Goal: Transaction & Acquisition: Purchase product/service

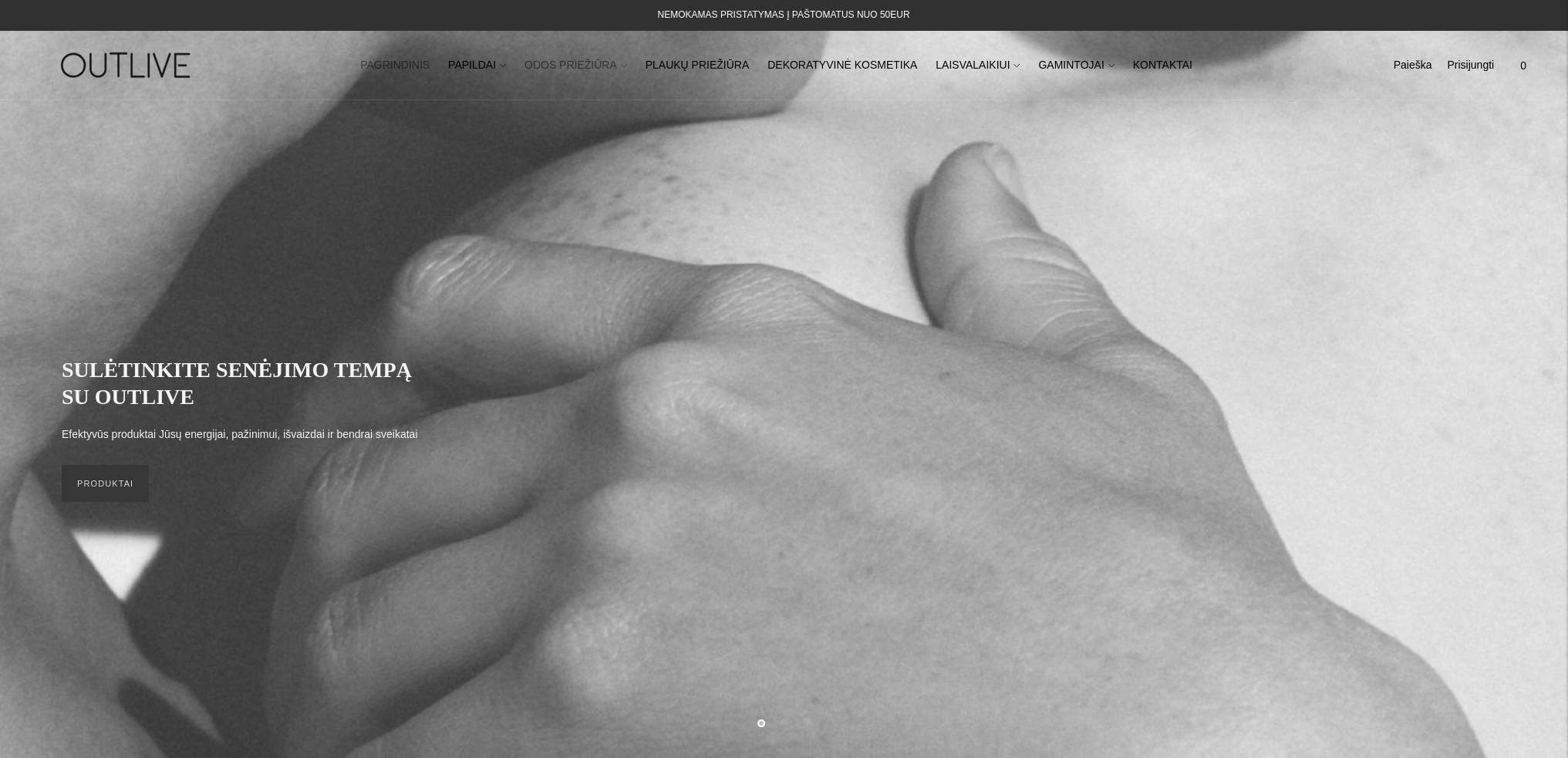
click at [602, 64] on link "ODOS PRIEŽIŪRA" at bounding box center [575, 65] width 102 height 34
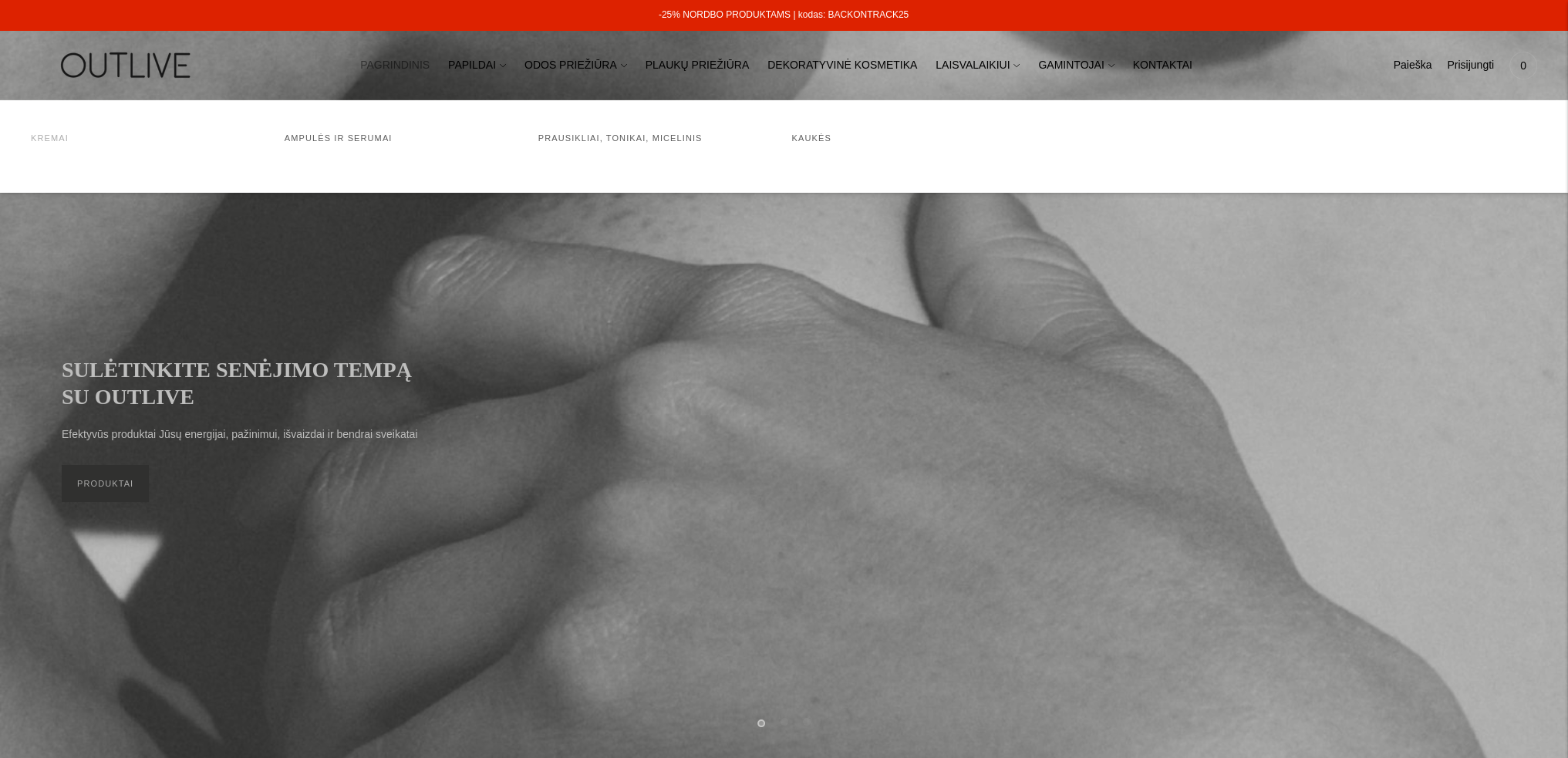
click at [37, 141] on link "Kremai" at bounding box center [49, 137] width 37 height 9
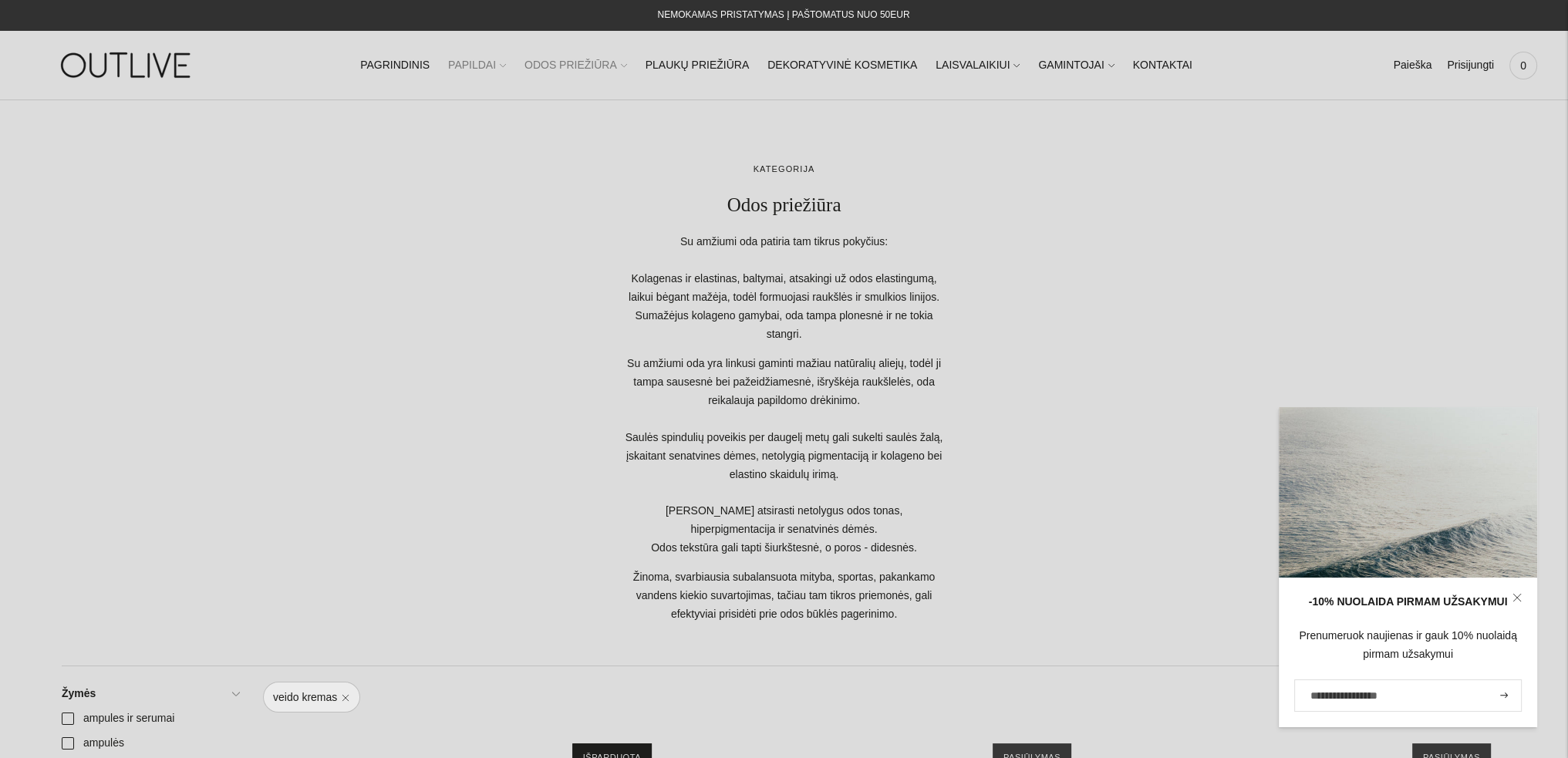
click at [500, 55] on link "PAPILDAI" at bounding box center [477, 65] width 58 height 34
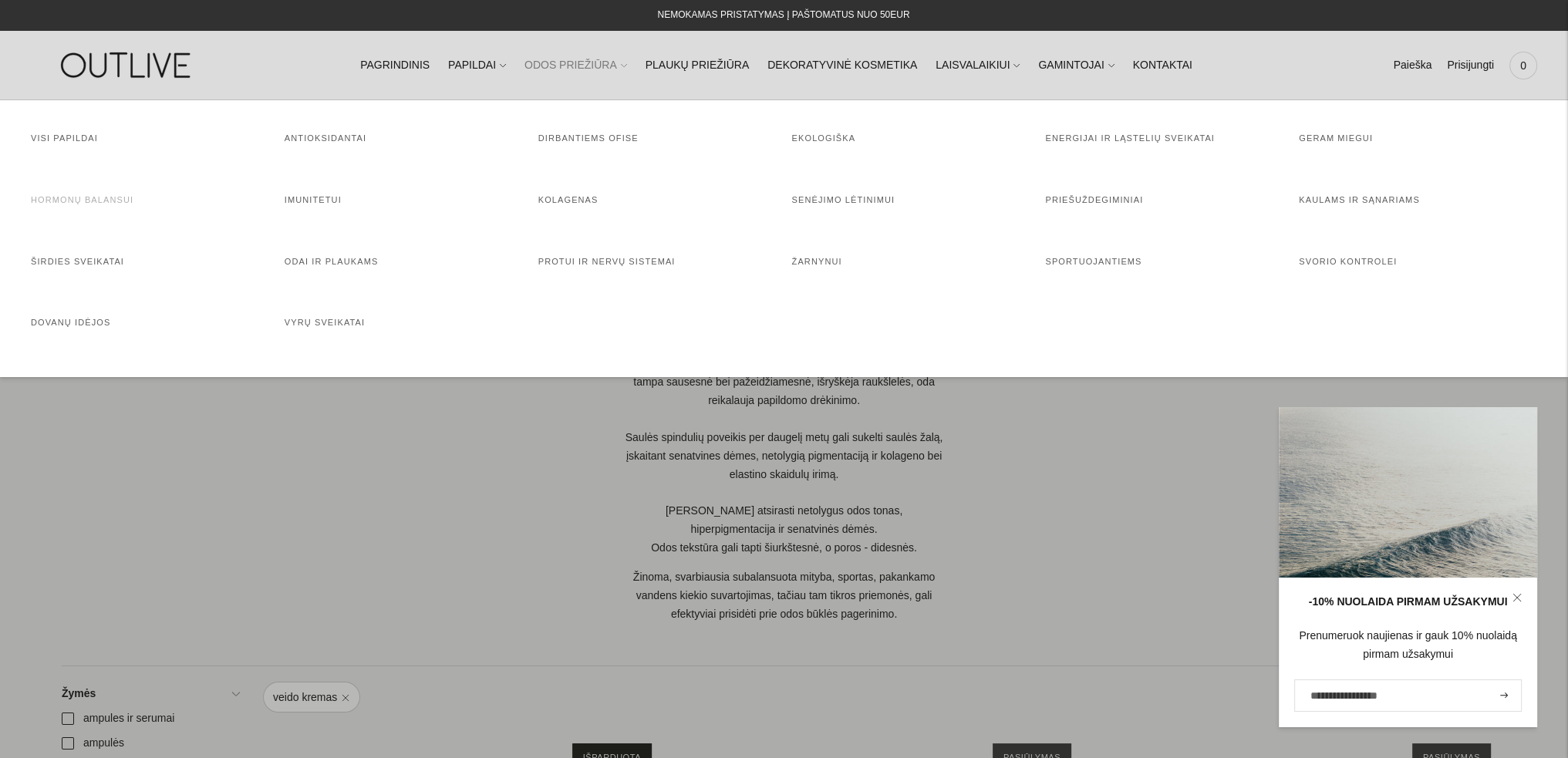
click at [113, 204] on link "Hormonų balansui" at bounding box center [82, 200] width 102 height 9
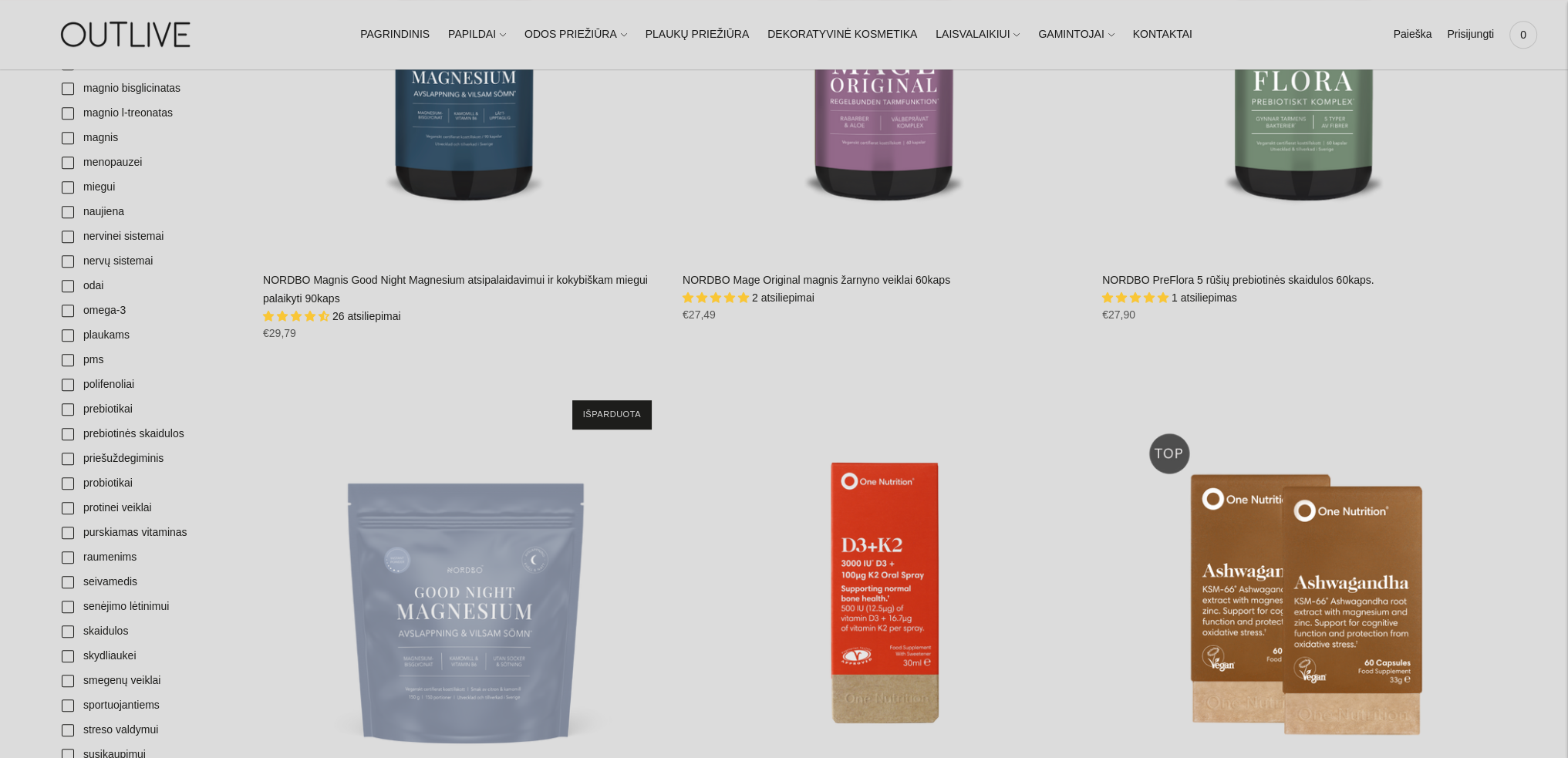
scroll to position [1003, 0]
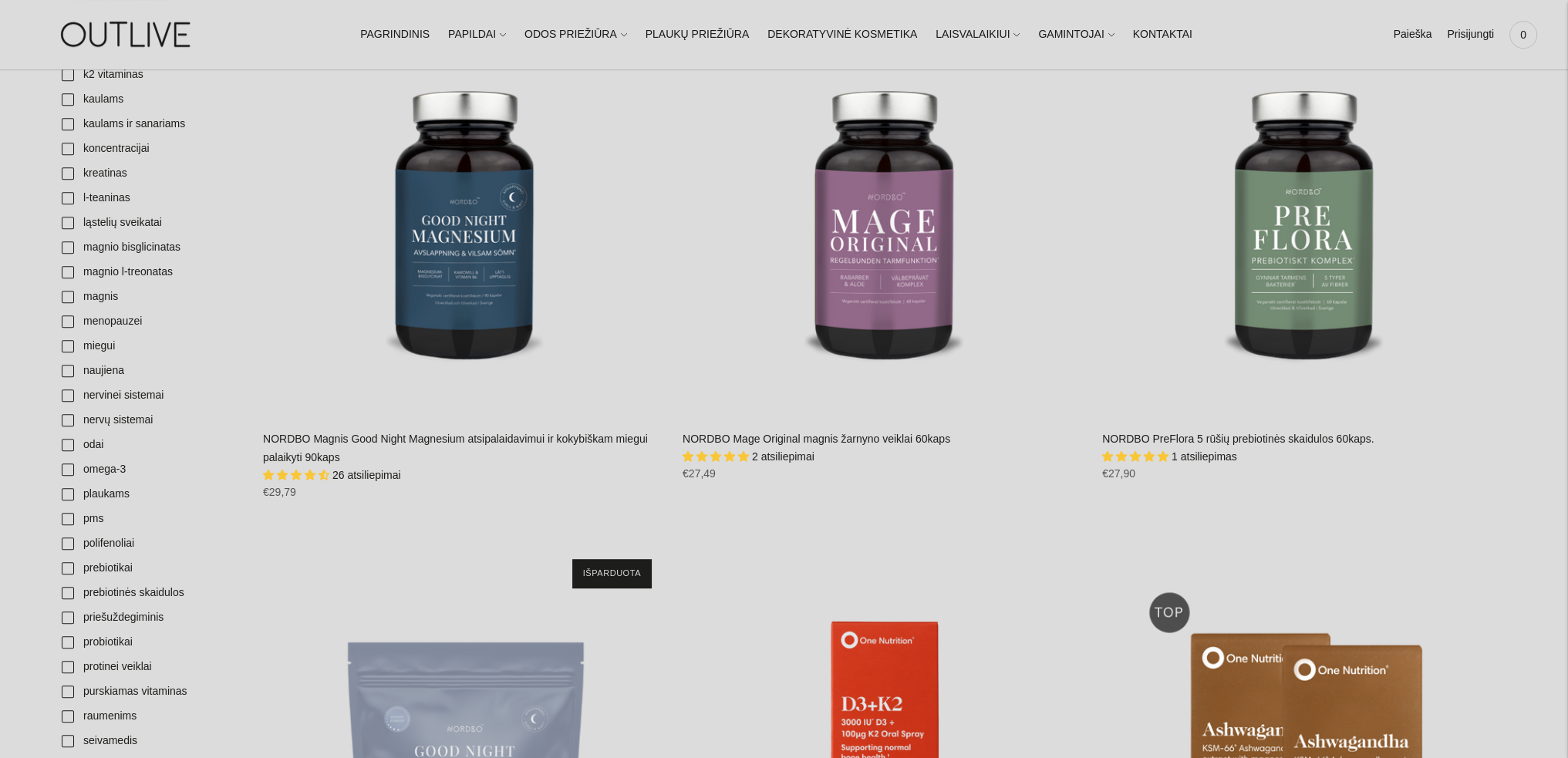
click at [459, 443] on link "NORDBO Magnis Good Night Magnesium atsipalaidavimui ir kokybiškam miegui palaik…" at bounding box center [455, 448] width 385 height 31
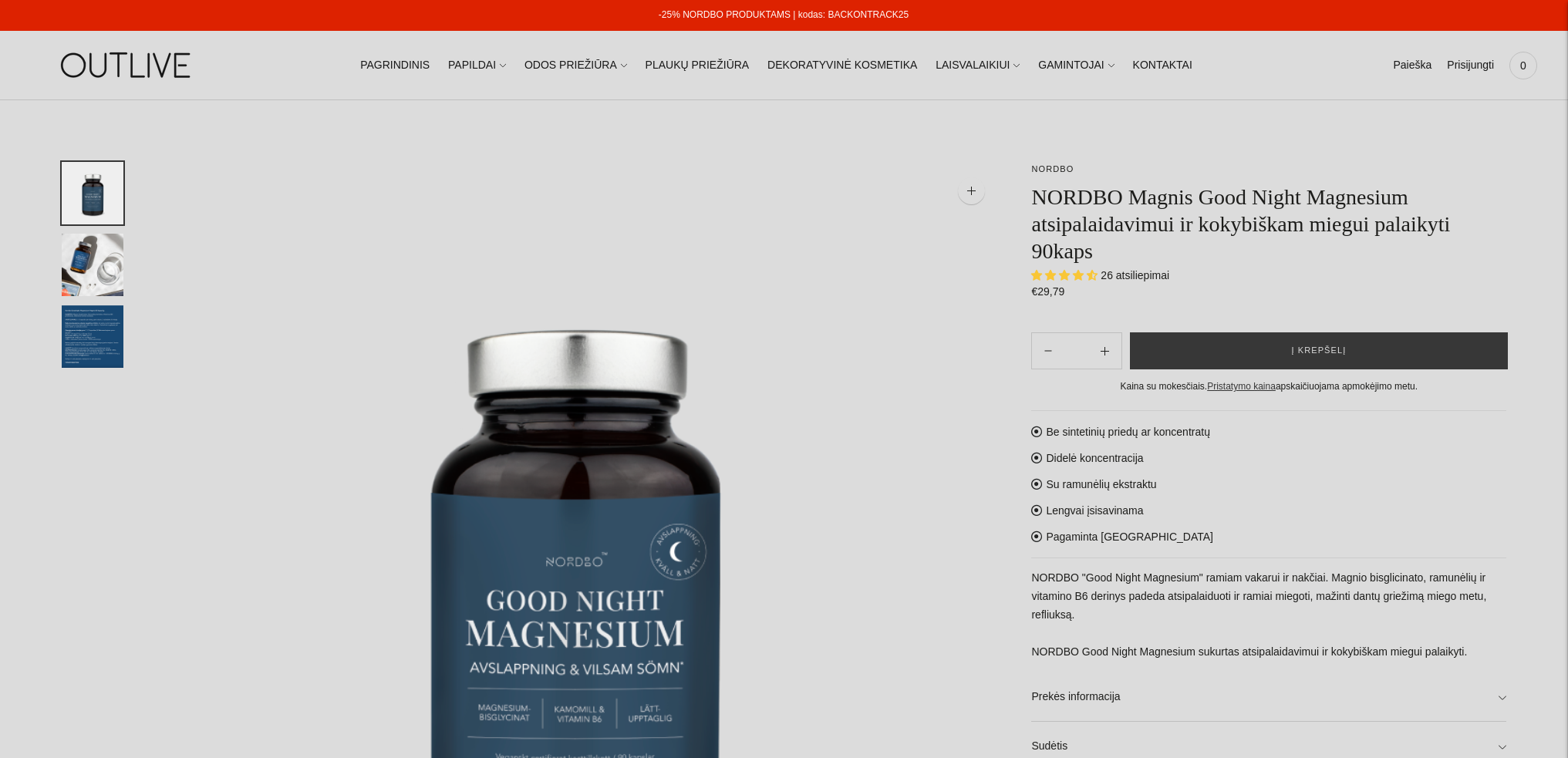
select select "**********"
click at [1106, 354] on icon "Subtract product quantity" at bounding box center [1105, 351] width 8 height 8
type input "**"
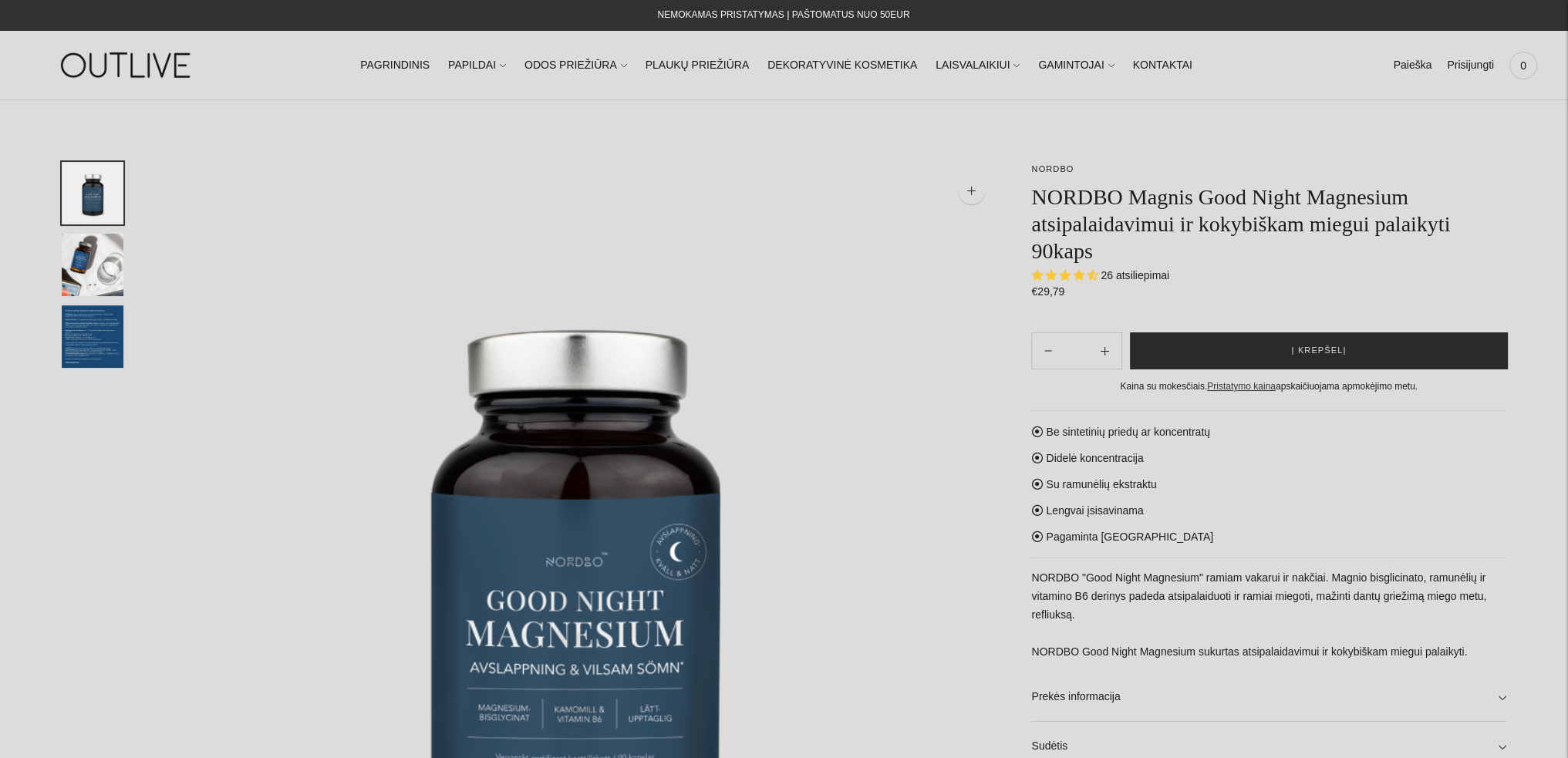
click at [1305, 346] on span "Į krepšelį" at bounding box center [1318, 351] width 55 height 16
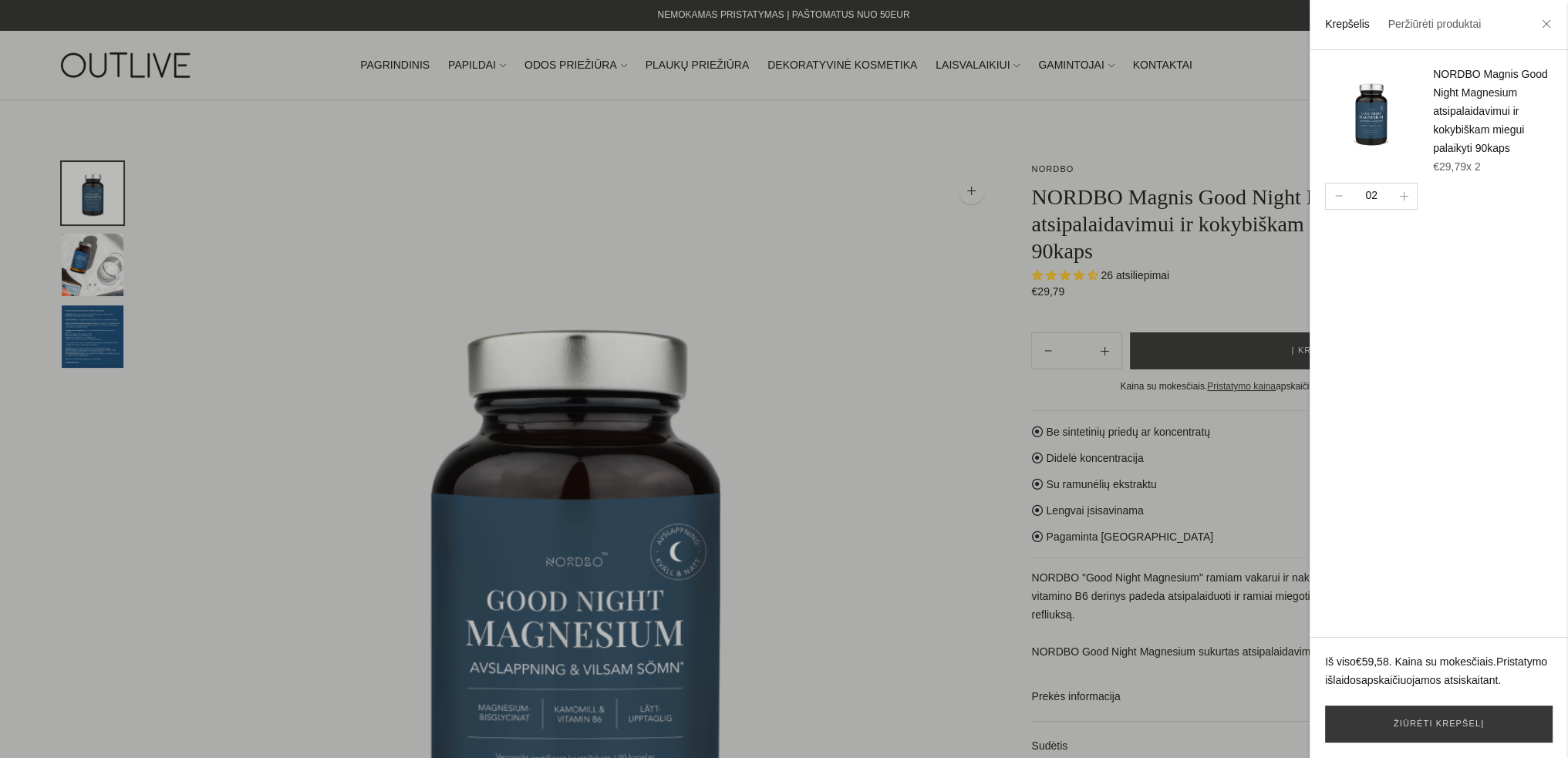
click at [790, 151] on div at bounding box center [784, 379] width 1568 height 758
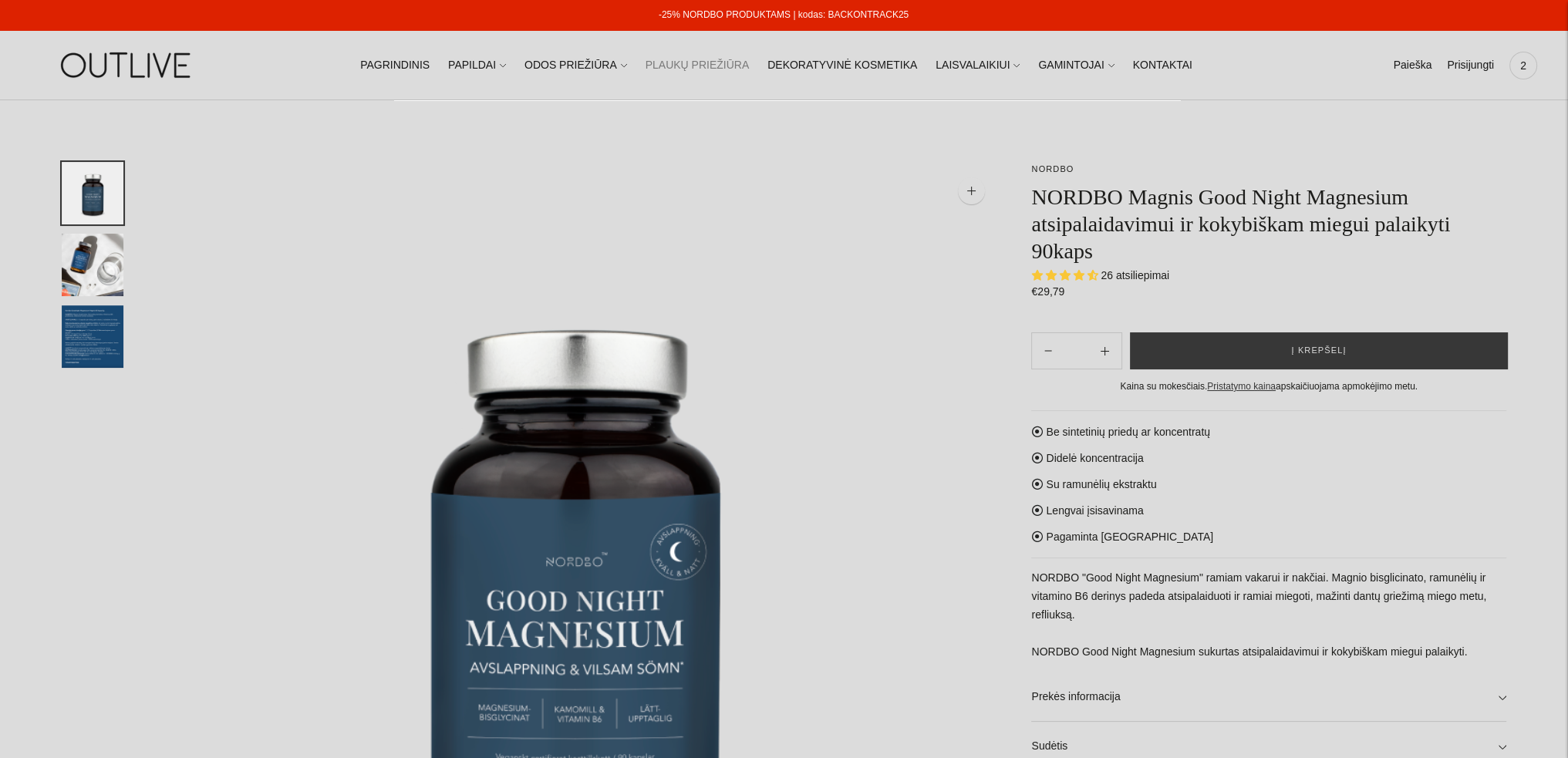
click at [710, 69] on link "PLAUKŲ PRIEŽIŪRA" at bounding box center [697, 65] width 104 height 34
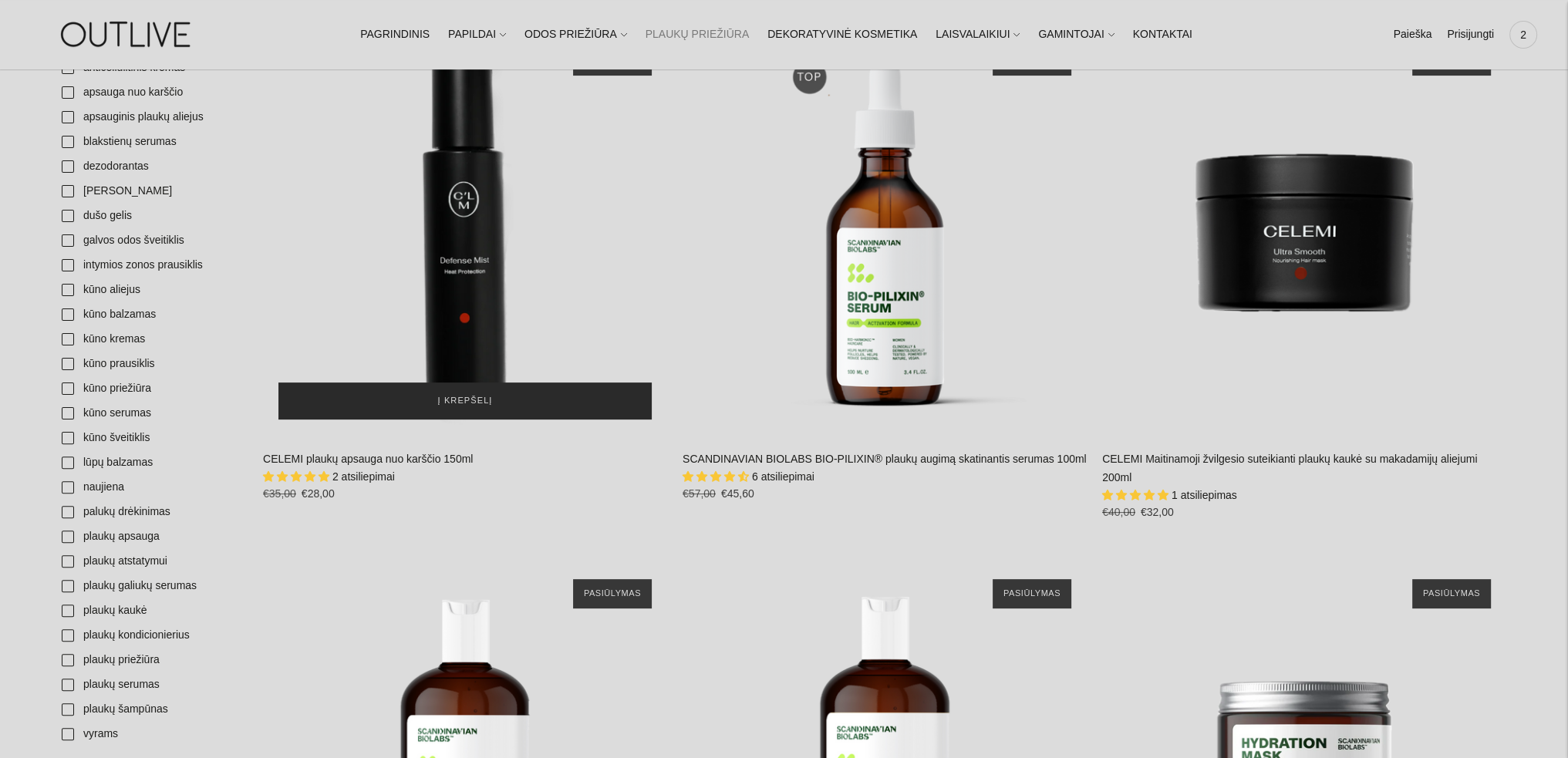
scroll to position [463, 0]
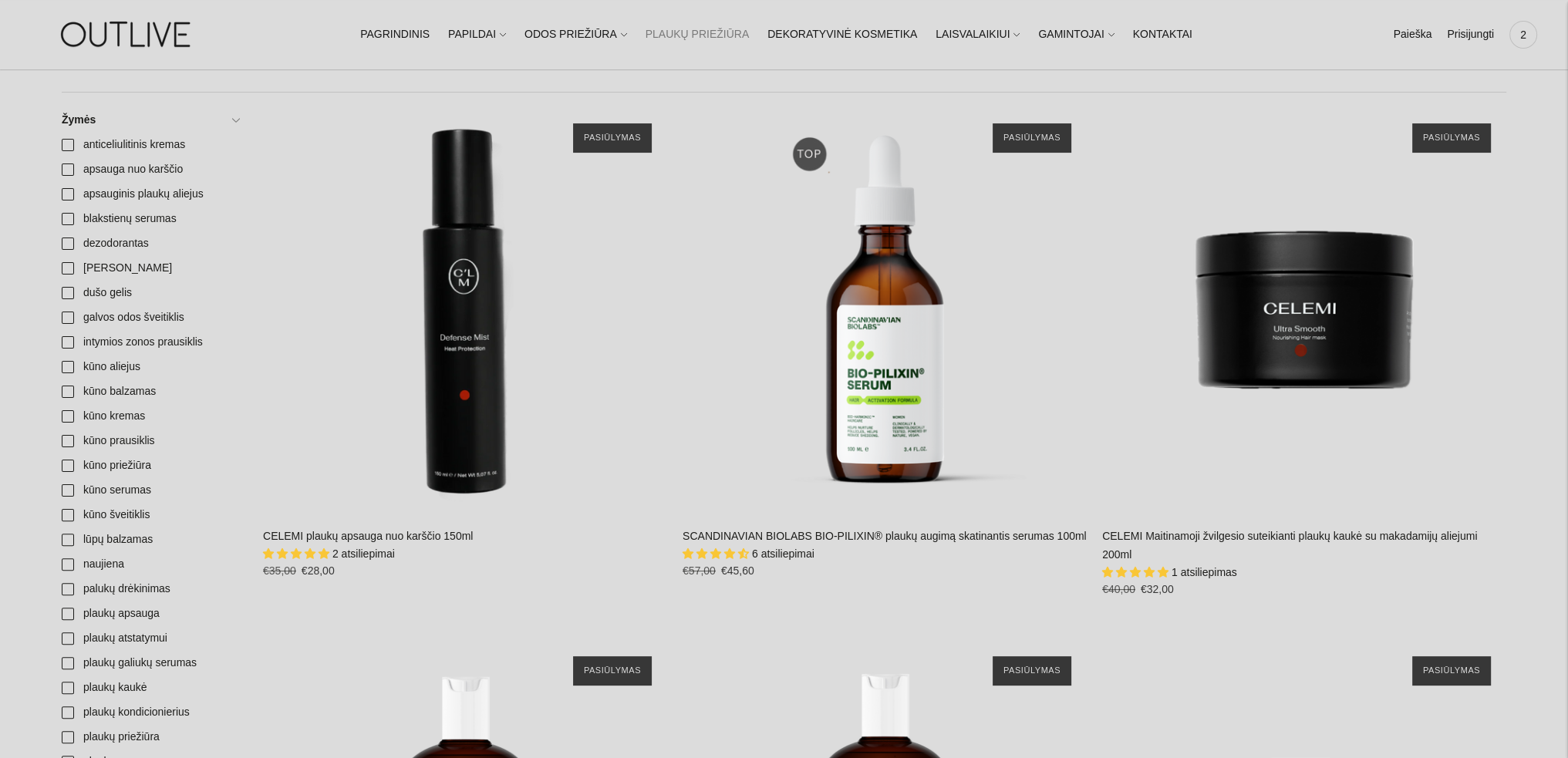
click at [1204, 539] on link "CELEMI Maitinamoji žvilgesio suteikianti plaukų kaukė su makadamijų aliejumi 20…" at bounding box center [1289, 545] width 375 height 31
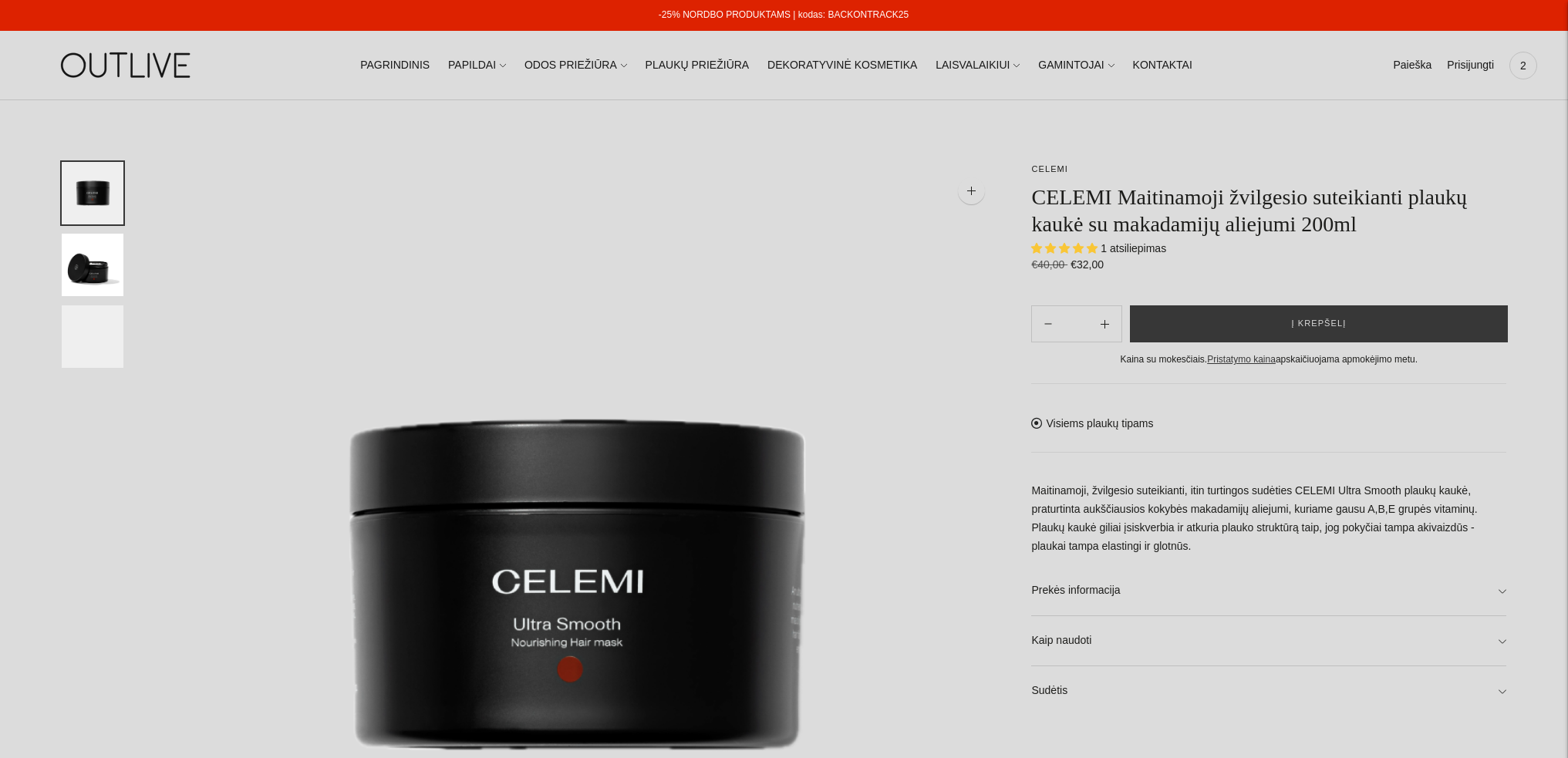
select select "**********"
click at [1140, 255] on span "1 atsiliepimas" at bounding box center [1133, 248] width 66 height 12
click at [1135, 250] on span "1 atsiliepimas" at bounding box center [1133, 248] width 66 height 12
click at [1110, 246] on span "1 atsiliepimas" at bounding box center [1133, 248] width 66 height 12
click at [1134, 249] on span "1 atsiliepimas" at bounding box center [1133, 248] width 66 height 12
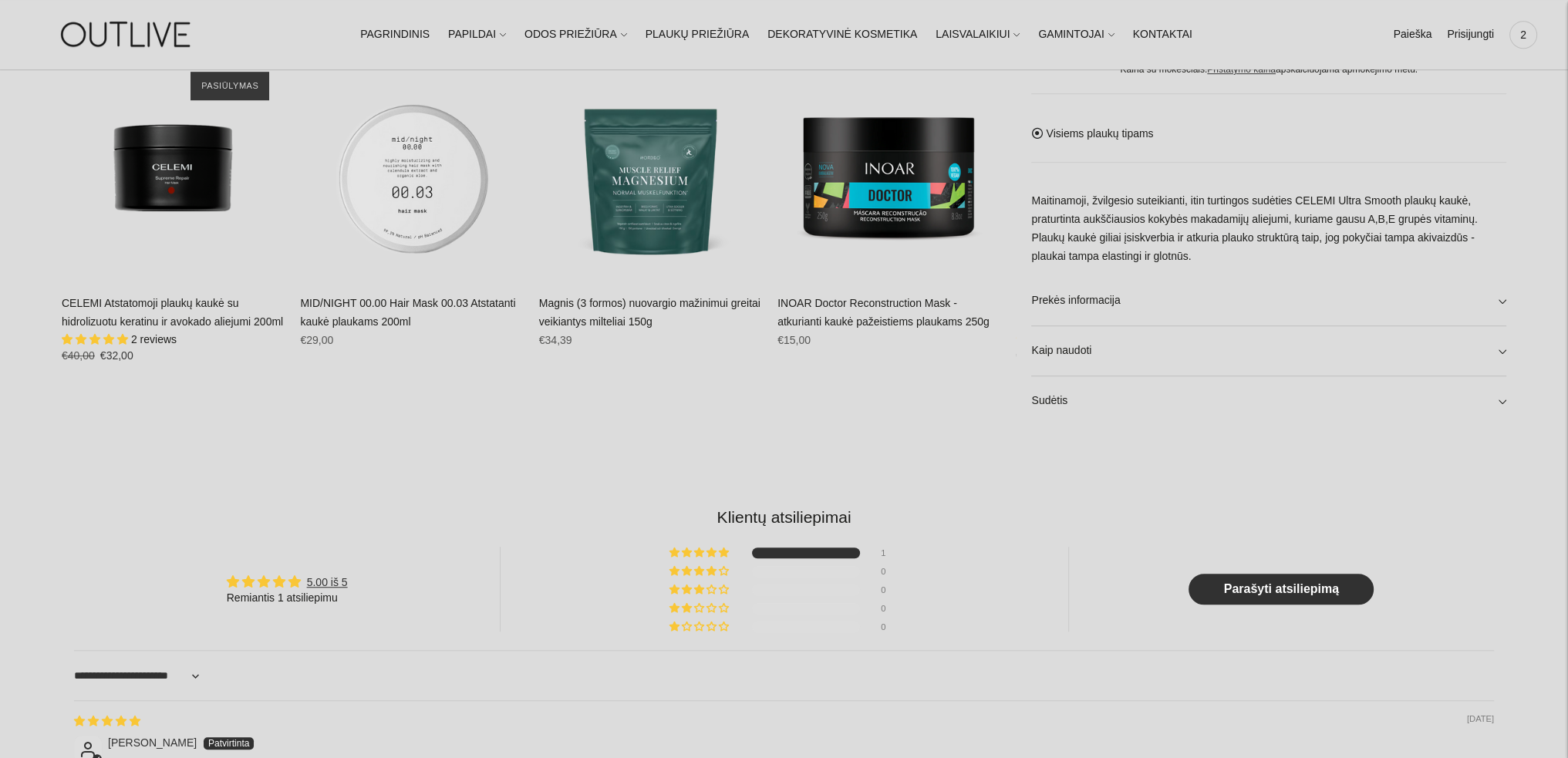
scroll to position [1003, 0]
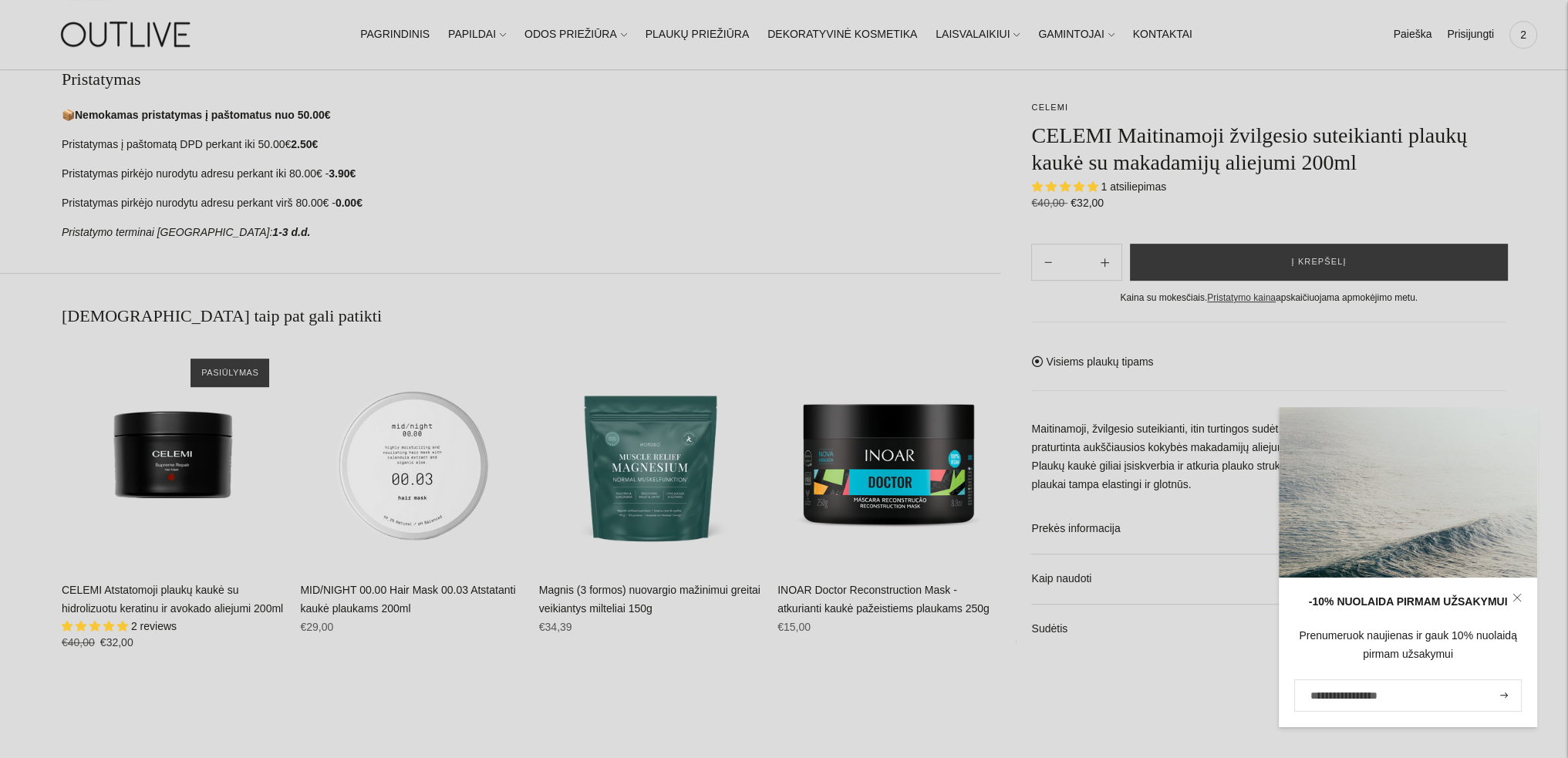
click at [207, 615] on link "CELEMI Atstatomoji plaukų kaukė su hidrolizuotu keratinu ir avokado aliejumi 20…" at bounding box center [172, 599] width 221 height 31
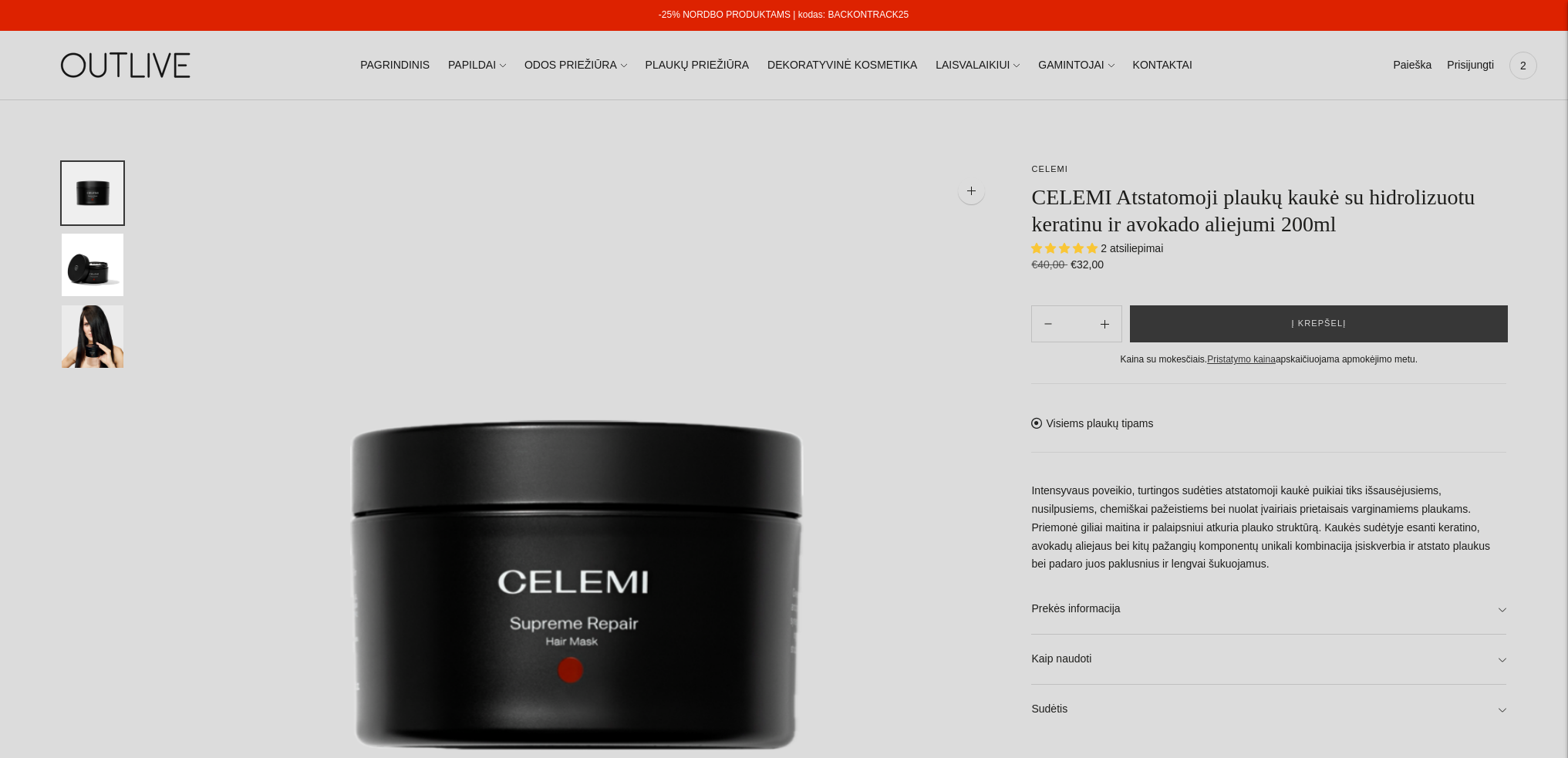
select select "**********"
click at [1150, 249] on span "2 atsiliepimai" at bounding box center [1131, 248] width 62 height 12
click at [506, 68] on link "PAPILDAI" at bounding box center [477, 65] width 58 height 34
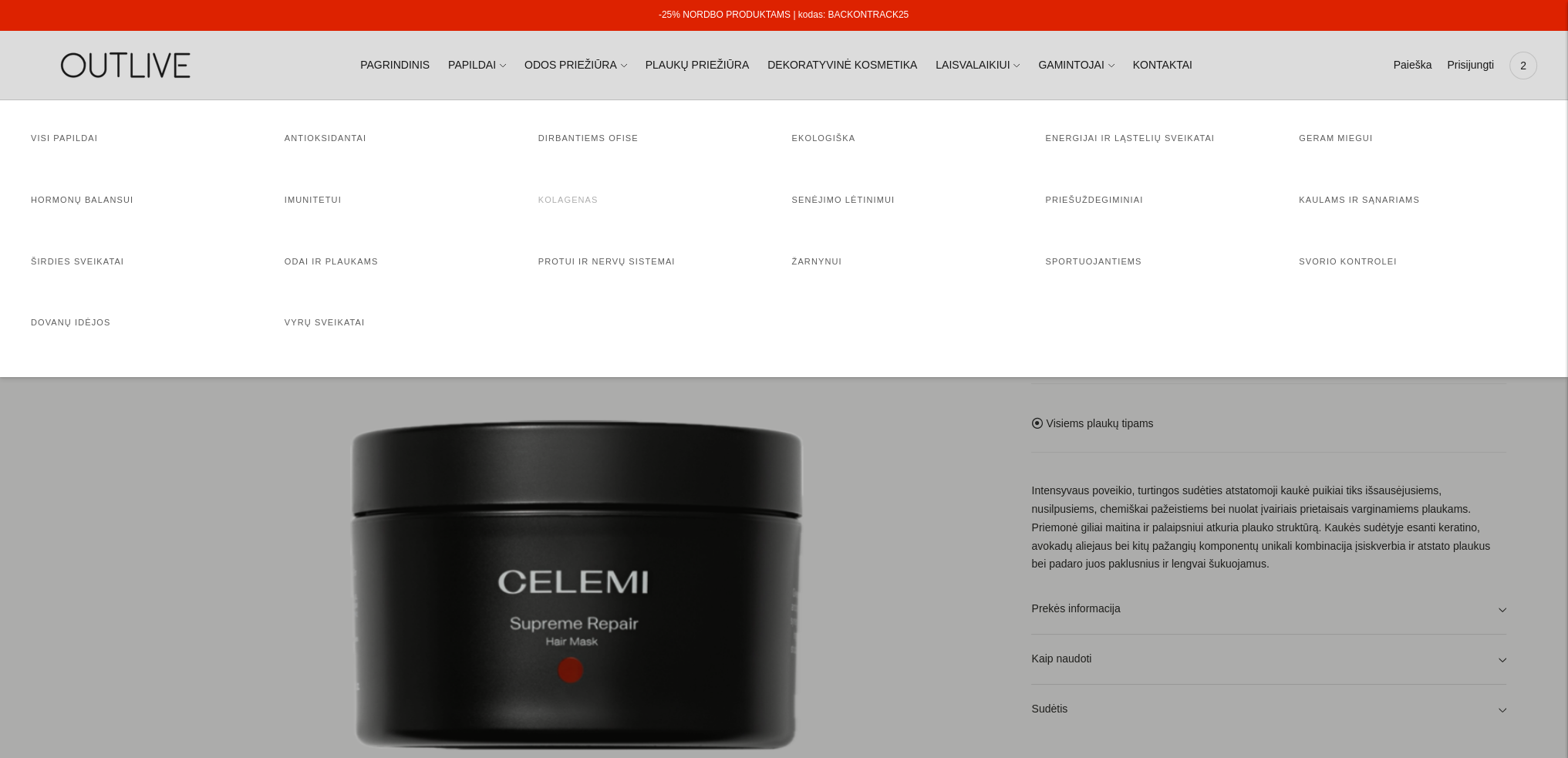
click at [571, 200] on link "Kolagenas" at bounding box center [568, 200] width 60 height 9
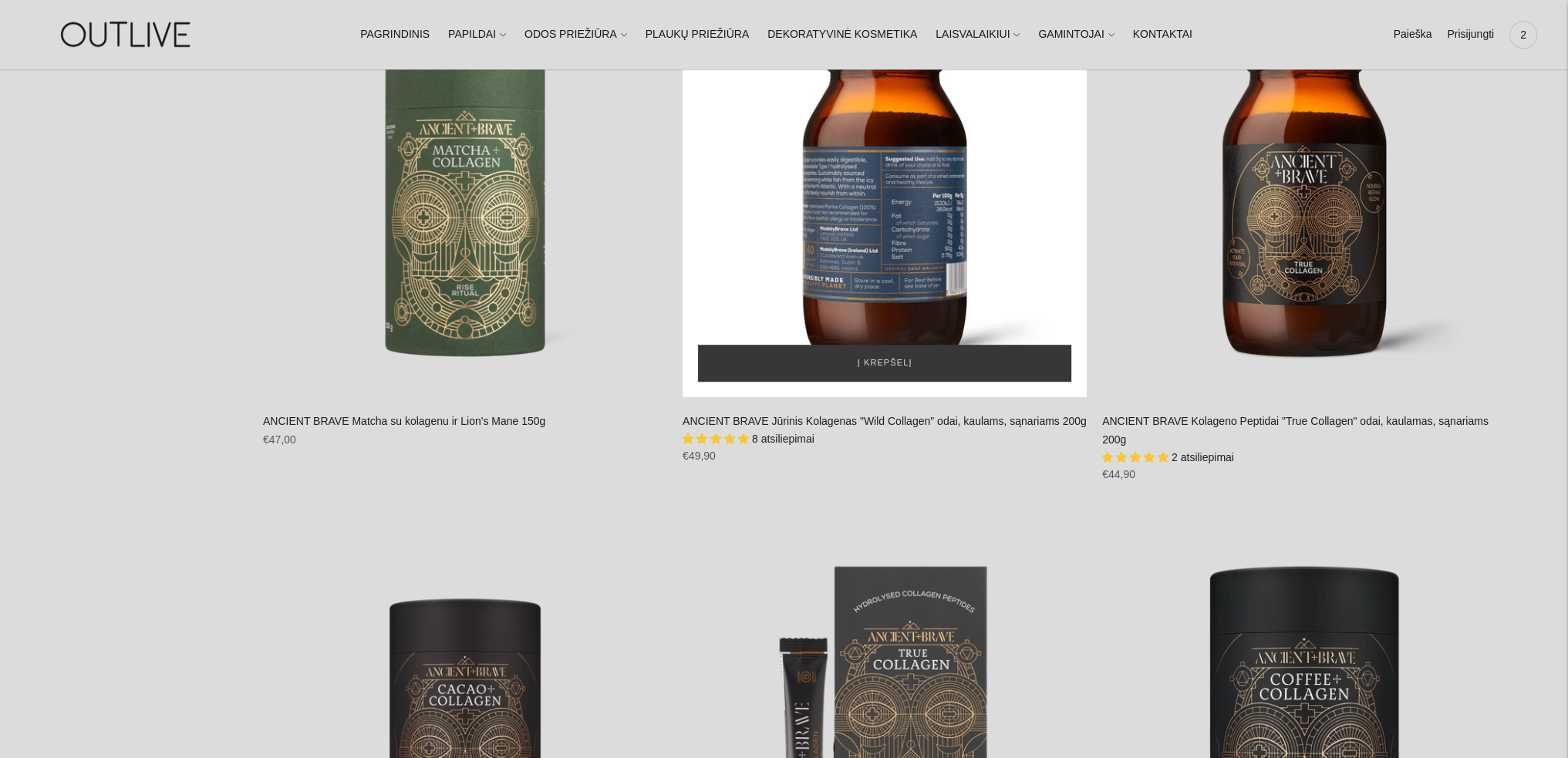
scroll to position [1543, 0]
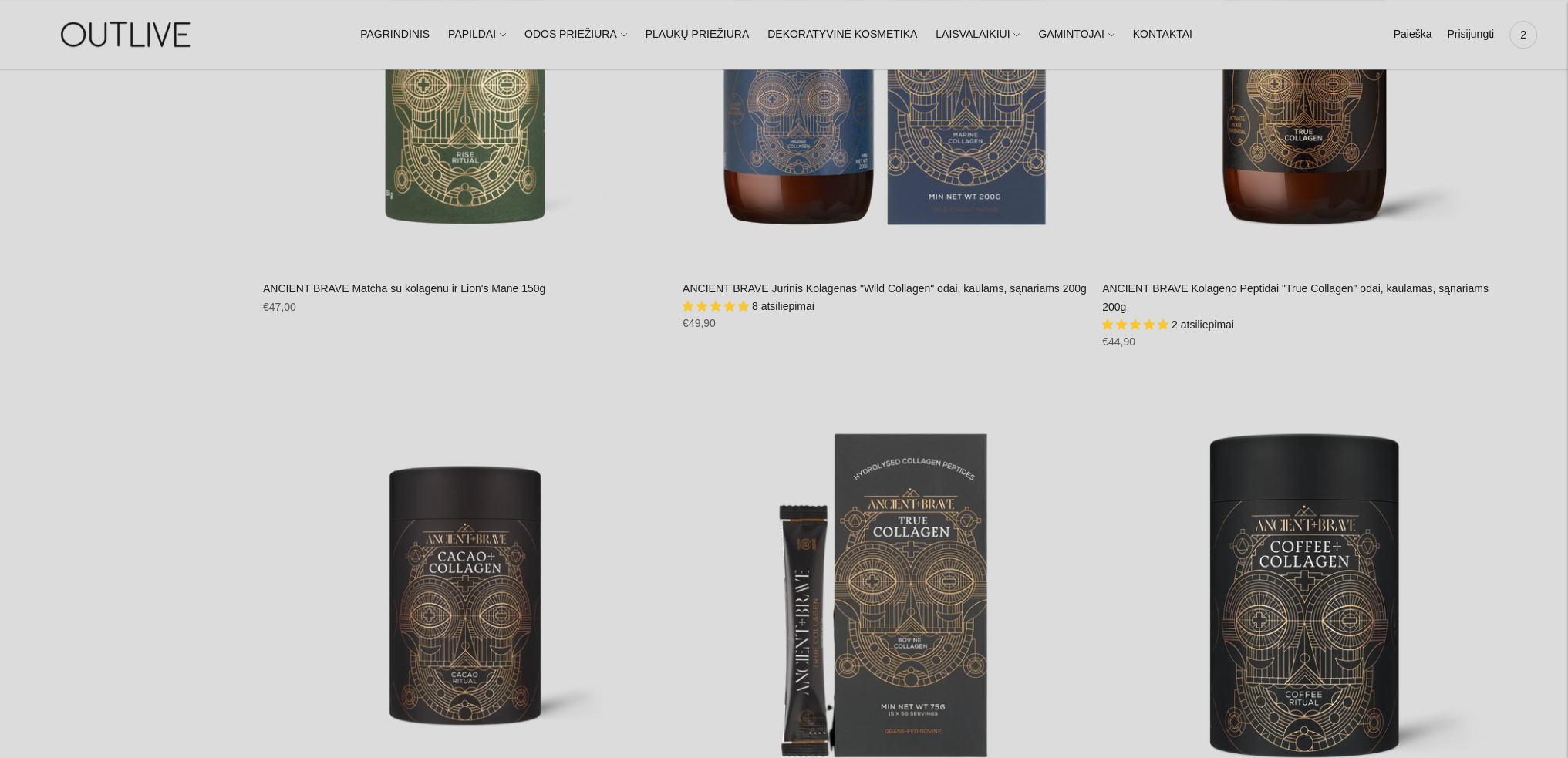
click at [1213, 293] on link "ANCIENT BRAVE Kolageno Peptidai "True Collagen" odai, kaulamas, sąnariams 200g" at bounding box center [1295, 297] width 386 height 31
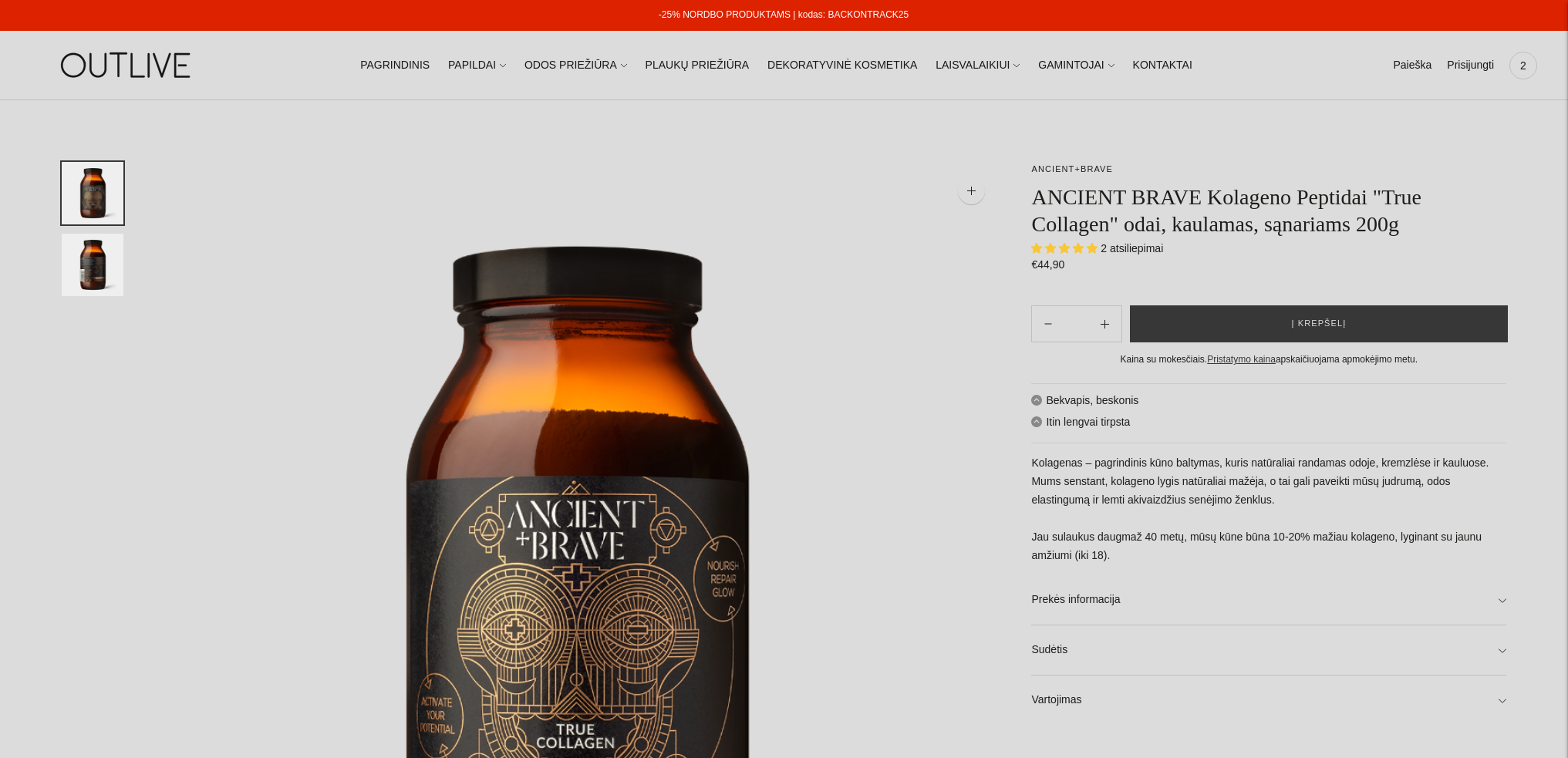
select select "**********"
click at [1271, 331] on button "Į krepšelį" at bounding box center [1318, 324] width 378 height 37
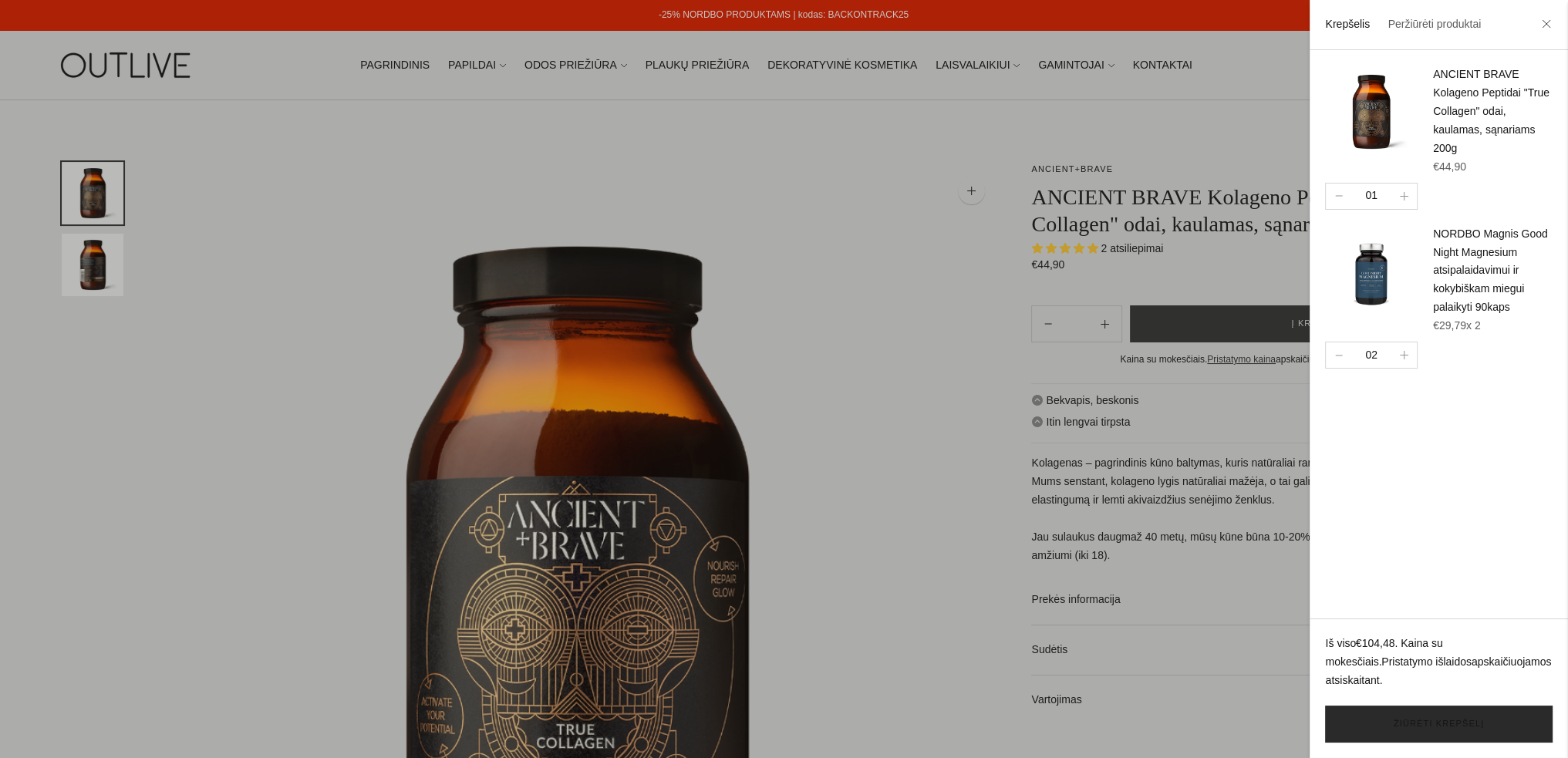
click at [1431, 722] on link "Žiūrėti krepšelį" at bounding box center [1438, 724] width 227 height 37
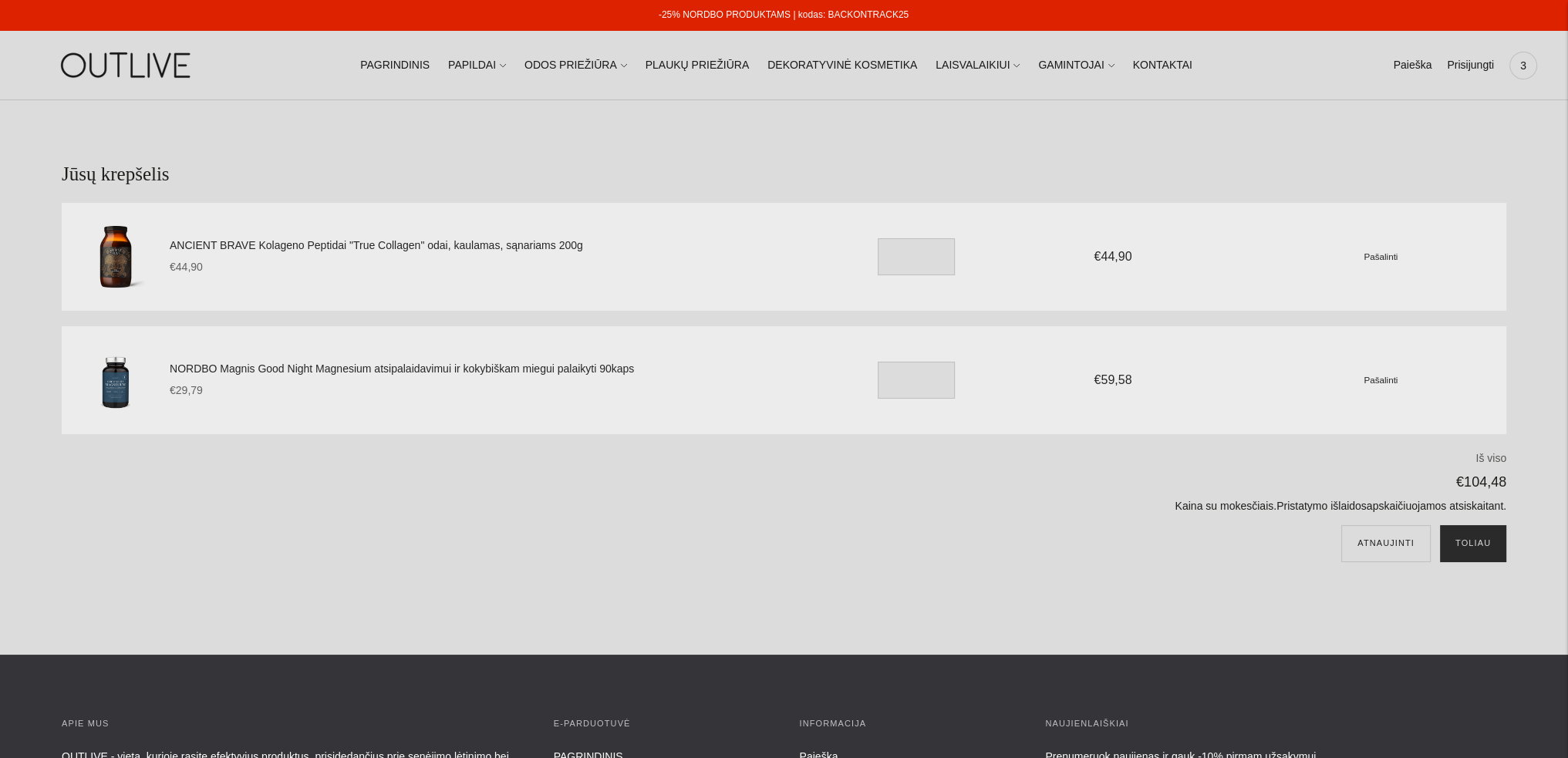
click at [1475, 541] on button "Toliau" at bounding box center [1473, 543] width 67 height 37
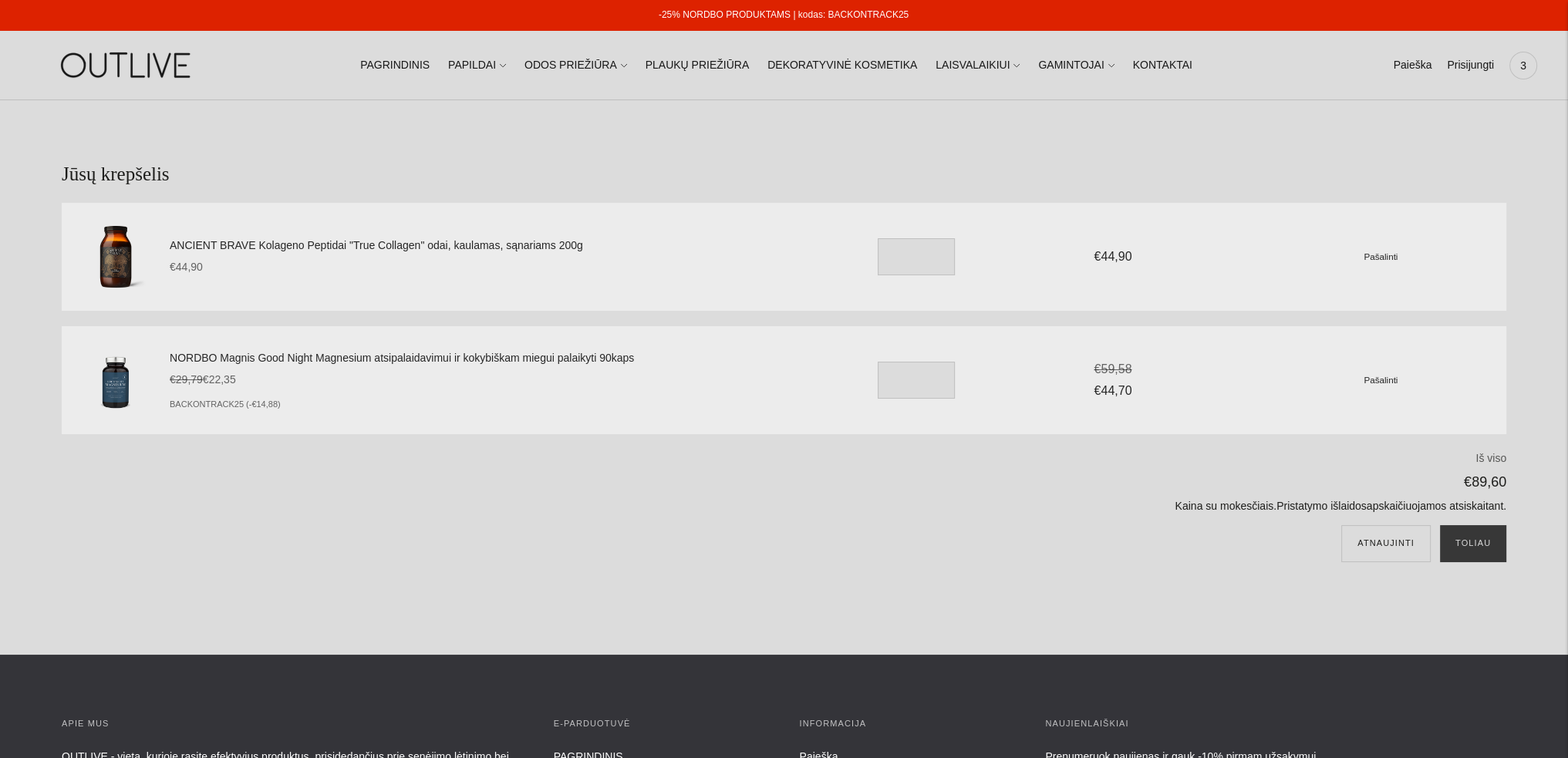
click at [1376, 259] on small "Pašalinti" at bounding box center [1380, 256] width 34 height 10
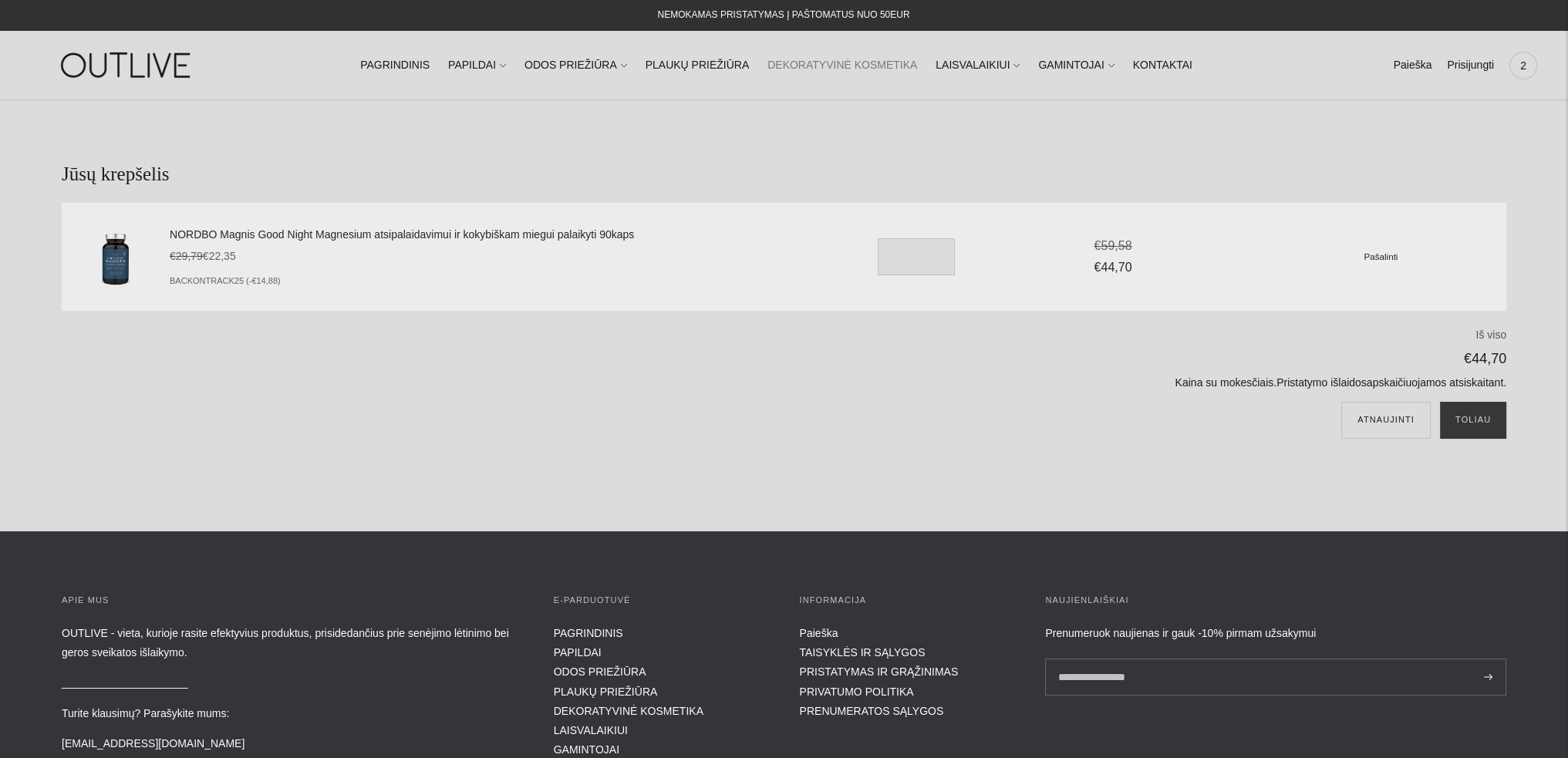
click at [818, 58] on link "DEKORATYVINĖ KOSMETIKA" at bounding box center [842, 65] width 150 height 34
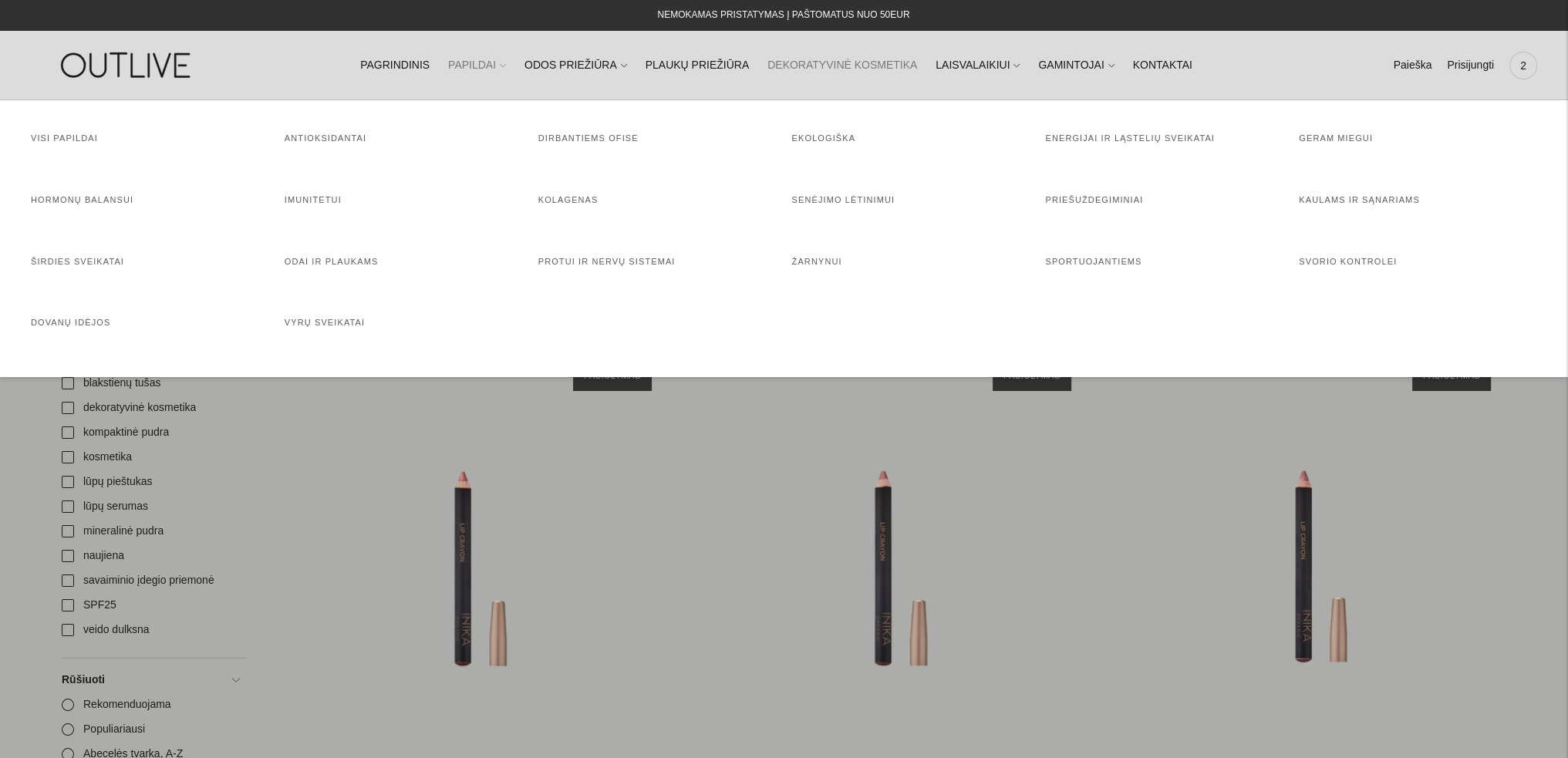
click at [497, 60] on link "PAPILDAI" at bounding box center [477, 65] width 58 height 34
click at [324, 262] on link "Odai ir plaukams" at bounding box center [331, 261] width 94 height 9
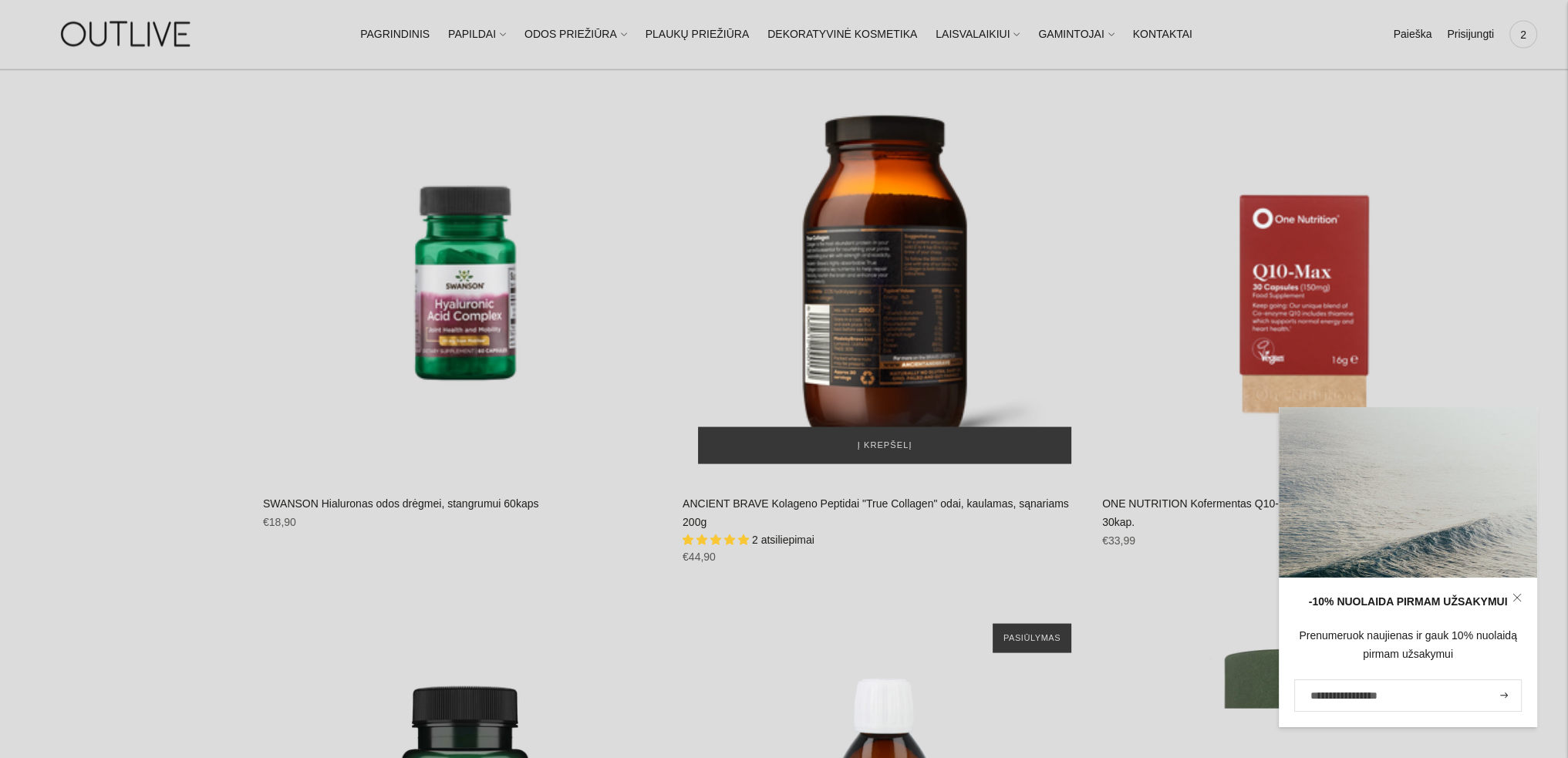
scroll to position [3625, 0]
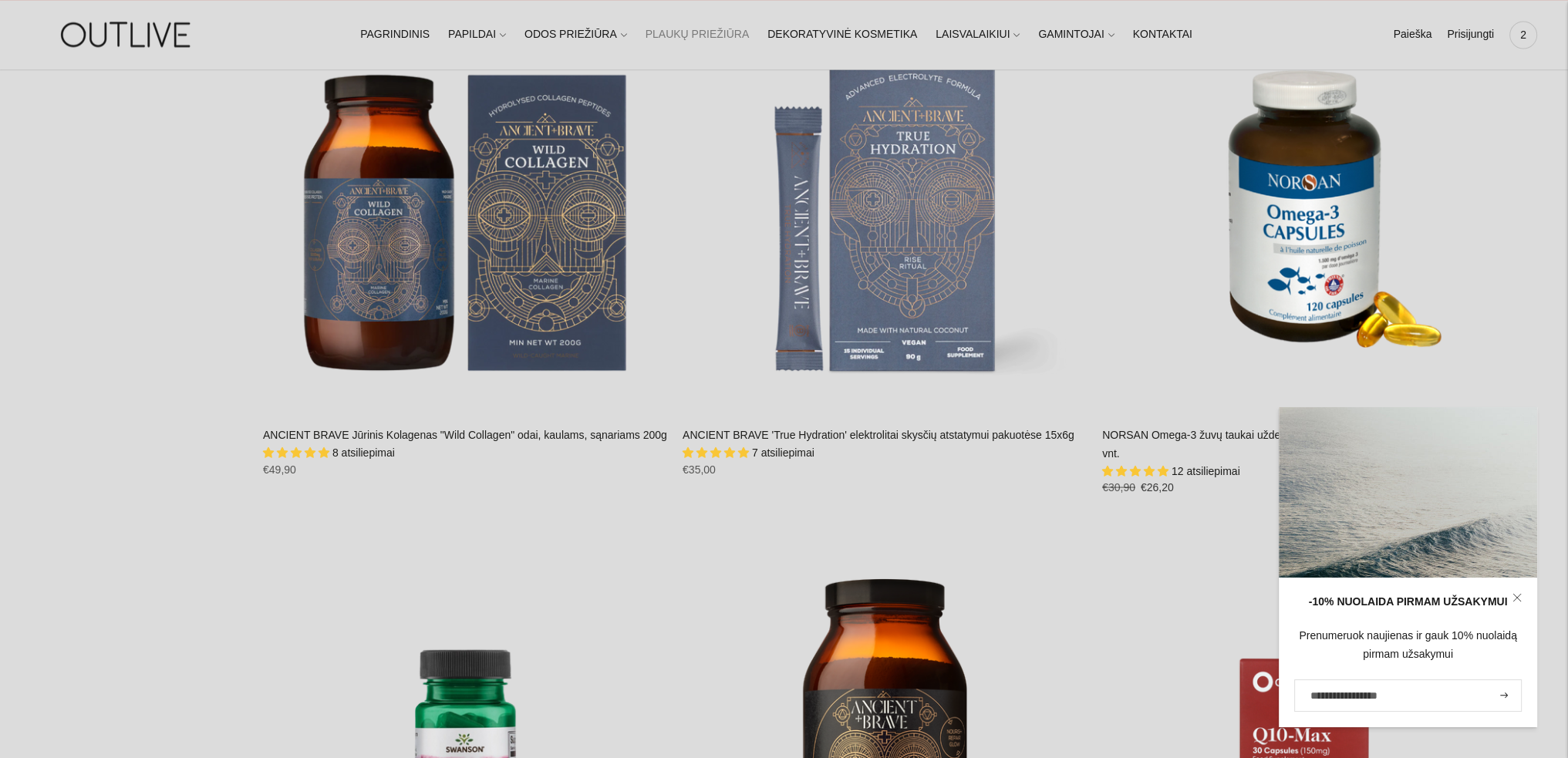
click at [700, 37] on link "PLAUKŲ PRIEŽIŪRA" at bounding box center [697, 34] width 104 height 34
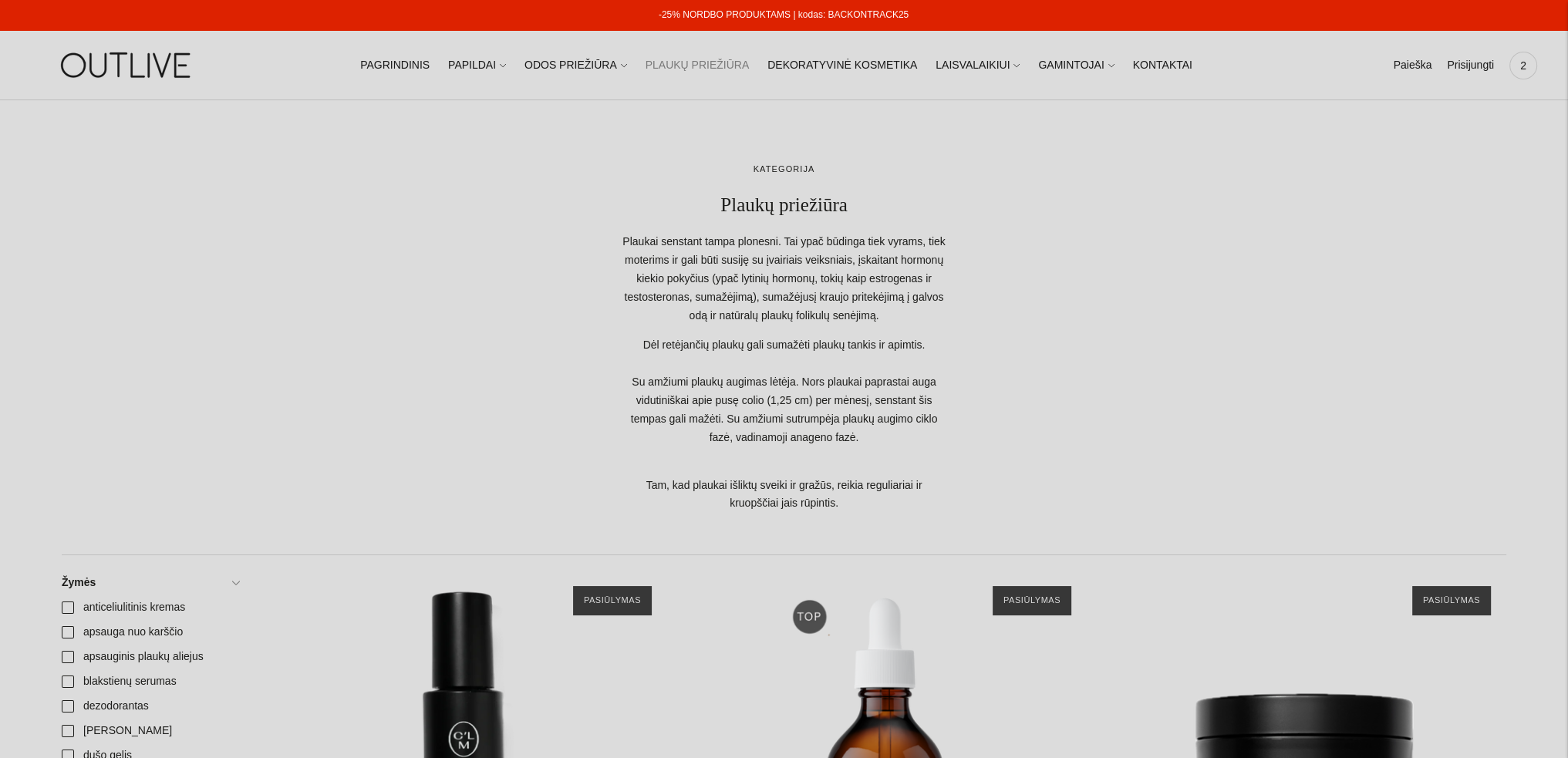
scroll to position [386, 0]
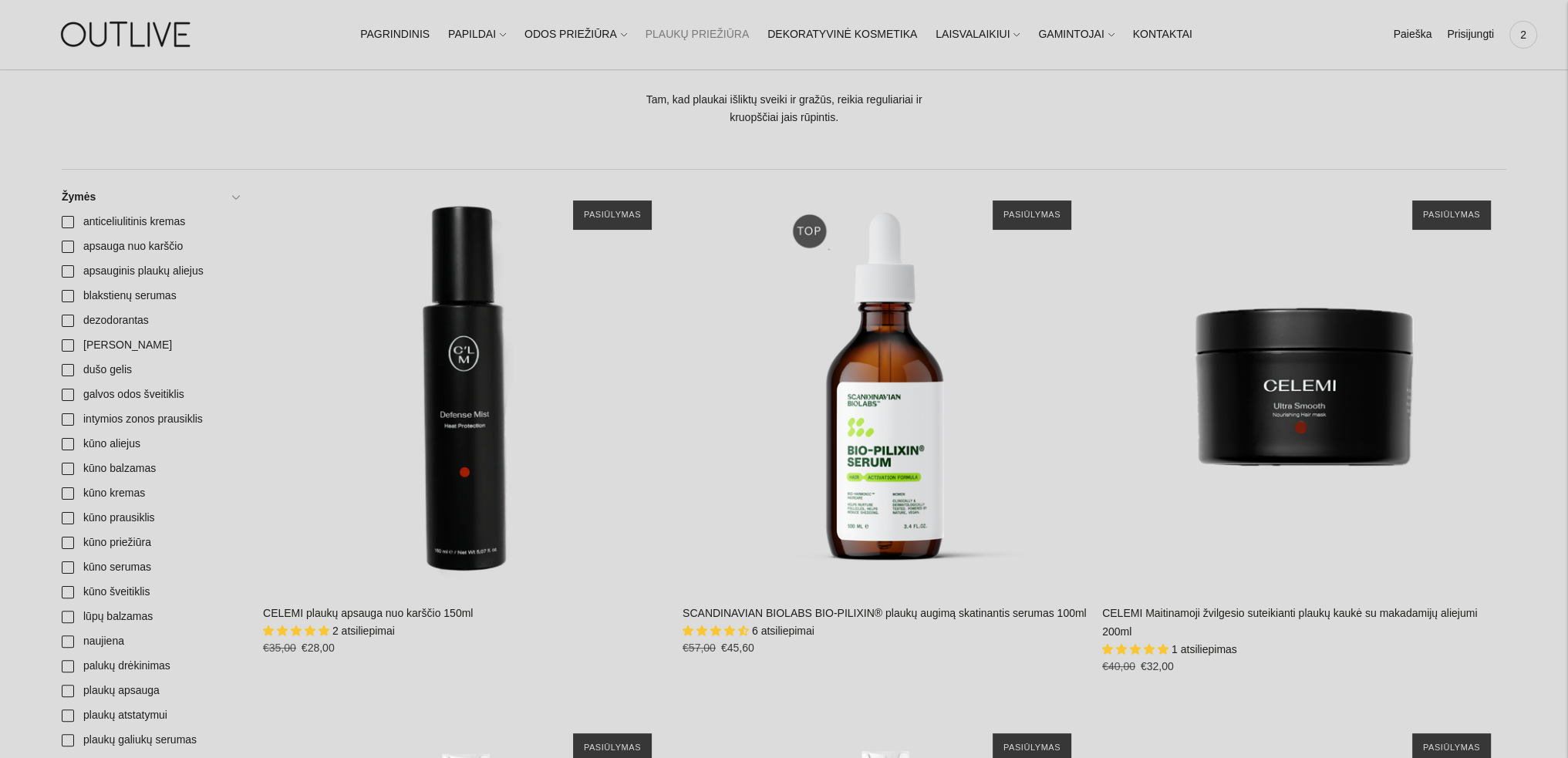
click at [1203, 619] on link "CELEMI Maitinamoji žvilgesio suteikianti plaukų kaukė su makadamijų aliejumi 20…" at bounding box center [1289, 622] width 375 height 31
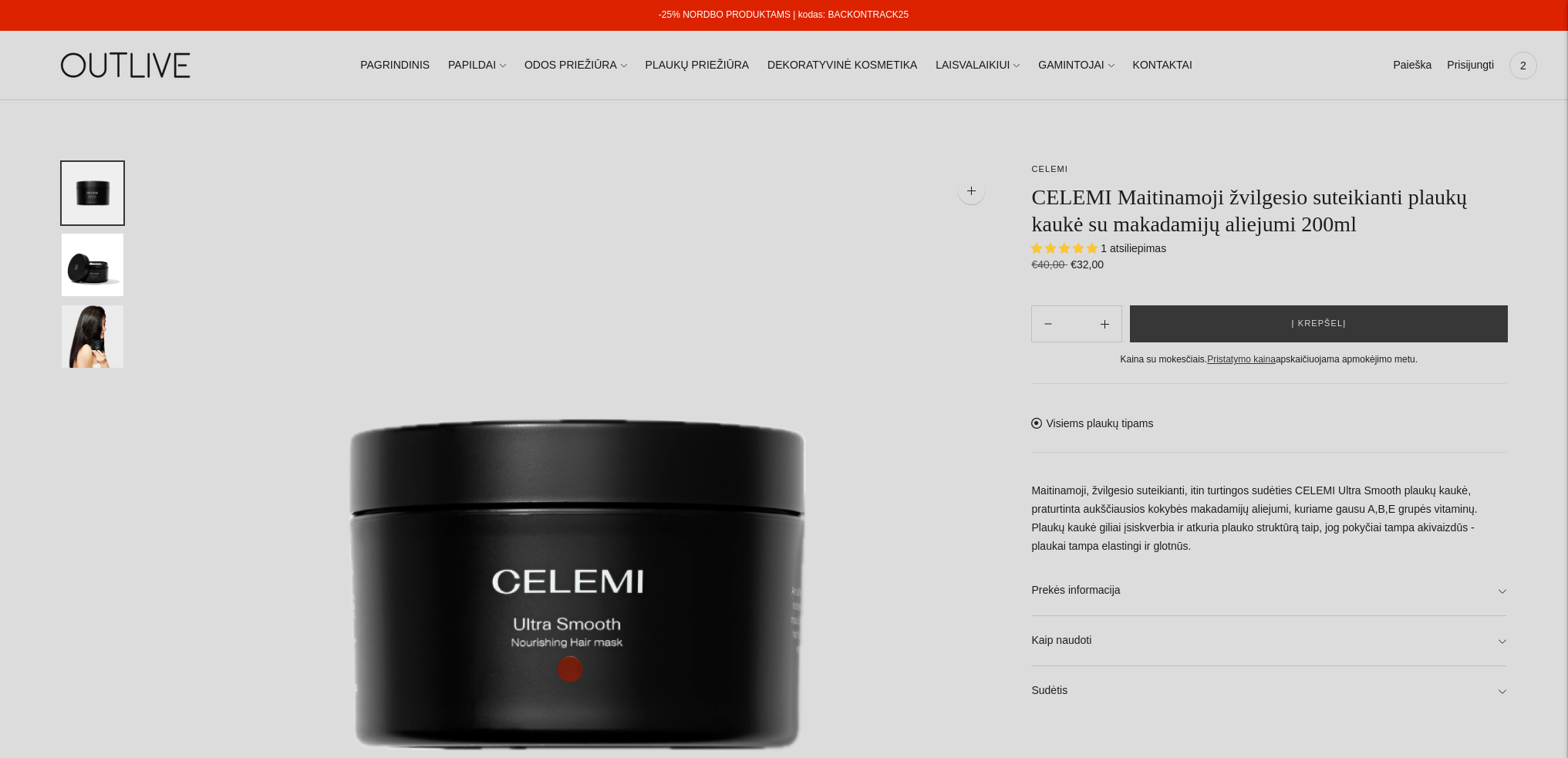
select select "**********"
click at [1323, 324] on span "Į krepšelį" at bounding box center [1318, 324] width 55 height 16
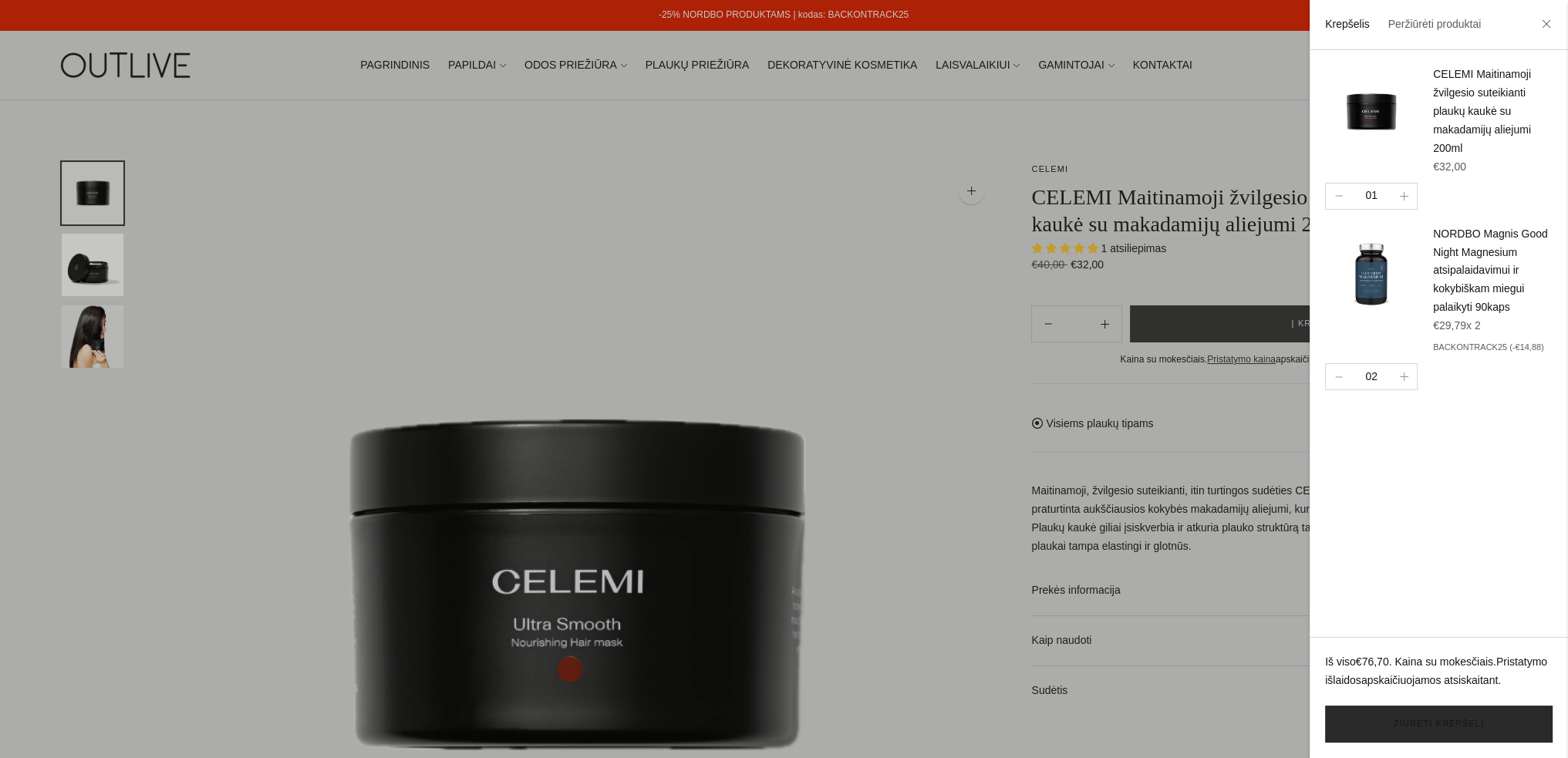
click at [1428, 723] on link "Žiūrėti krepšelį" at bounding box center [1438, 724] width 227 height 37
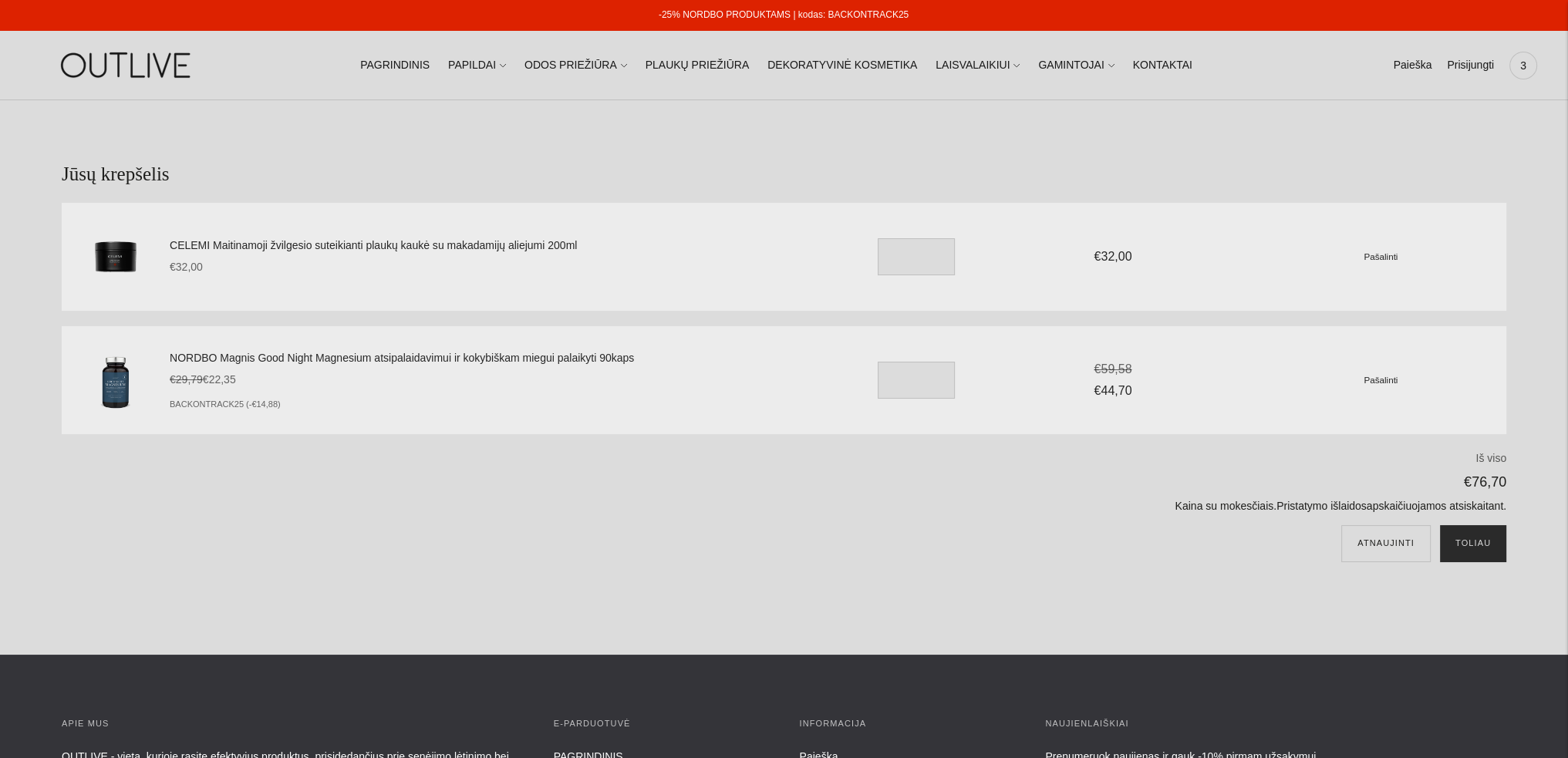
click at [1479, 548] on button "Toliau" at bounding box center [1473, 543] width 67 height 37
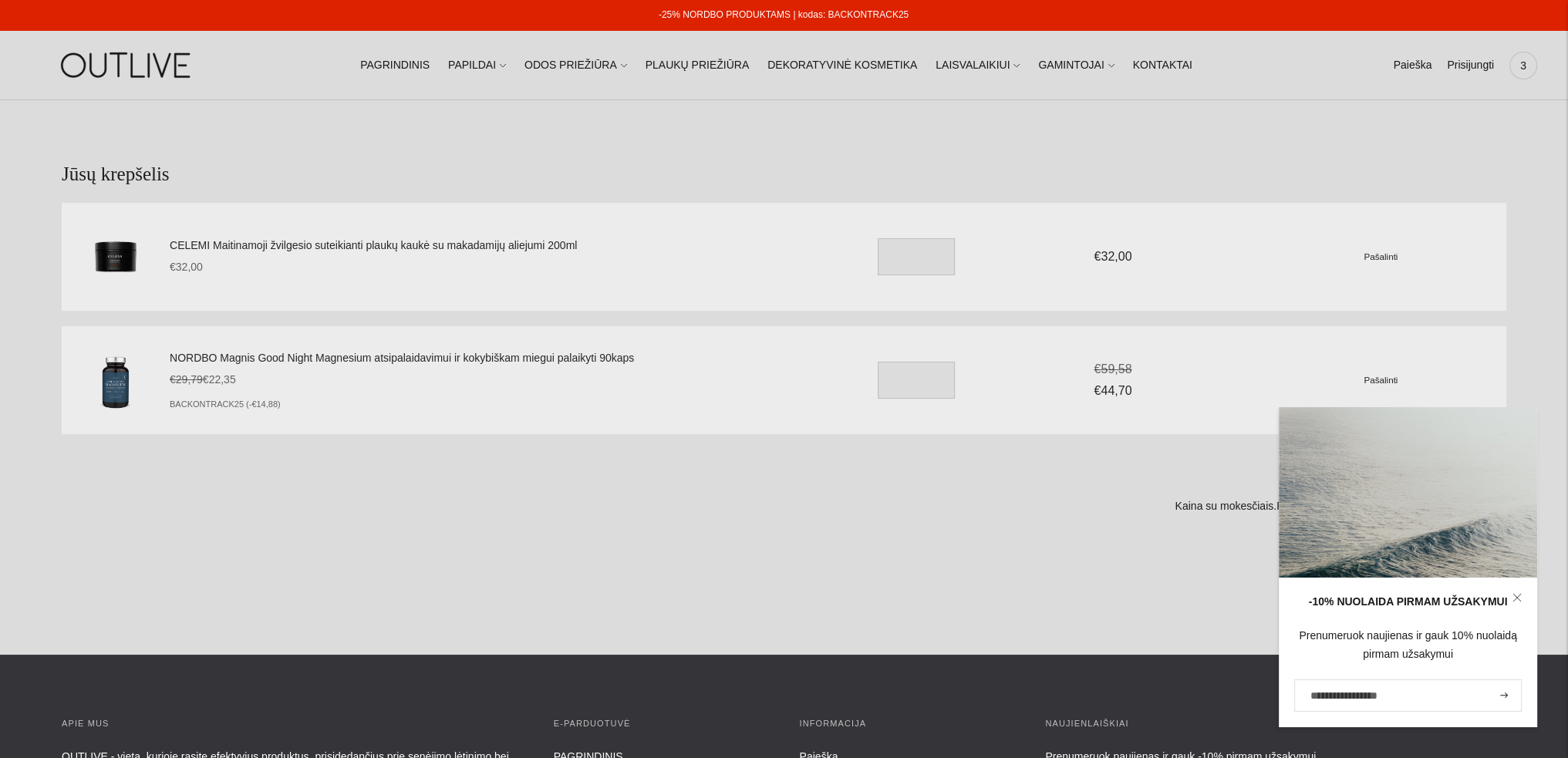
click at [137, 61] on img at bounding box center [127, 65] width 193 height 53
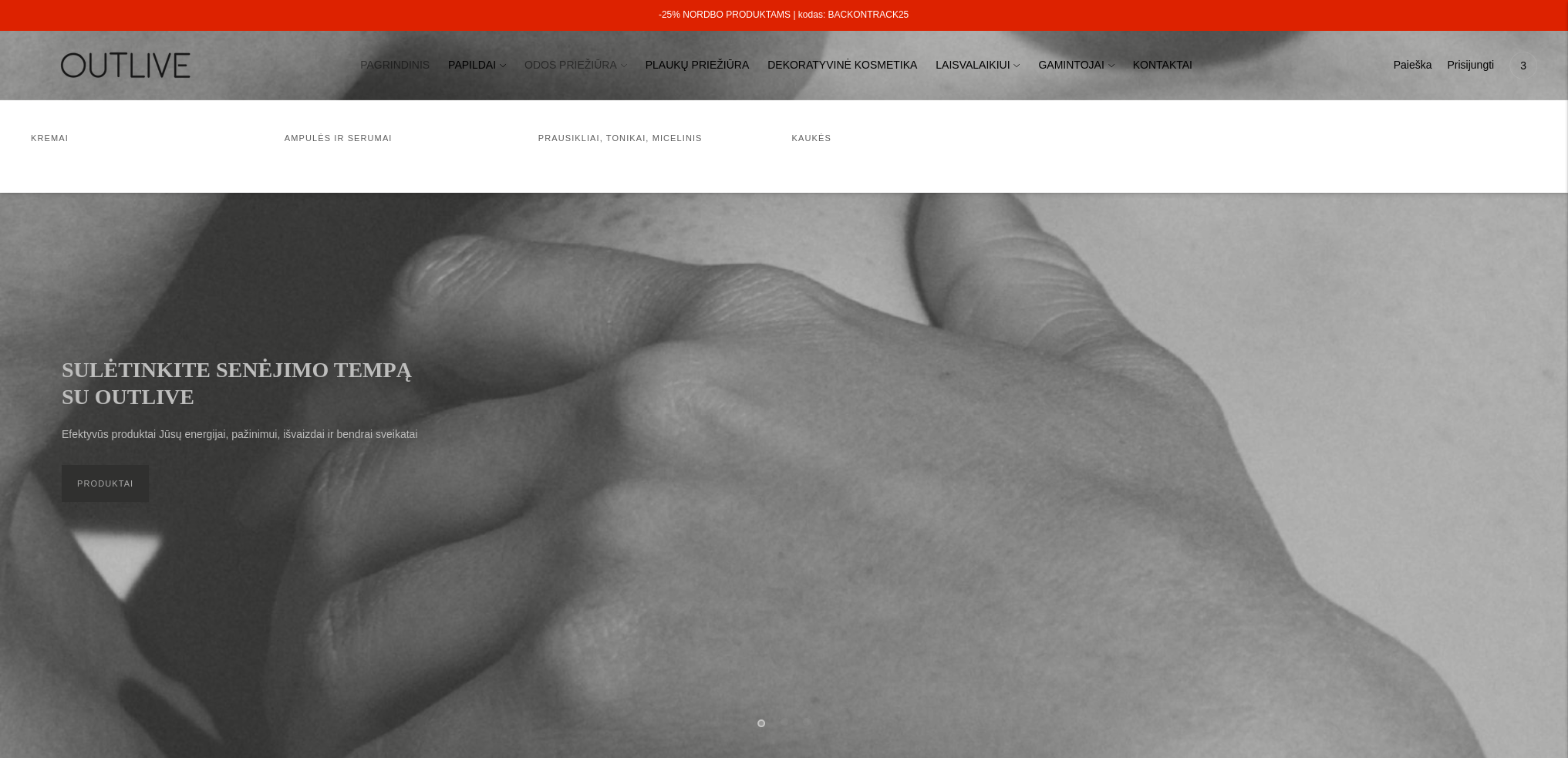
click at [588, 71] on link "ODOS PRIEŽIŪRA" at bounding box center [575, 65] width 102 height 34
click at [345, 143] on link "Ampulės ir serumai" at bounding box center [339, 137] width 108 height 9
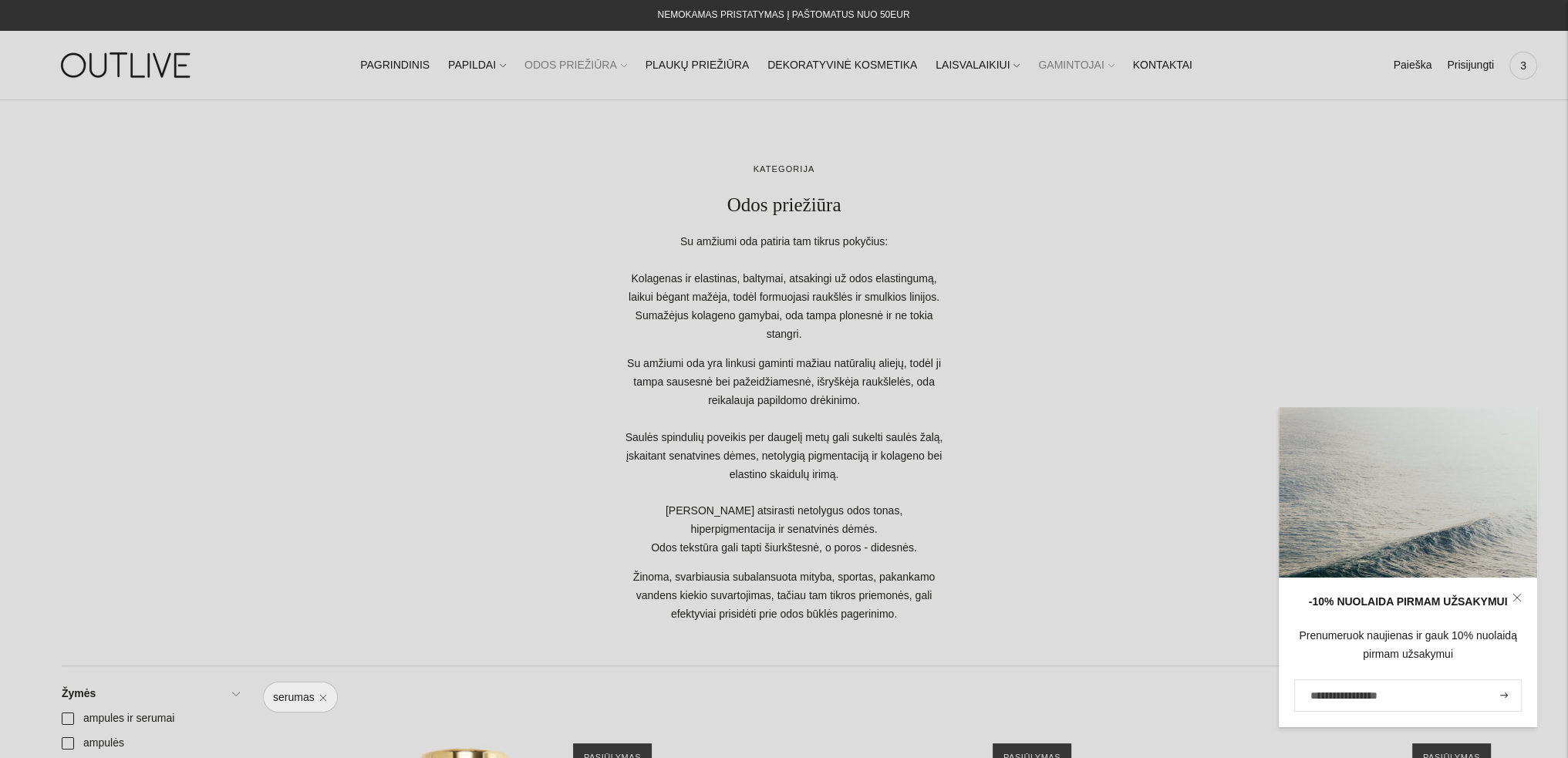
click at [1038, 59] on link "GAMINTOJAI" at bounding box center [1076, 65] width 76 height 34
click at [407, 58] on link "PAGRINDINIS" at bounding box center [394, 65] width 69 height 34
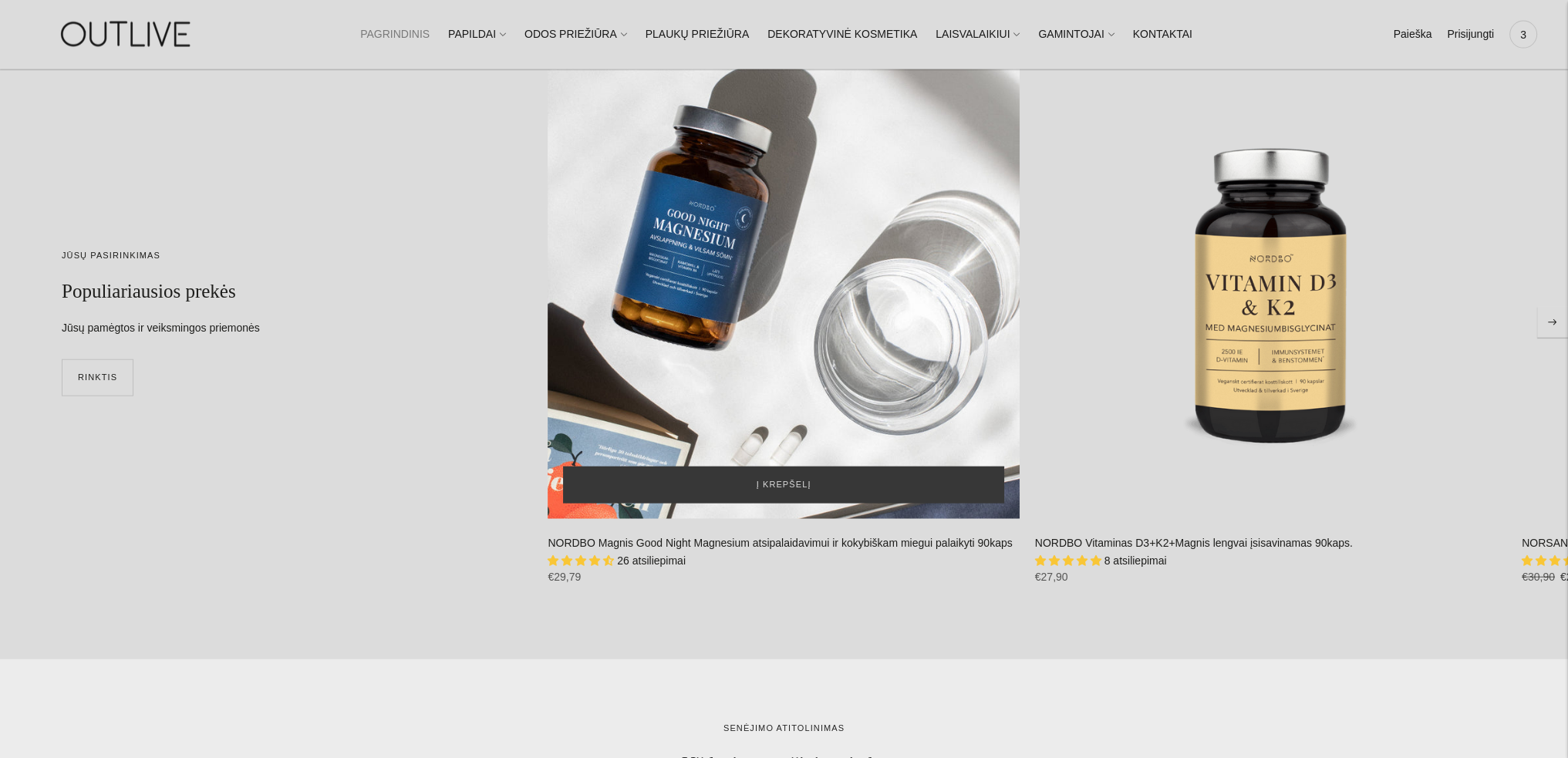
scroll to position [4860, 0]
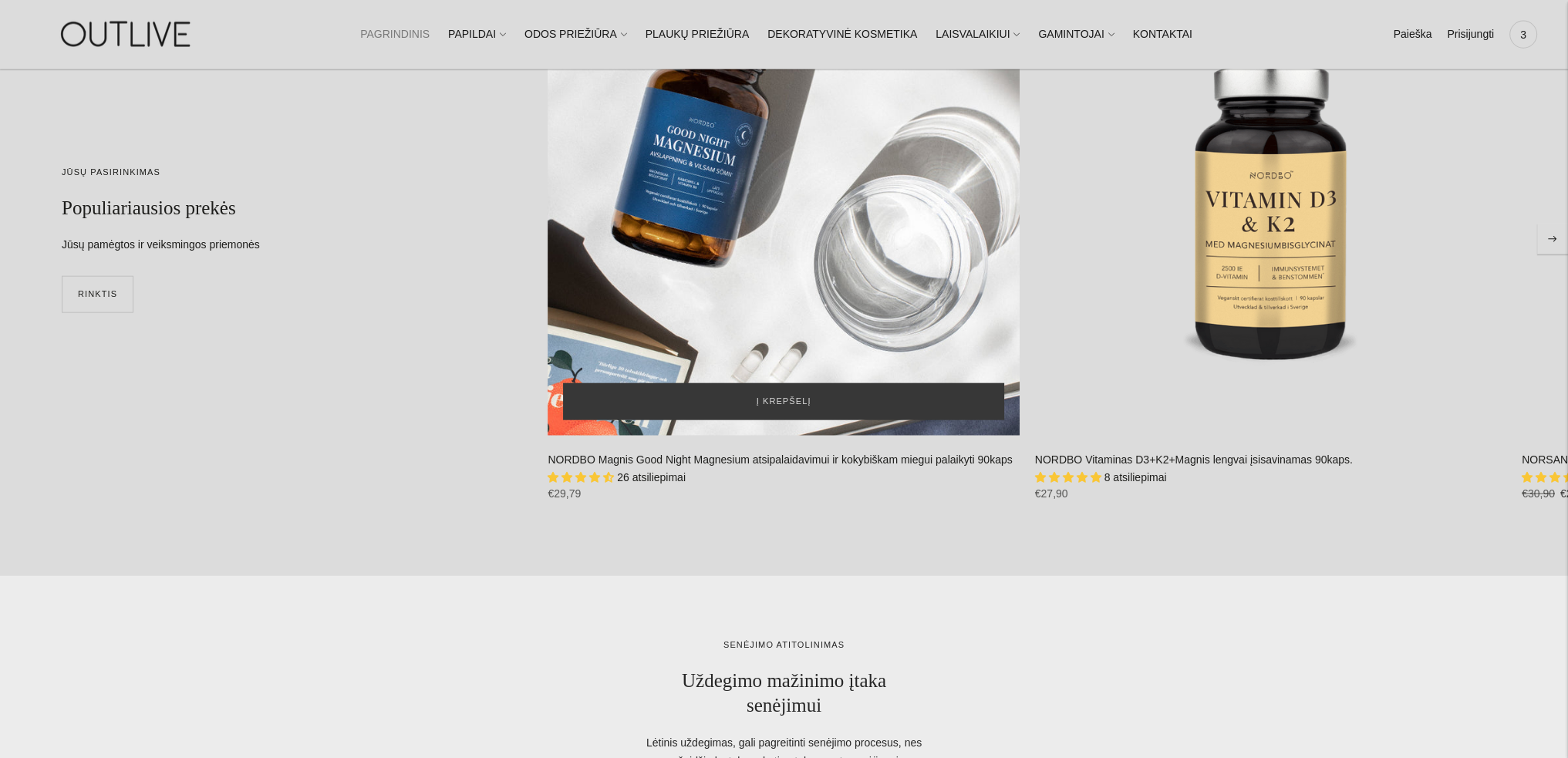
click at [794, 204] on div "NORDBO Magnis Good Night Magnesium atsipalaidavimui ir kokybiškam miegui palaik…" at bounding box center [783, 199] width 471 height 471
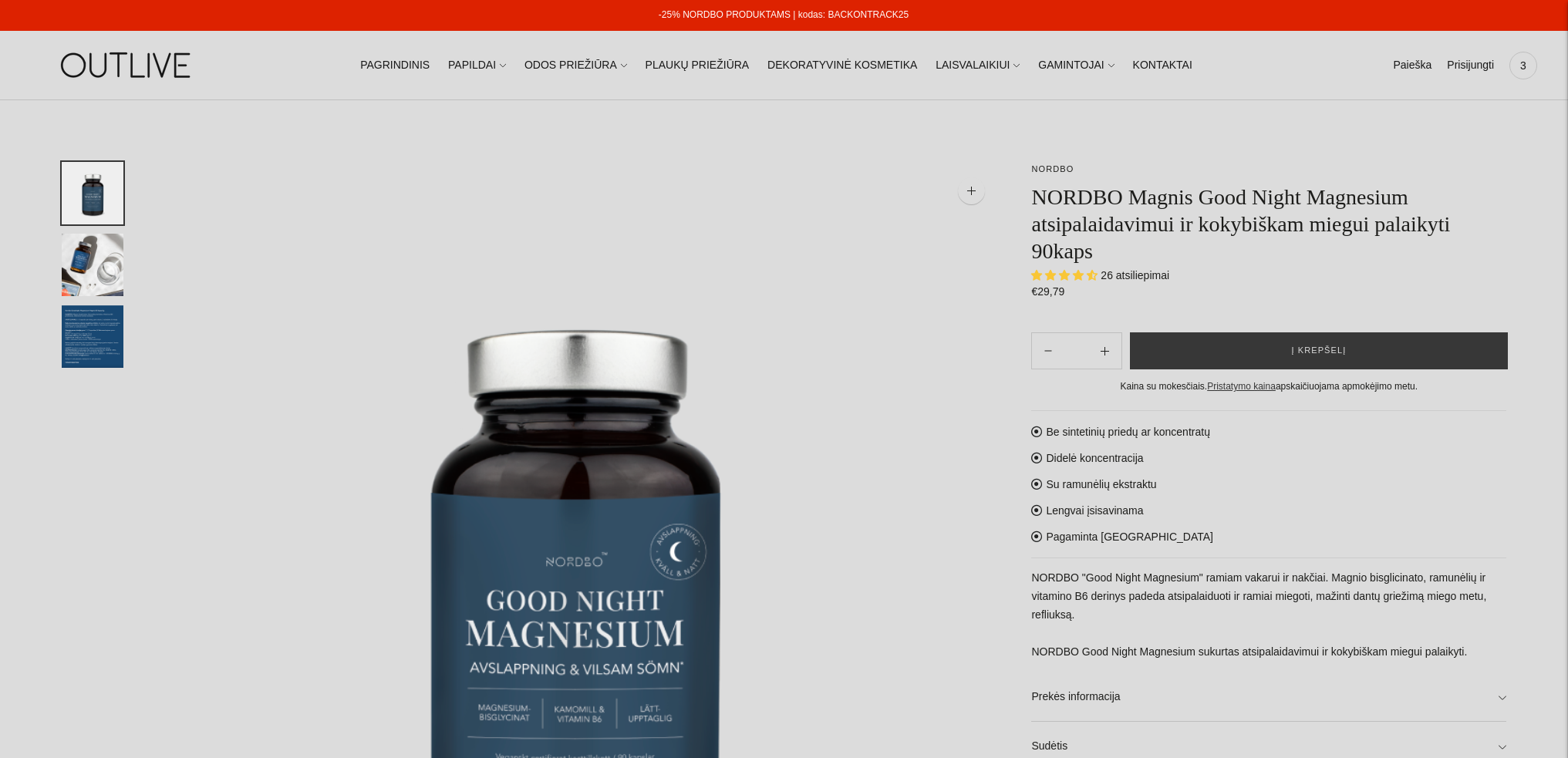
select select "**********"
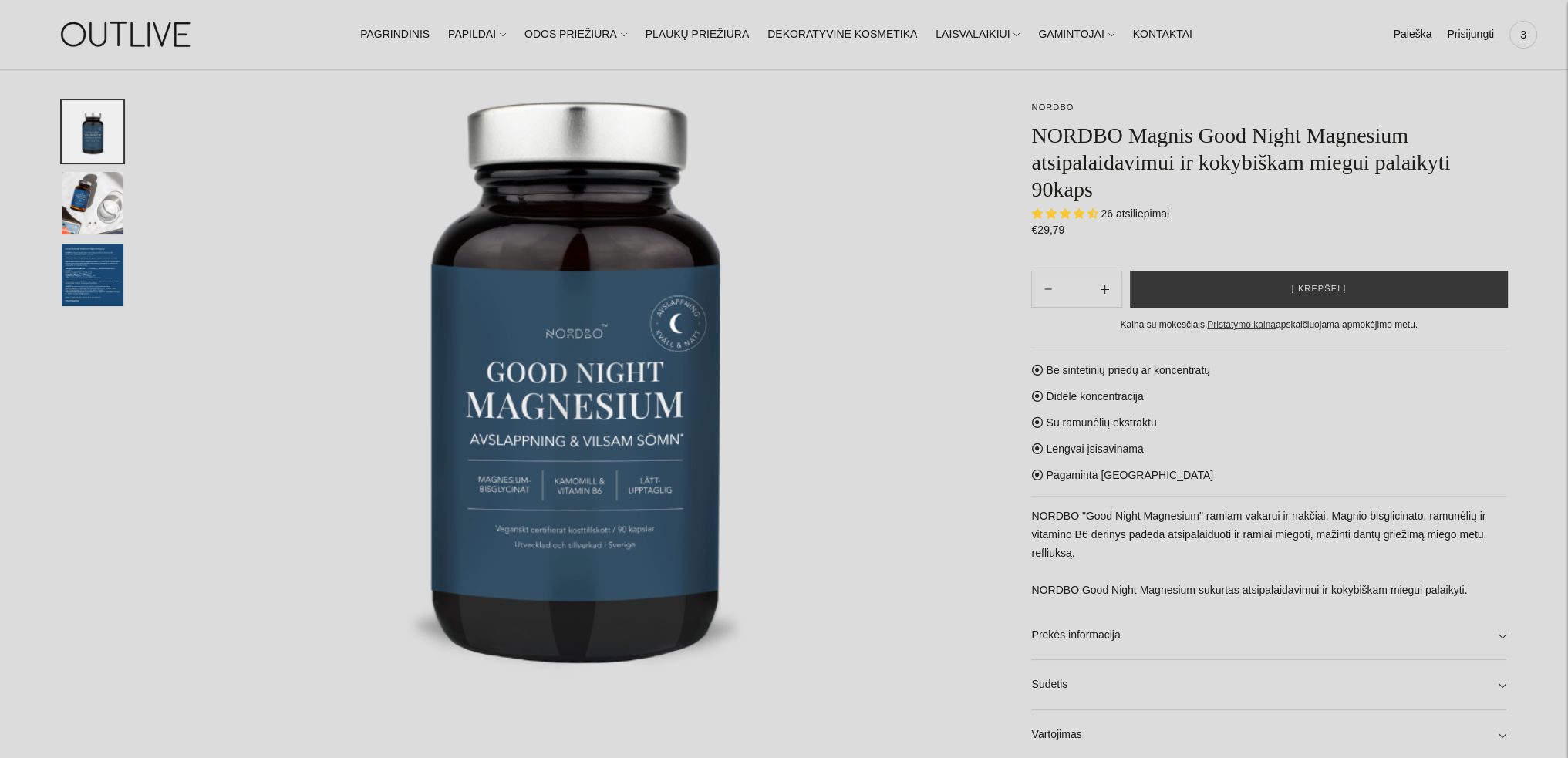
scroll to position [231, 0]
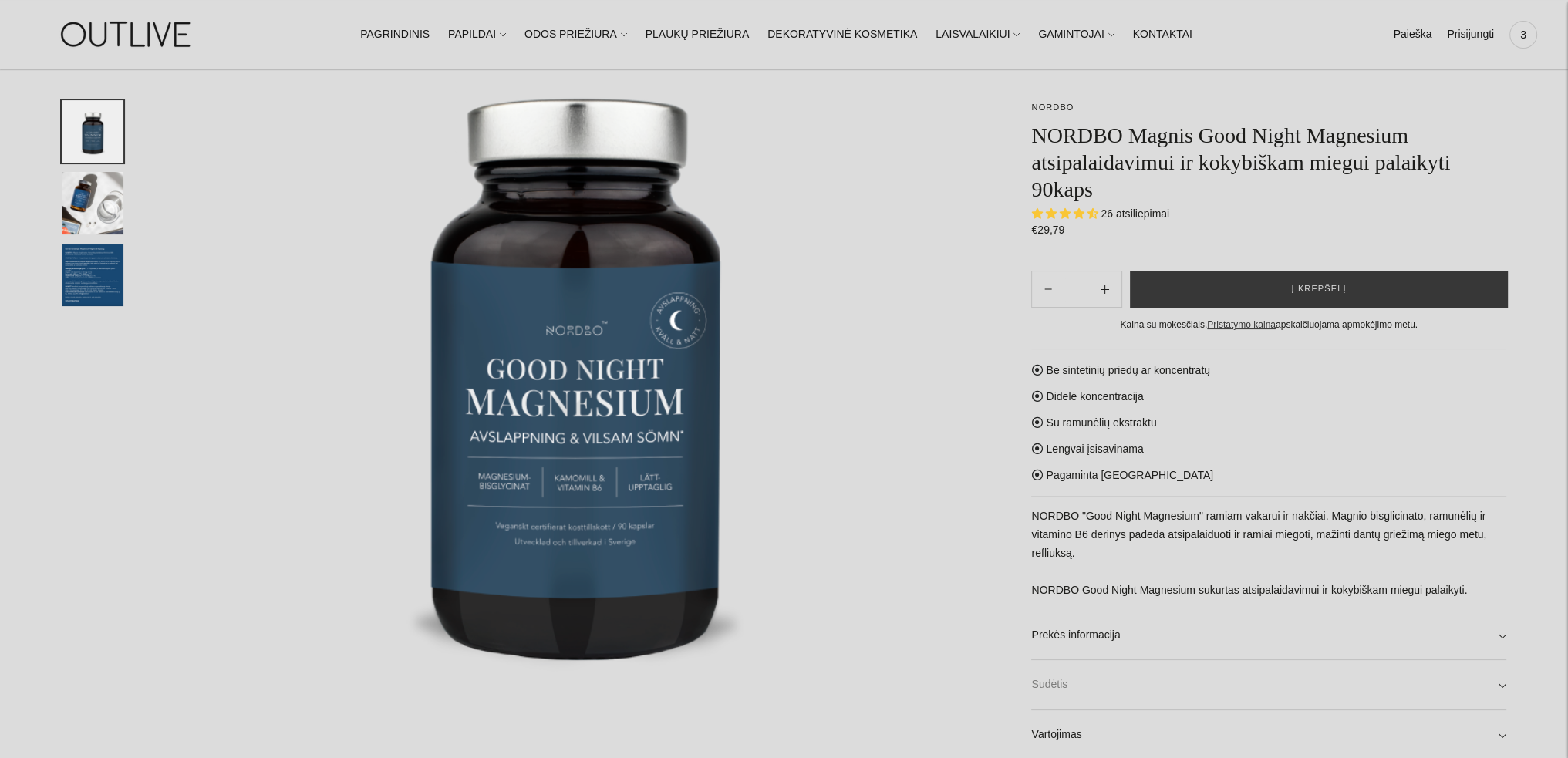
click at [1047, 689] on link "Sudėtis" at bounding box center [1269, 685] width 475 height 49
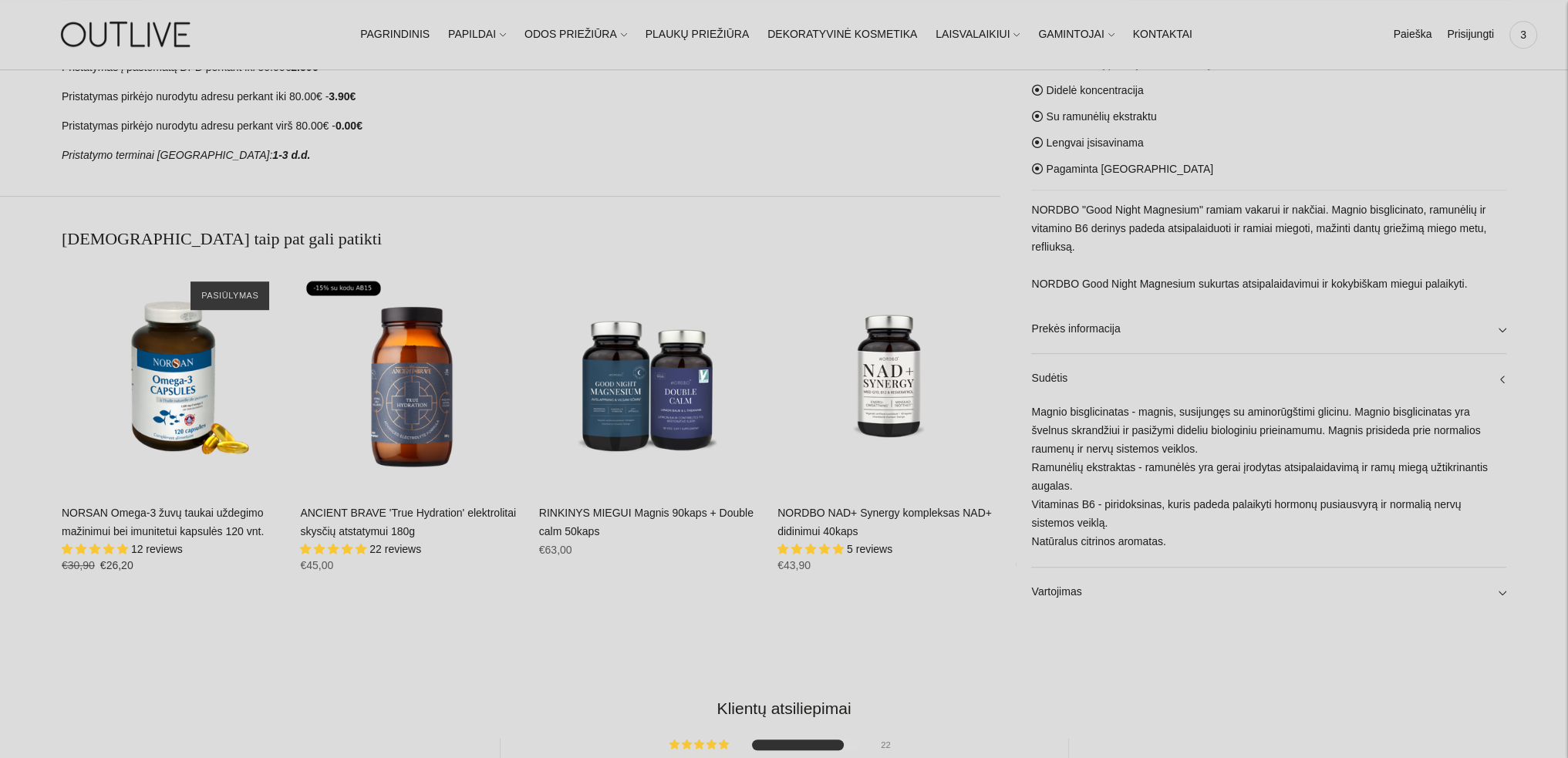
scroll to position [1003, 0]
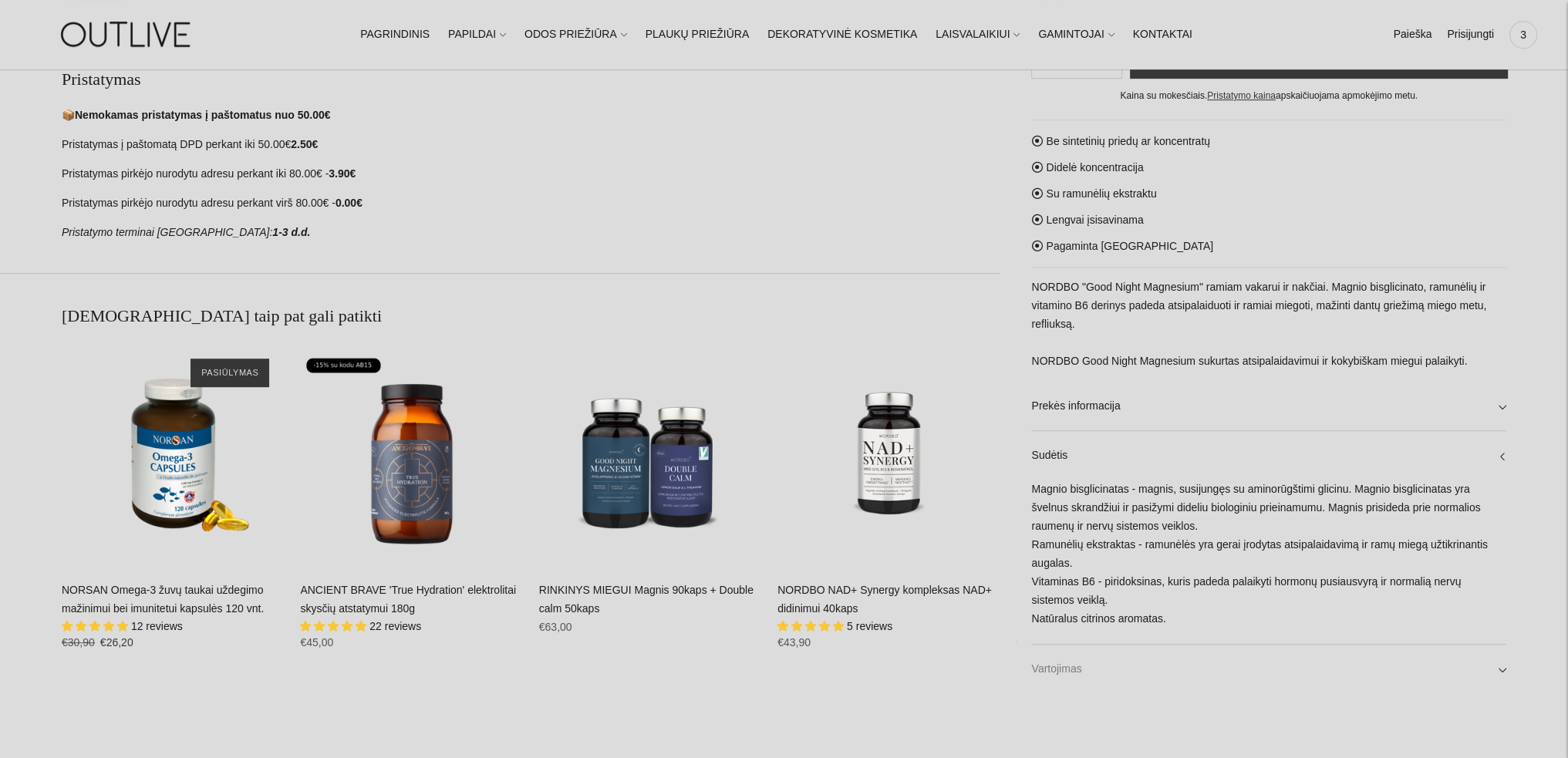
click at [1056, 667] on link "Vartojimas" at bounding box center [1269, 669] width 475 height 49
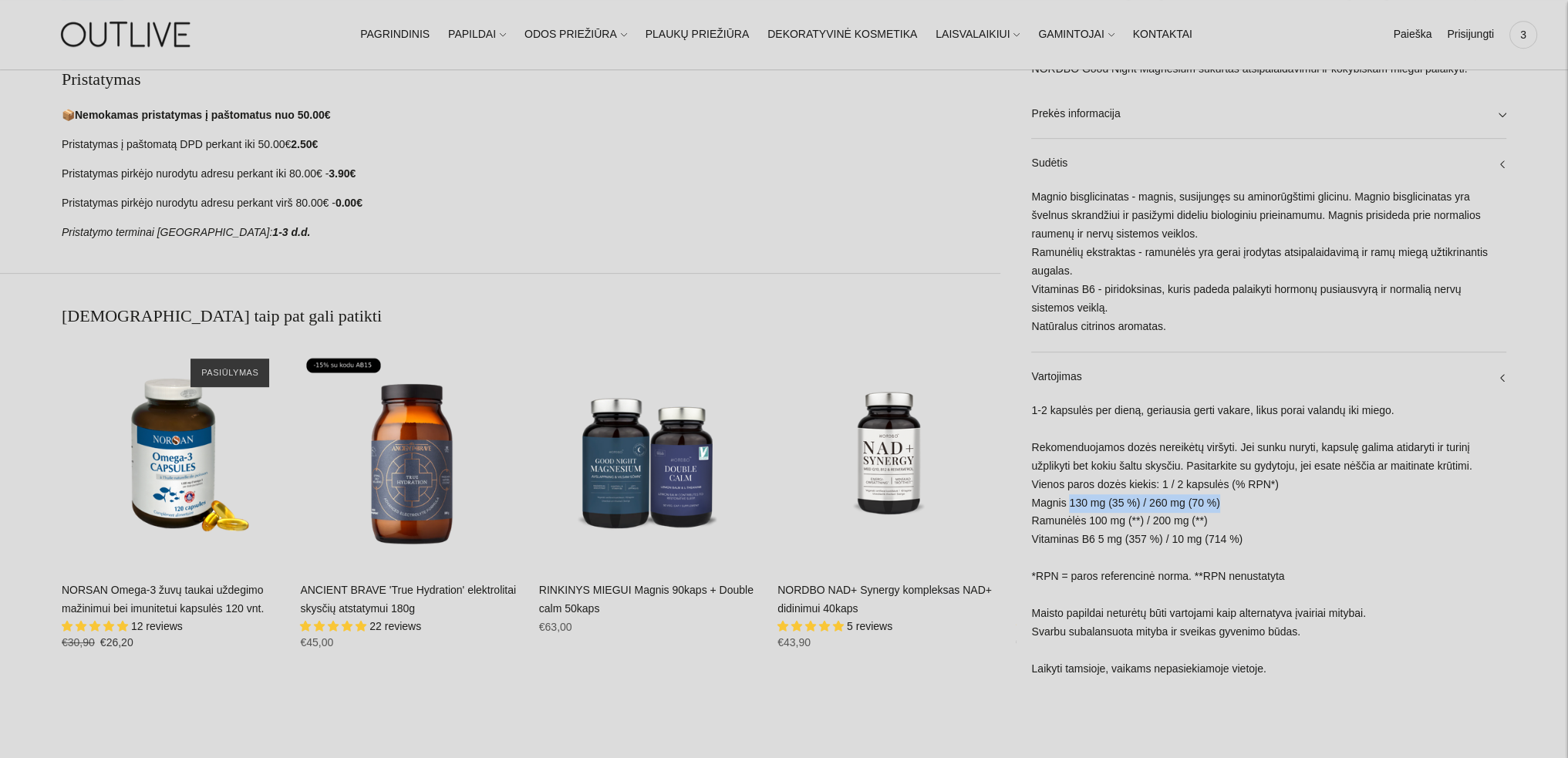
drag, startPoint x: 1070, startPoint y: 503, endPoint x: 1245, endPoint y: 513, distance: 175.3
click at [1245, 513] on div "1-2 kapsulės per dieną, geriausia gerti vakare, likus porai valandų iki miego. …" at bounding box center [1269, 547] width 475 height 292
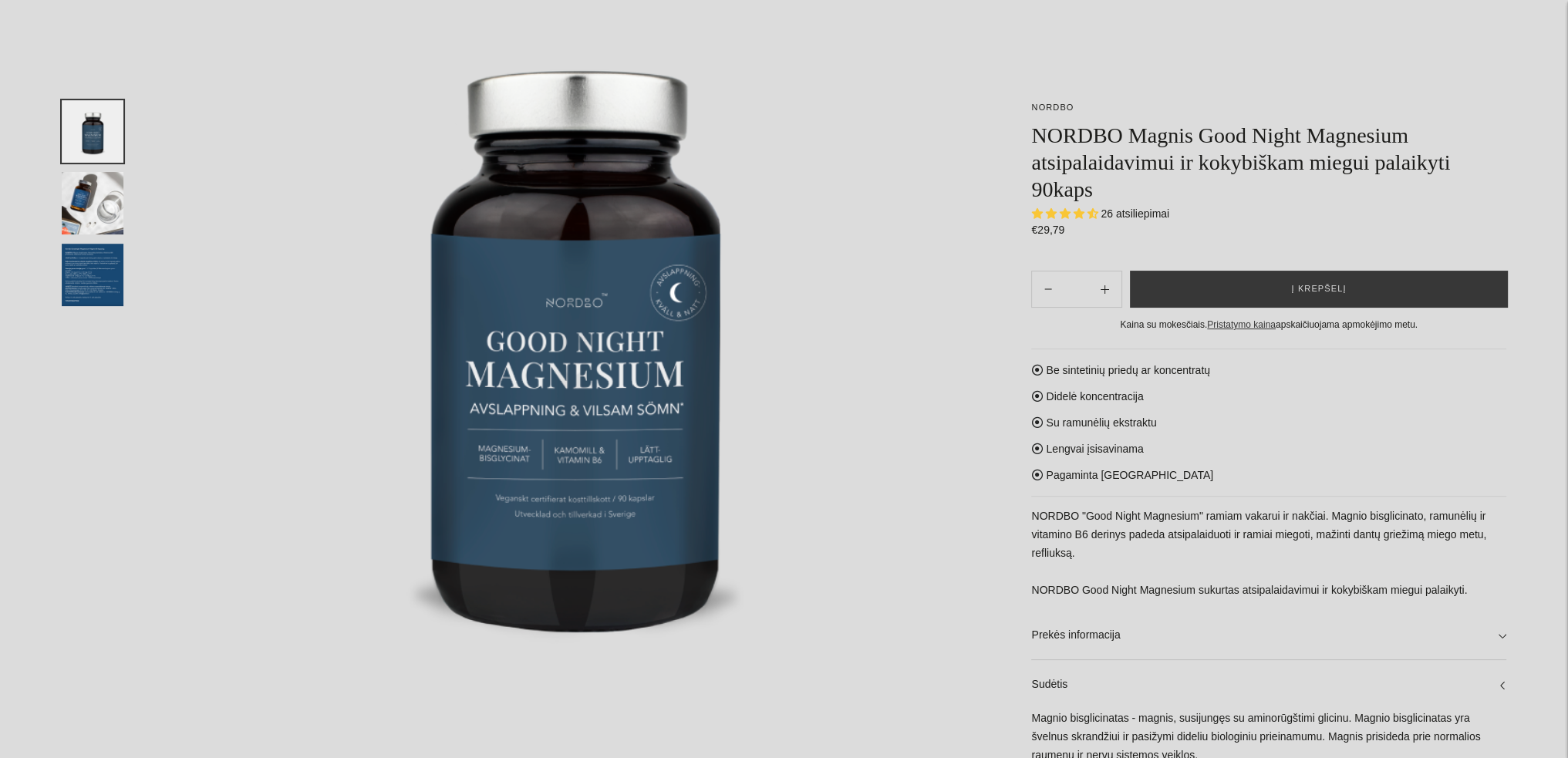
scroll to position [0, 0]
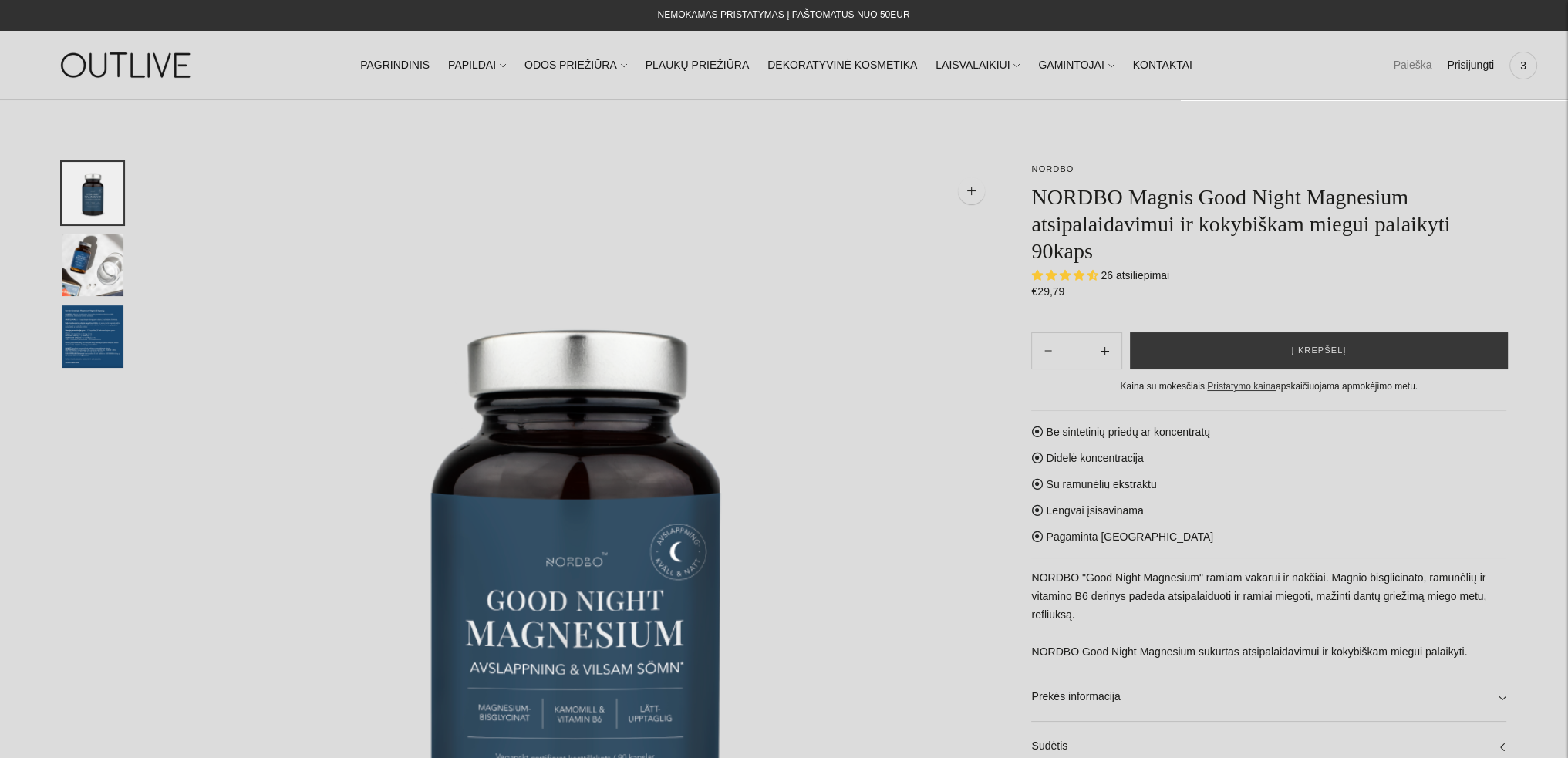
click at [1411, 58] on link "Paieška" at bounding box center [1412, 65] width 38 height 34
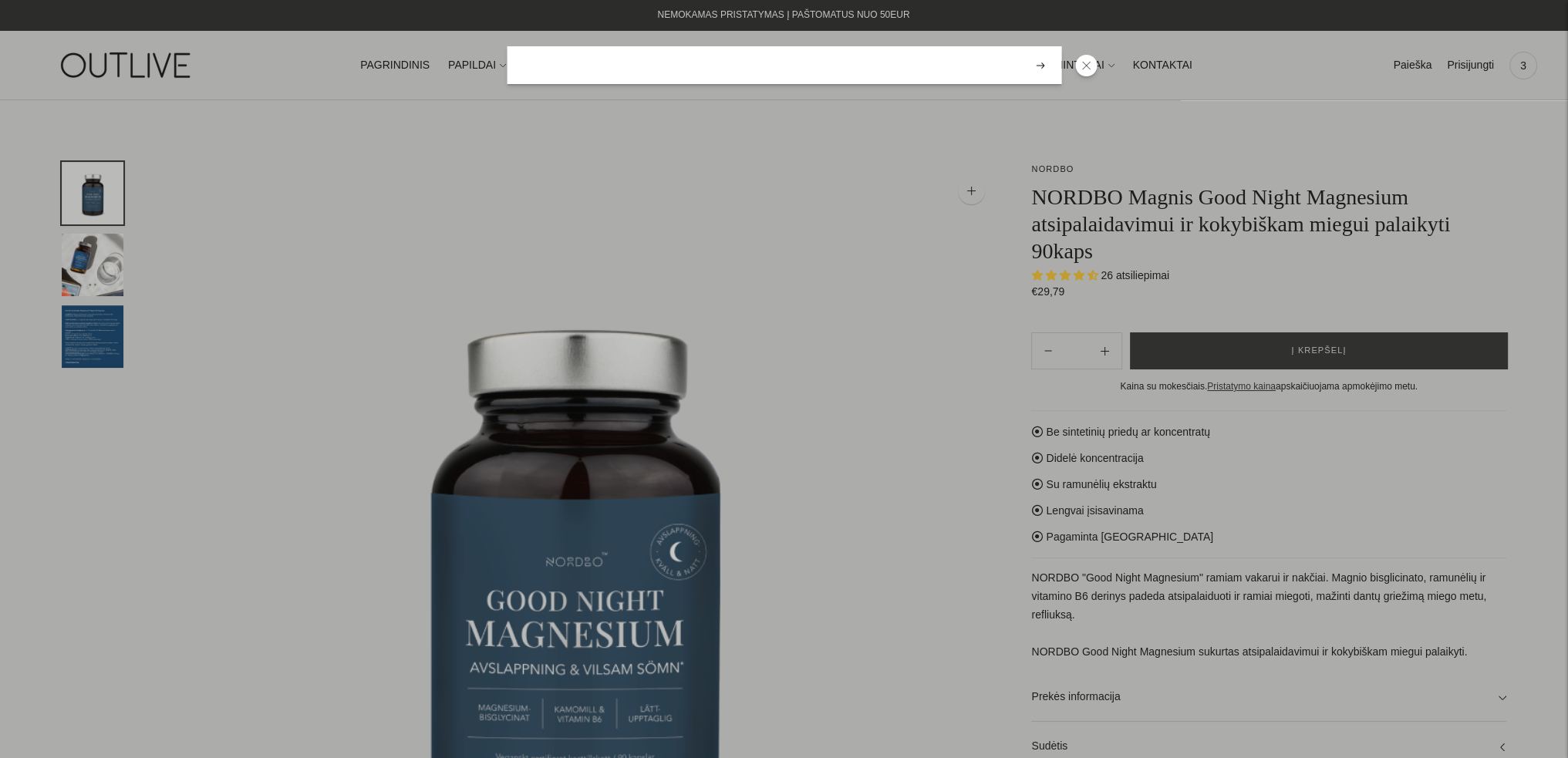
click at [830, 70] on input "search" at bounding box center [784, 66] width 555 height 38
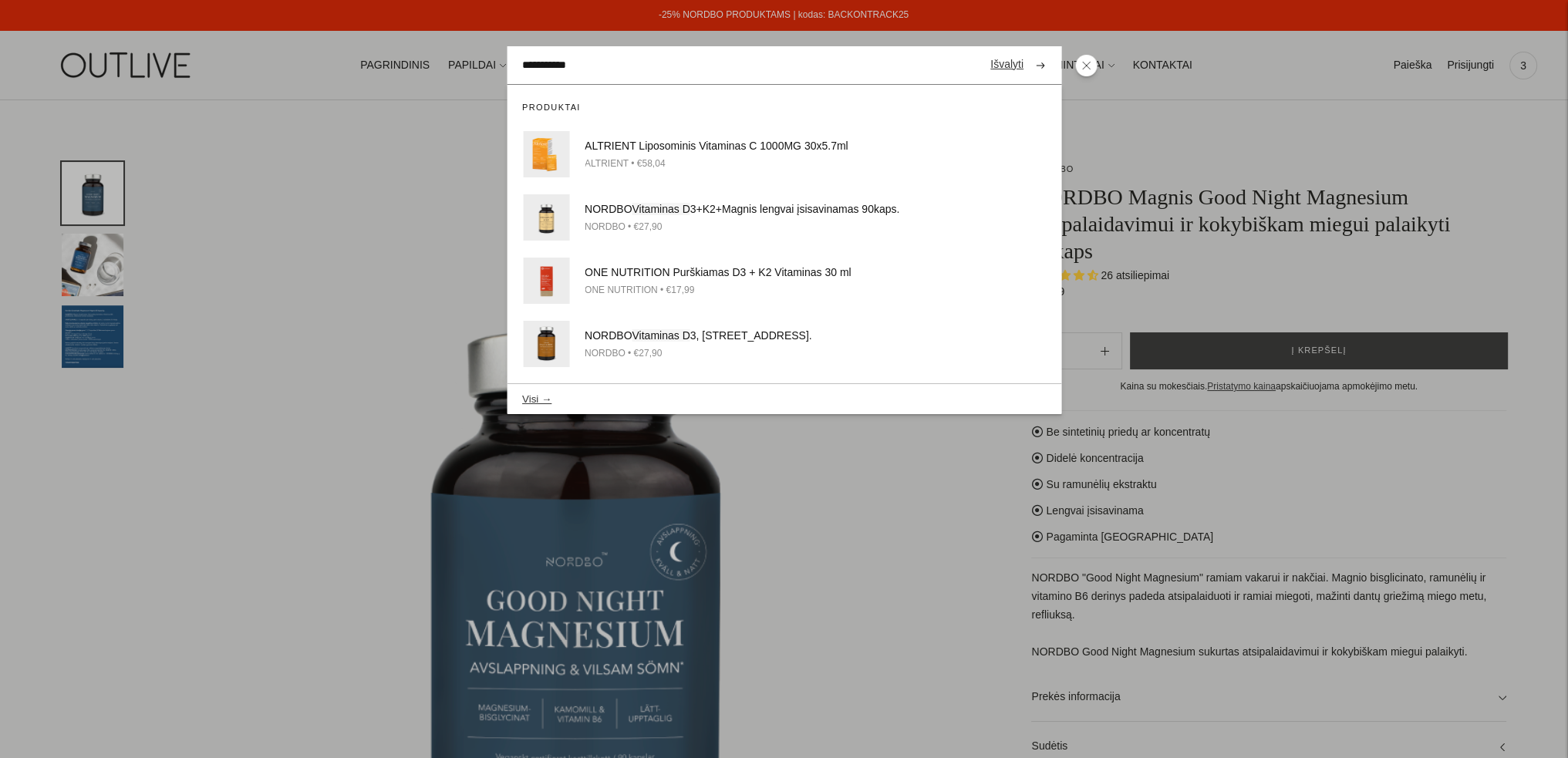
type input "**********"
click at [1026, 50] on button "submit" at bounding box center [1040, 65] width 27 height 30
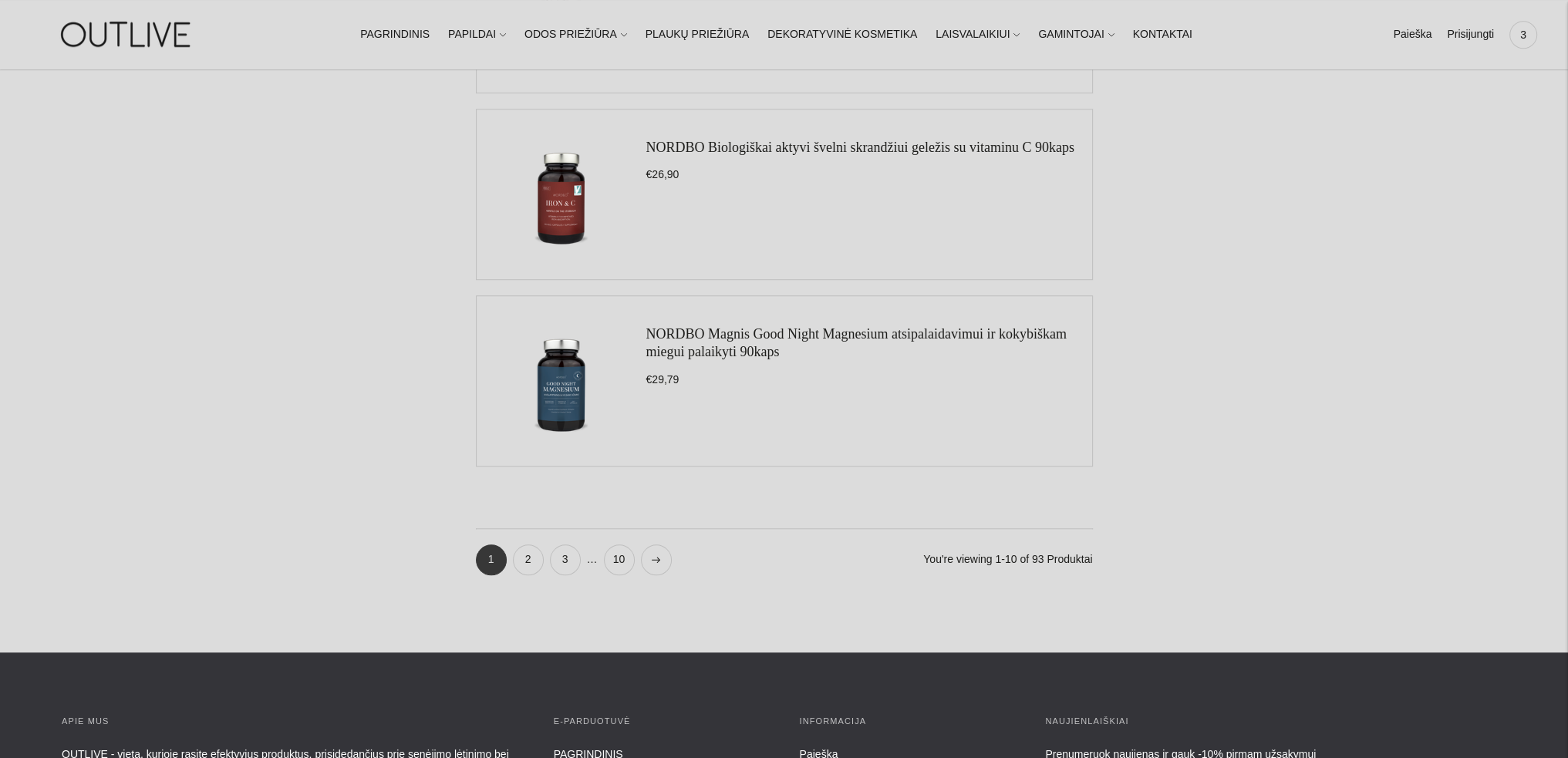
scroll to position [1851, 0]
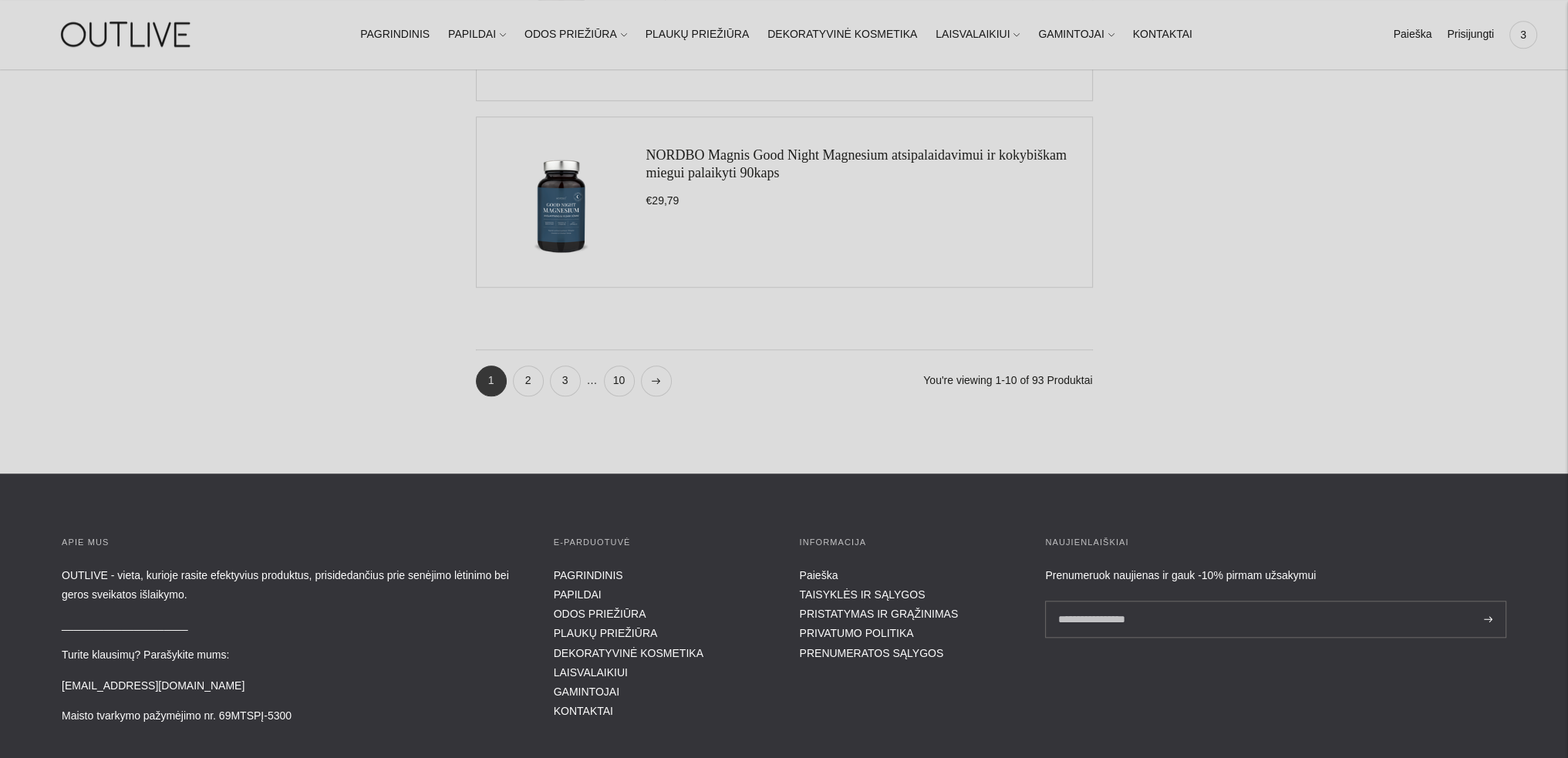
click at [690, 156] on link "NORDBO Magnis Good Night Magnesium atsipalaidavimui ir kokybiškam miegui palaik…" at bounding box center [856, 164] width 420 height 33
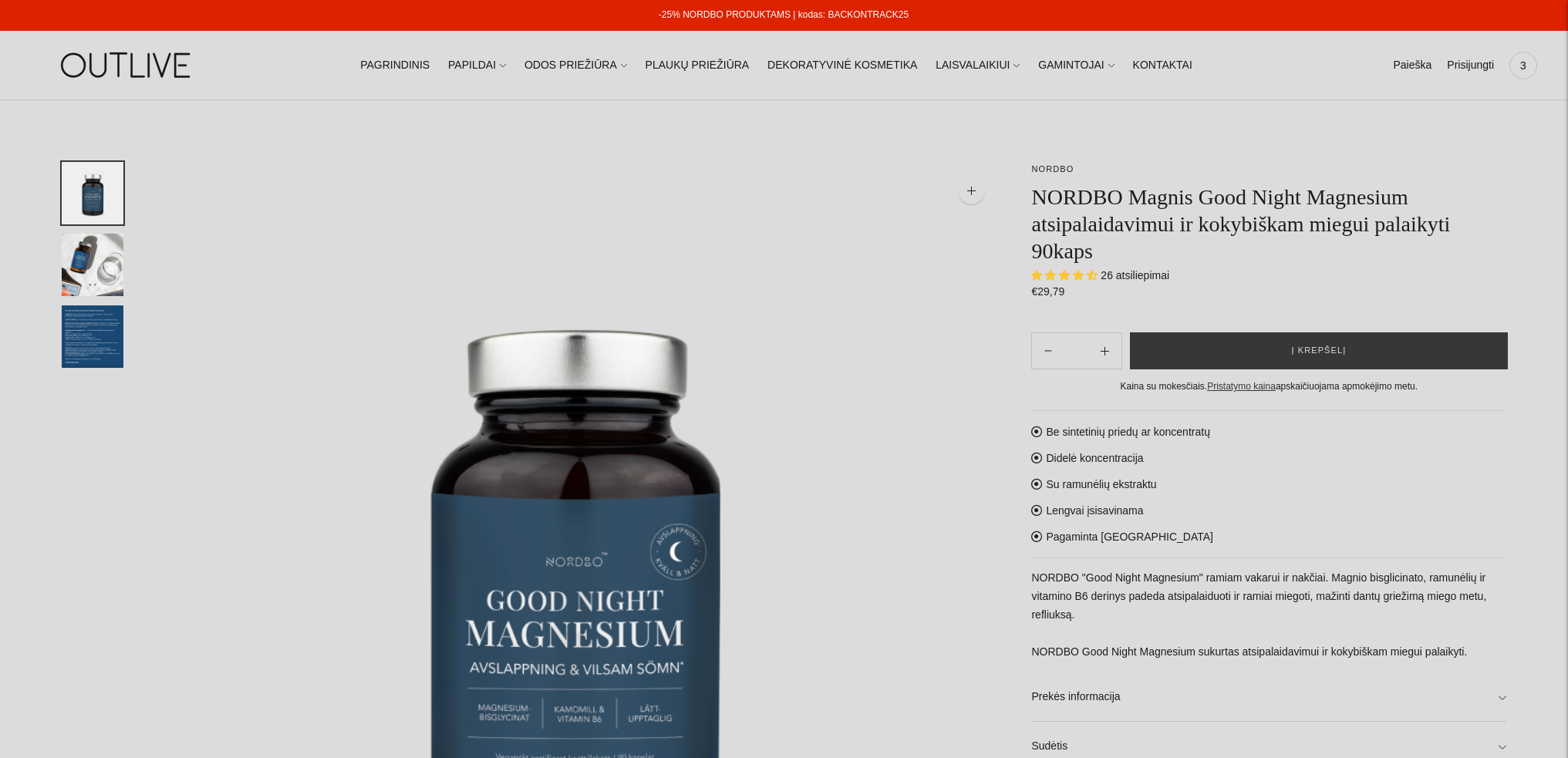
select select "**********"
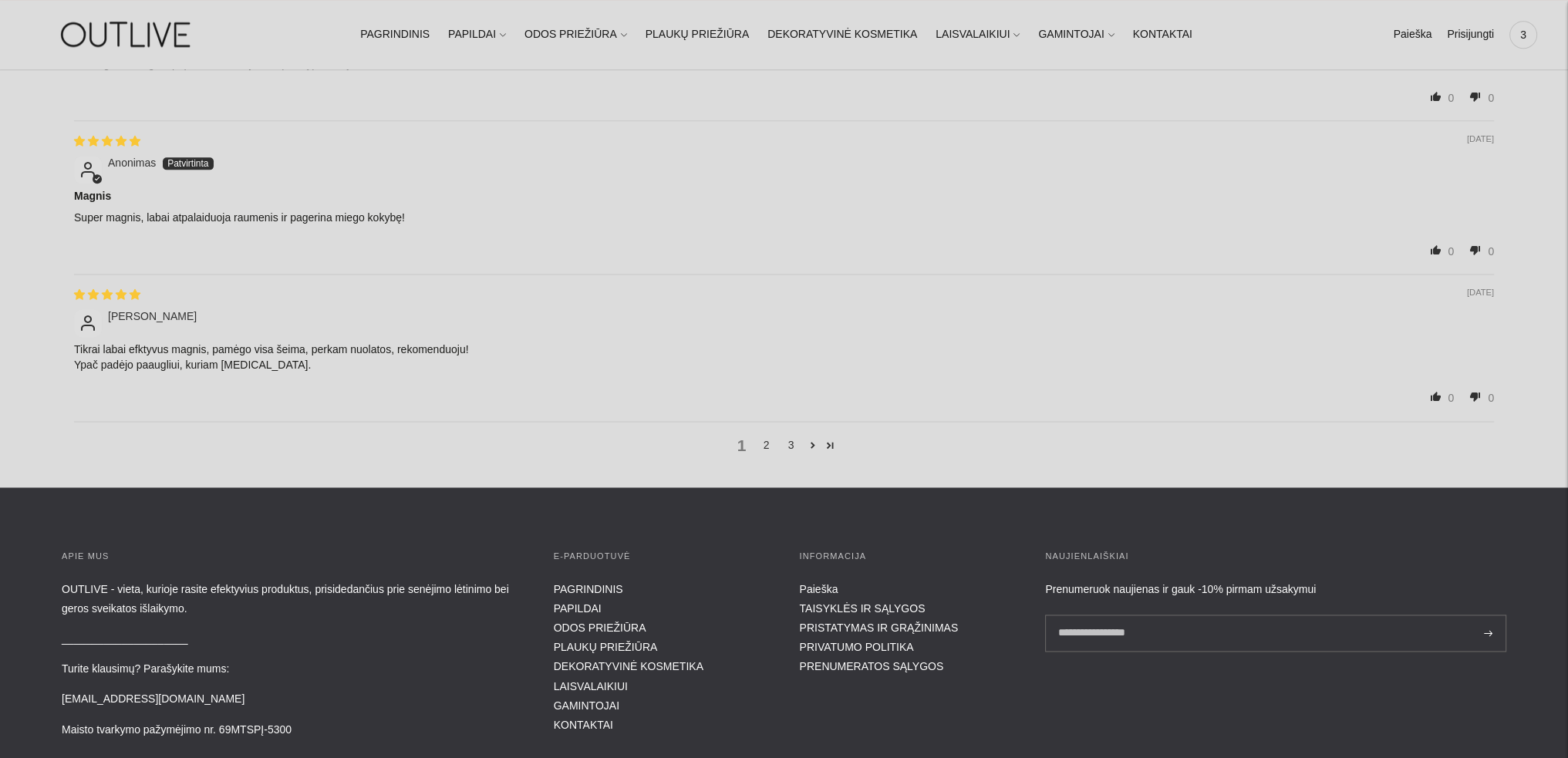
scroll to position [2700, 0]
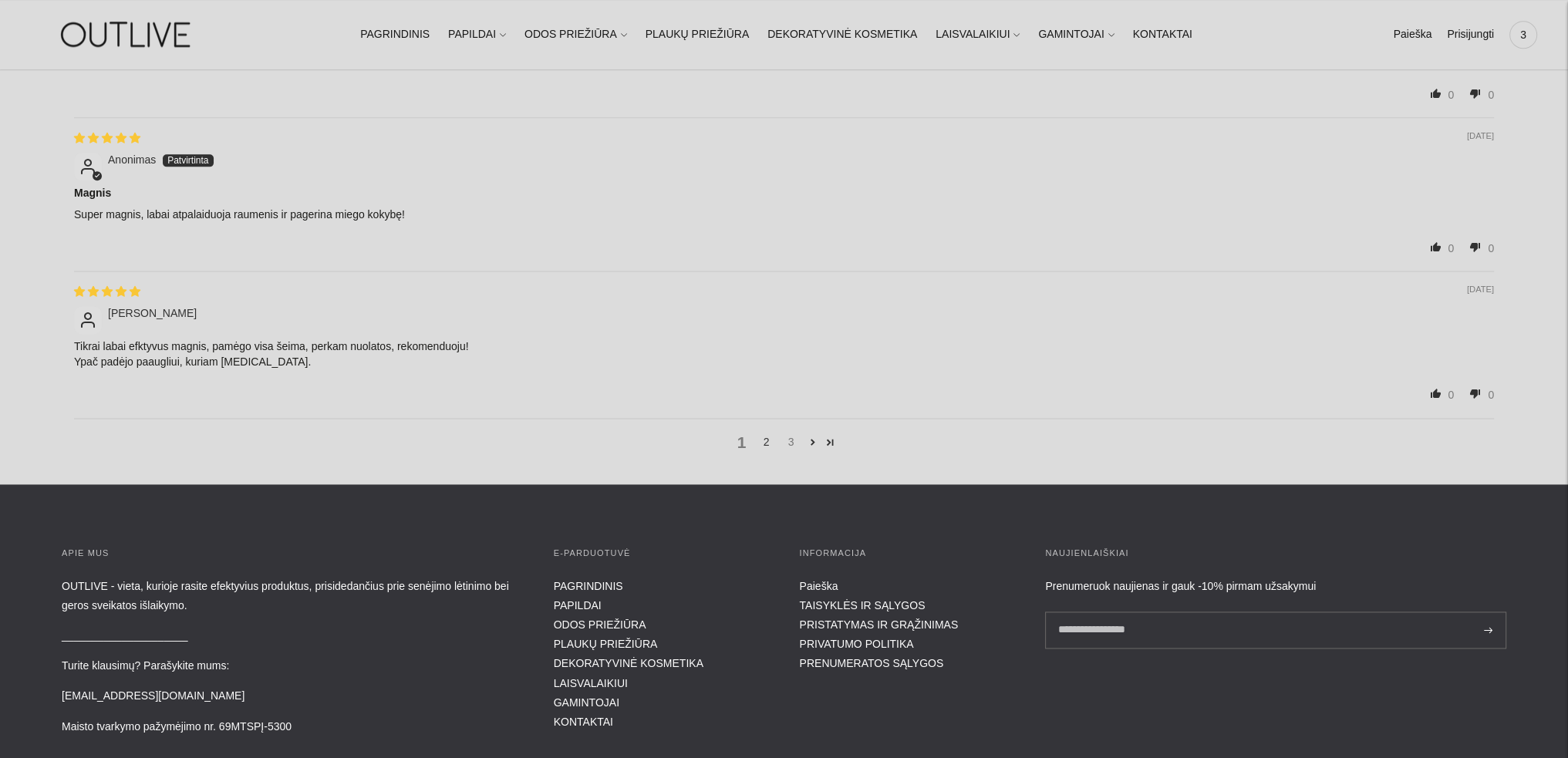
click at [790, 438] on link "3" at bounding box center [791, 442] width 25 height 17
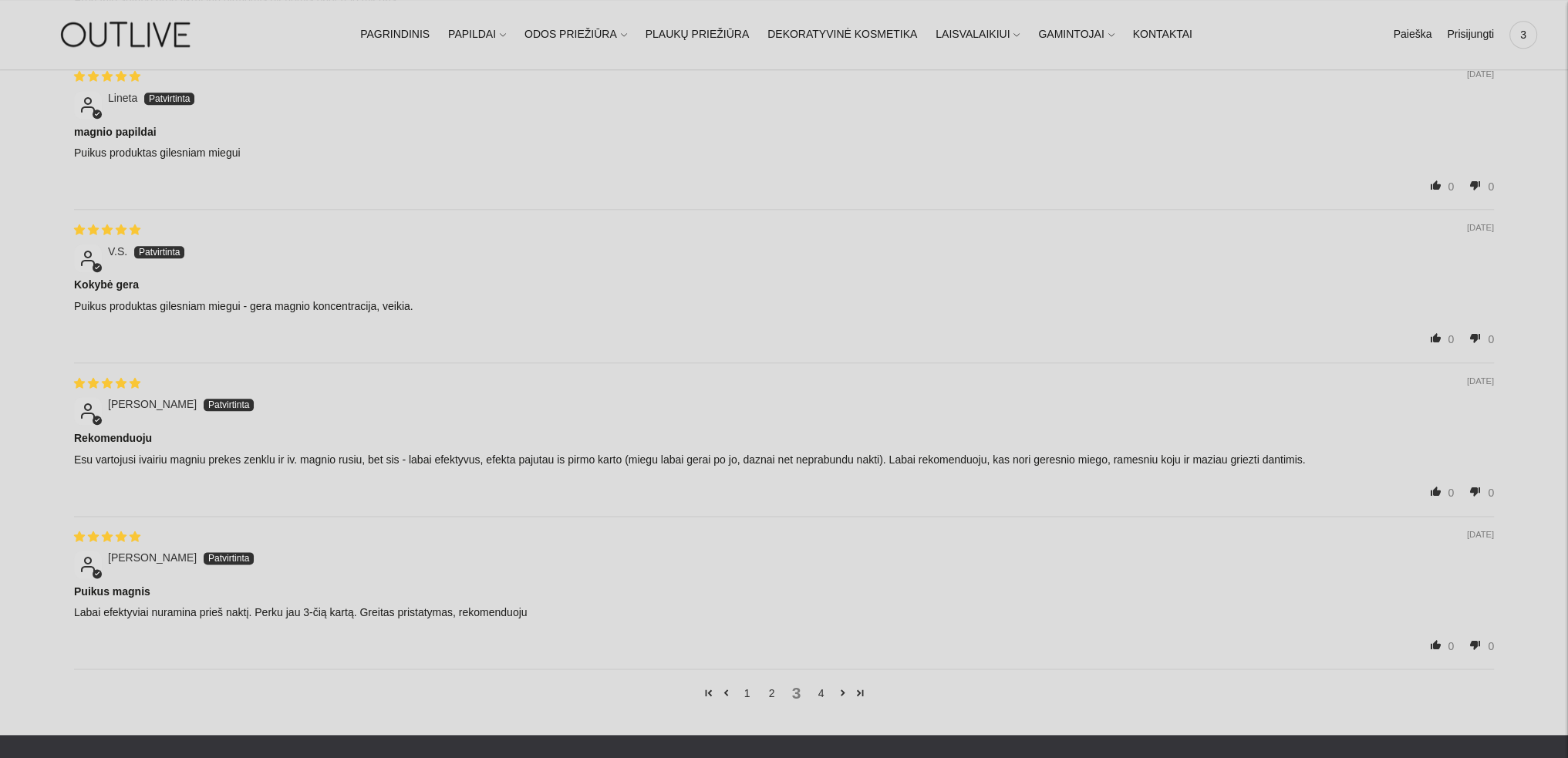
scroll to position [2630, 0]
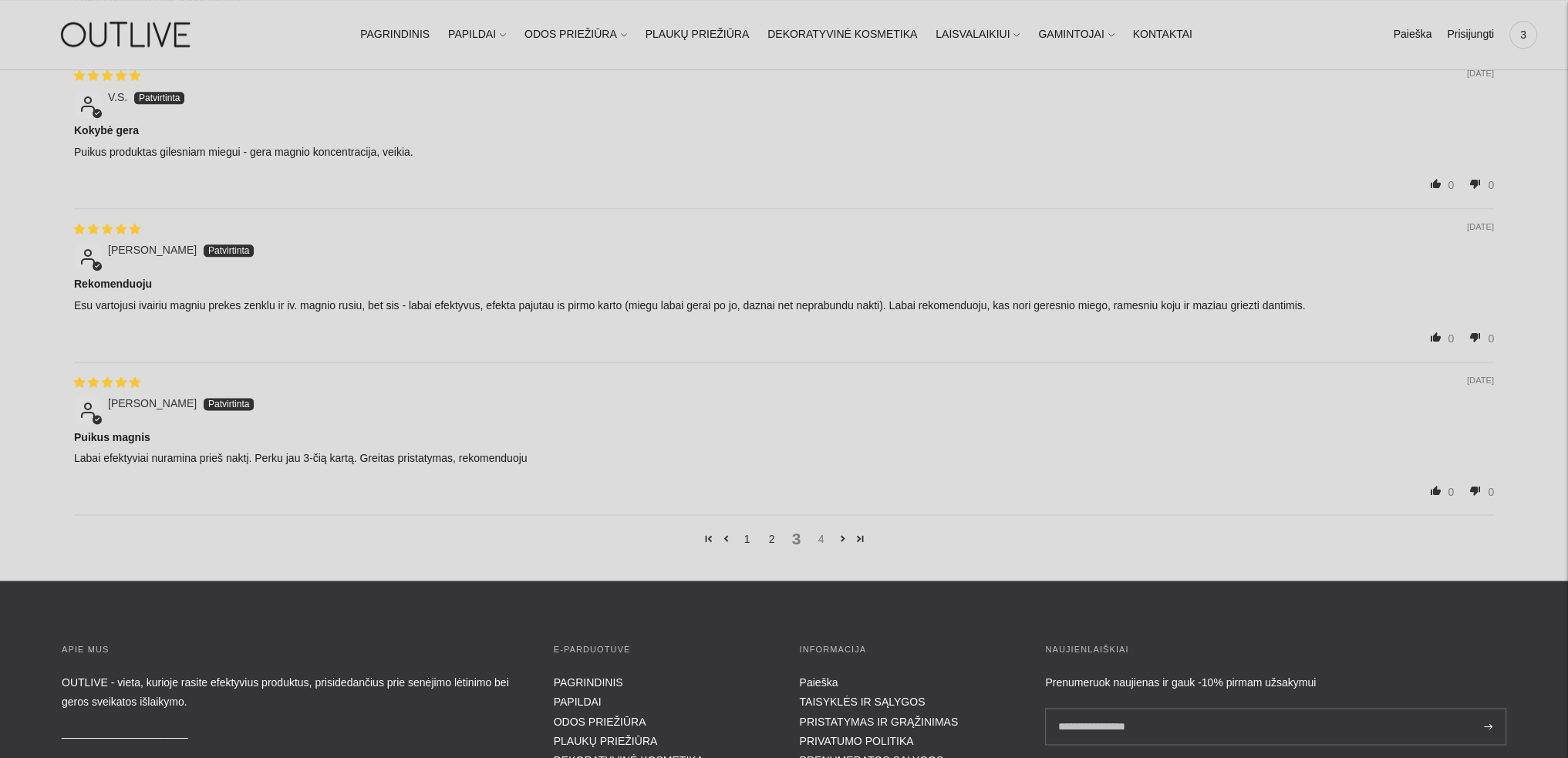
click at [824, 536] on link "4" at bounding box center [822, 539] width 25 height 17
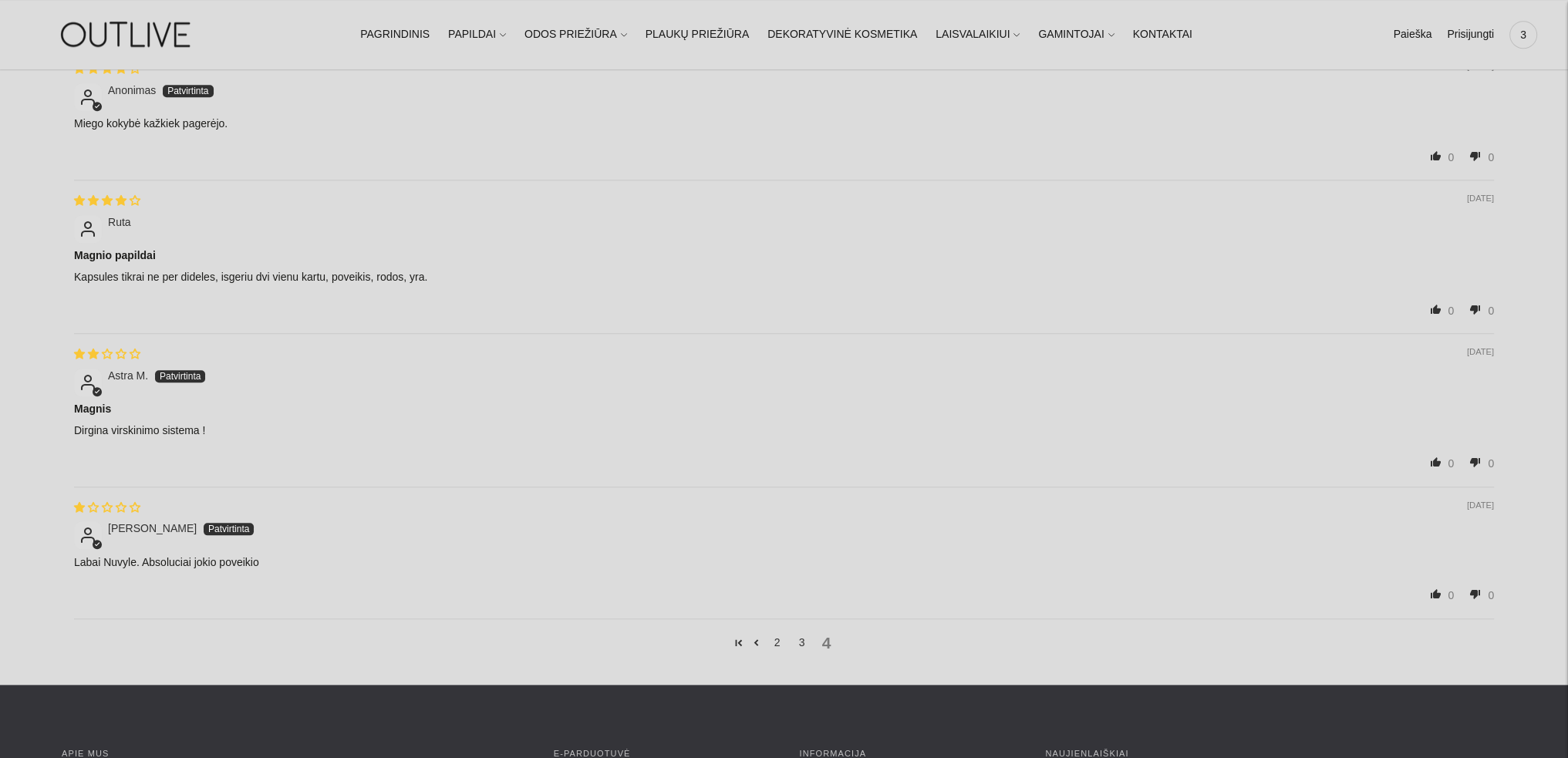
scroll to position [2014, 0]
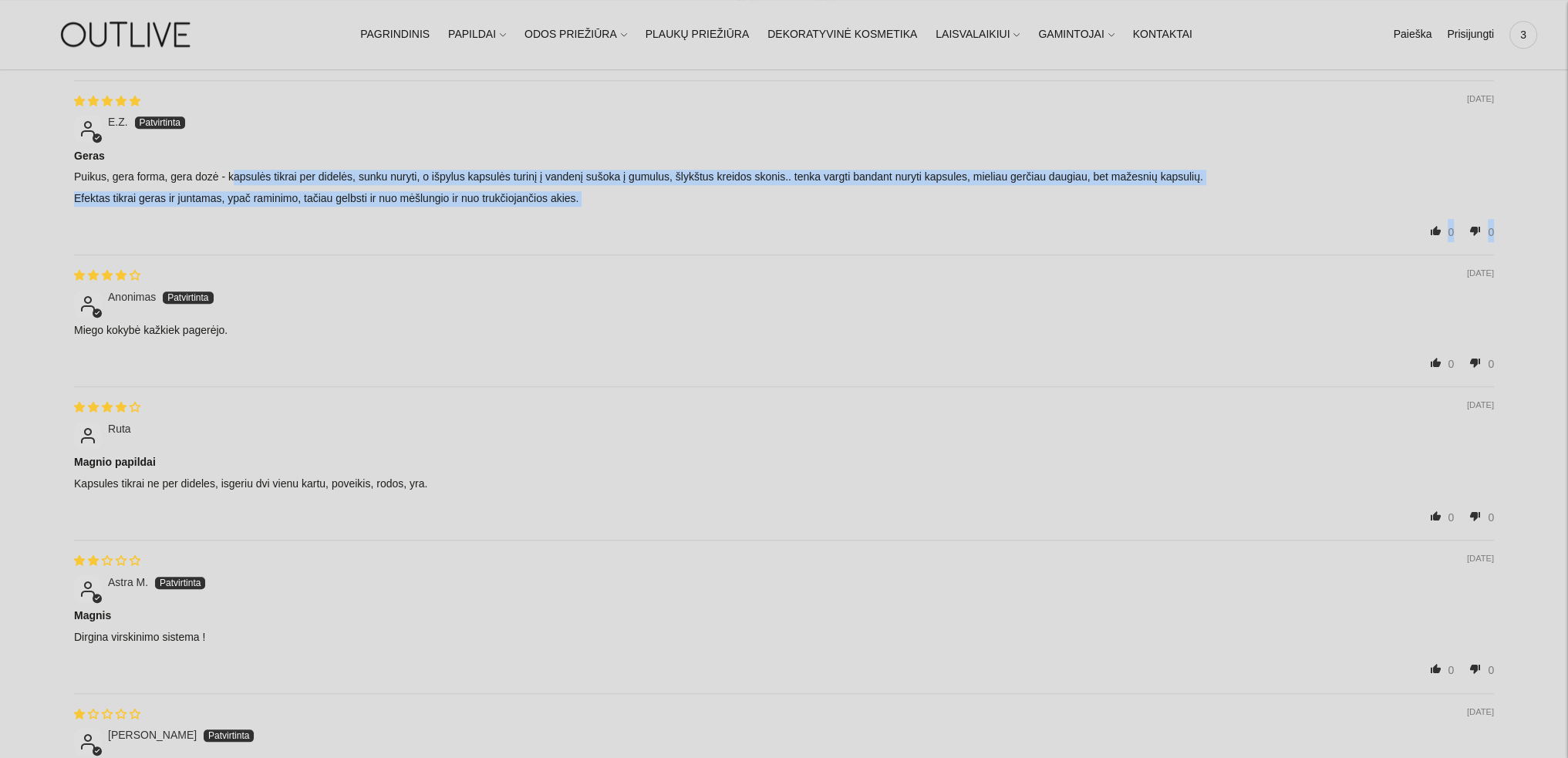
drag, startPoint x: 233, startPoint y: 175, endPoint x: 735, endPoint y: 214, distance: 503.5
click at [735, 214] on div "12/16/2024 E.Z. Geras Puikus, gera forma, gera dozė - kapsulės tikrai per didel…" at bounding box center [784, 167] width 1420 height 175
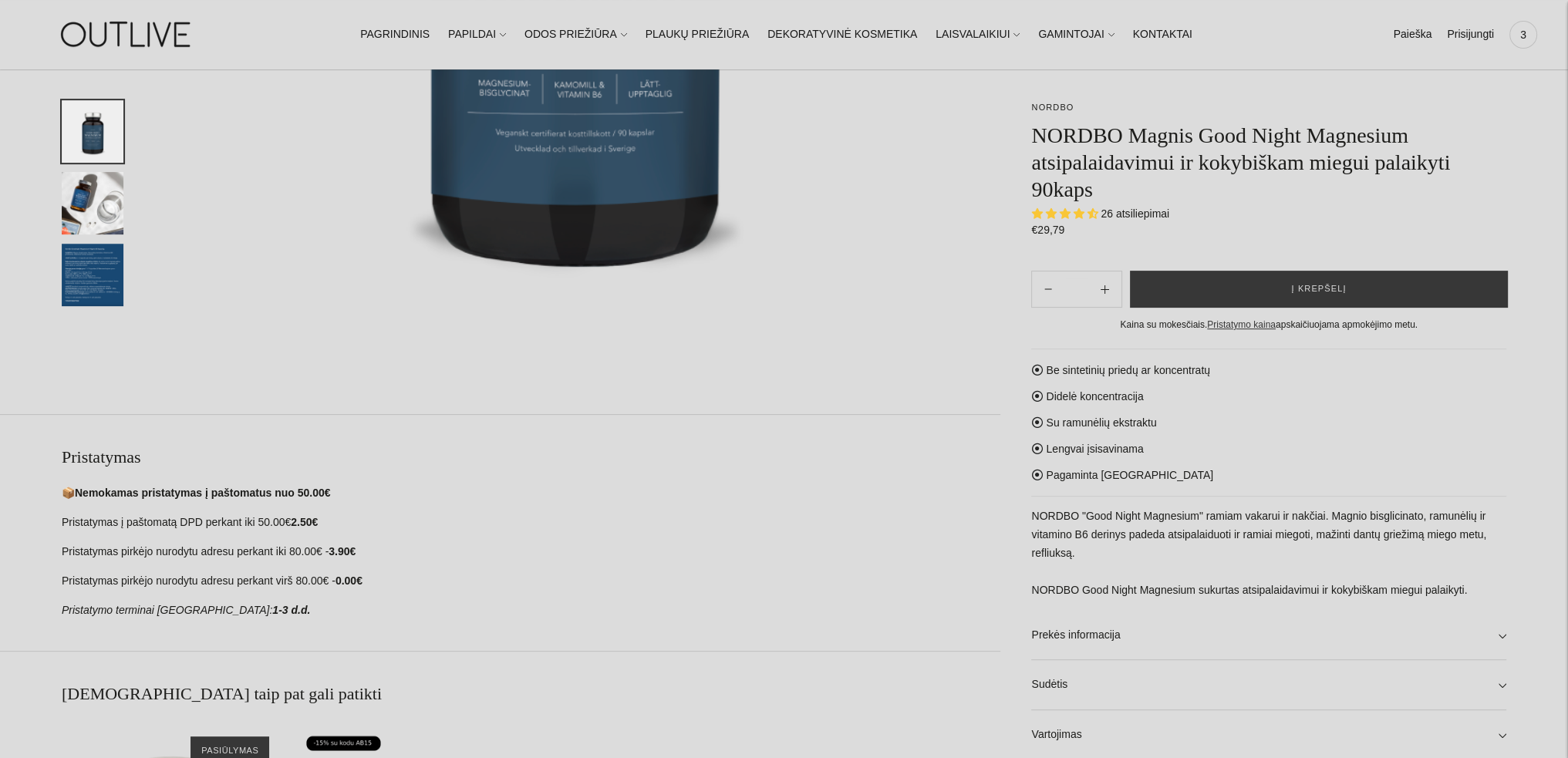
scroll to position [85, 0]
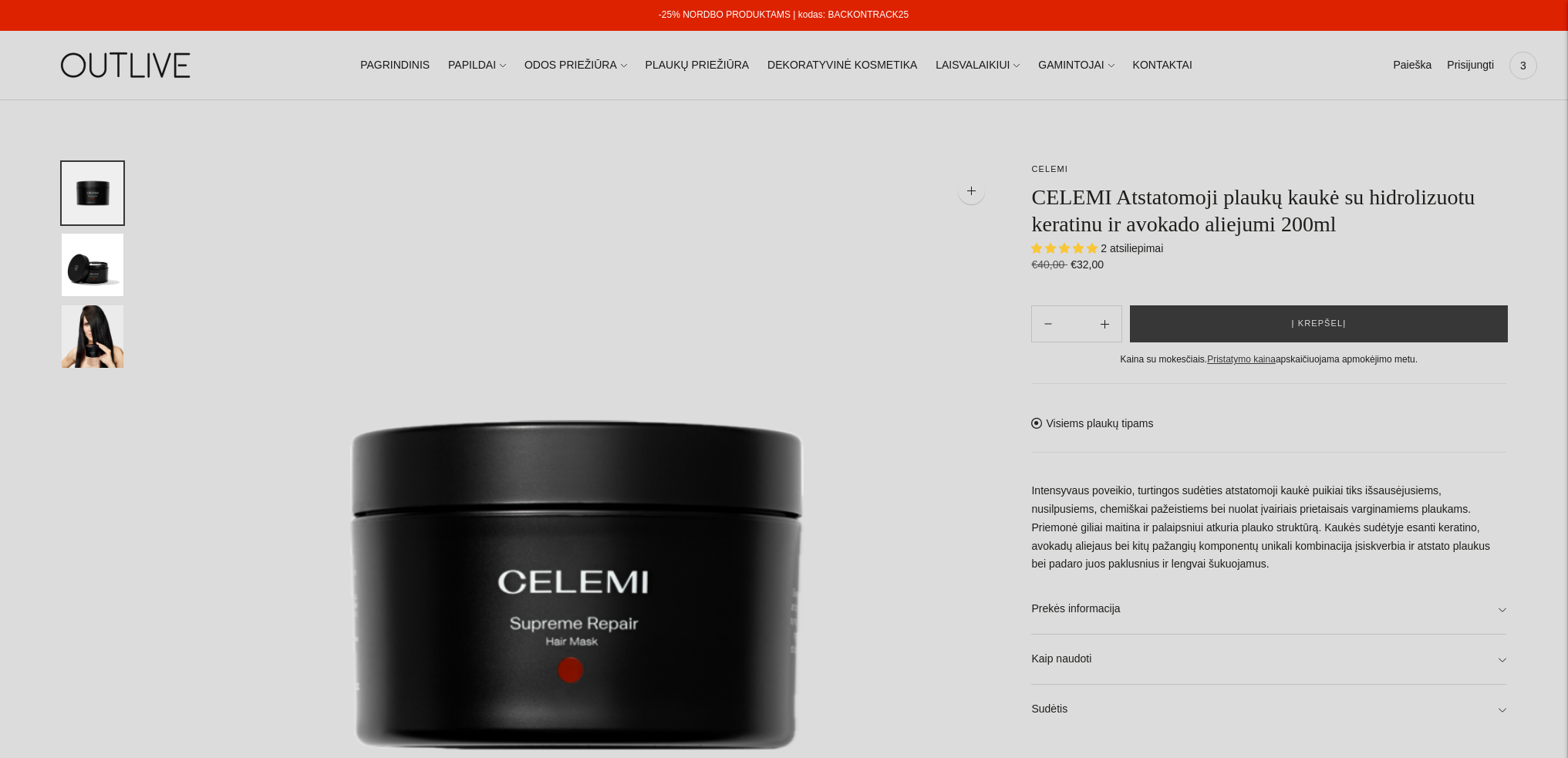
select select "**********"
